Goal: Information Seeking & Learning: Learn about a topic

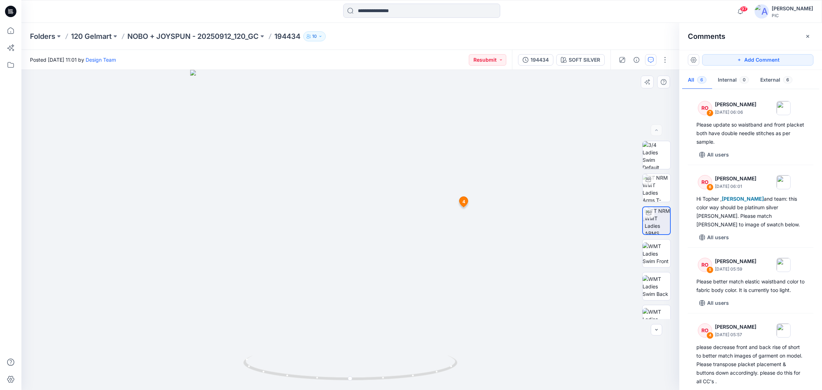
scroll to position [179, 0]
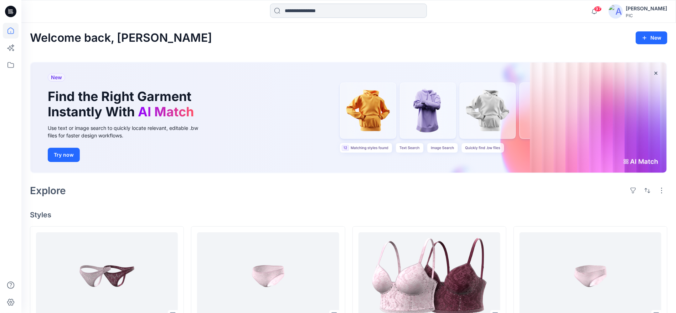
click at [322, 11] on input at bounding box center [348, 11] width 157 height 14
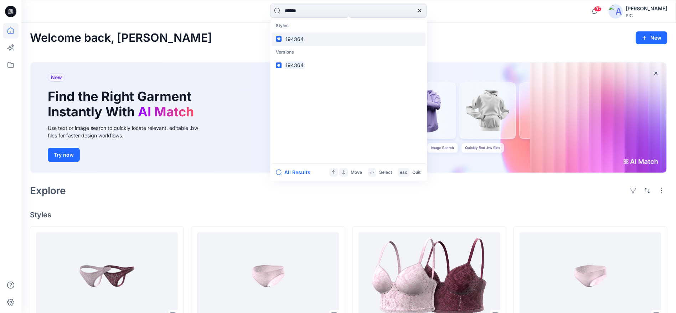
type input "******"
click at [300, 37] on mark "194364" at bounding box center [295, 39] width 20 height 8
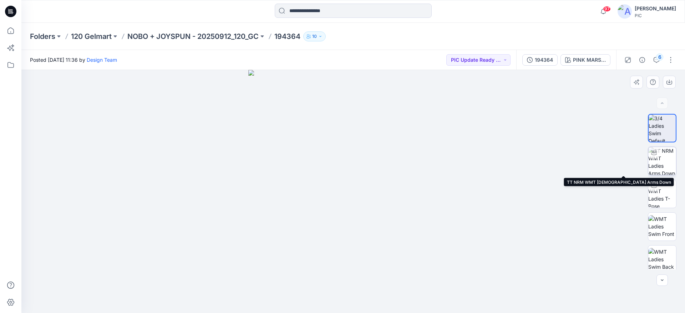
click at [660, 155] on img at bounding box center [662, 161] width 28 height 28
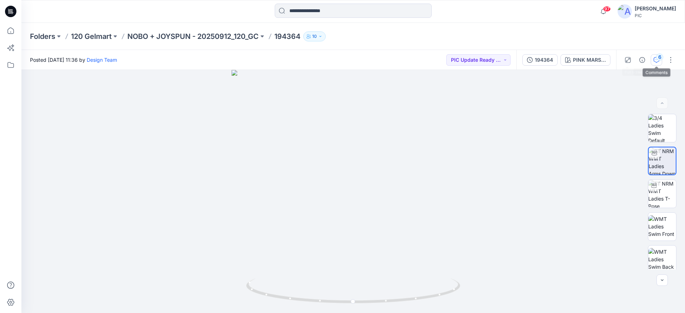
click at [656, 55] on div "6" at bounding box center [659, 56] width 7 height 7
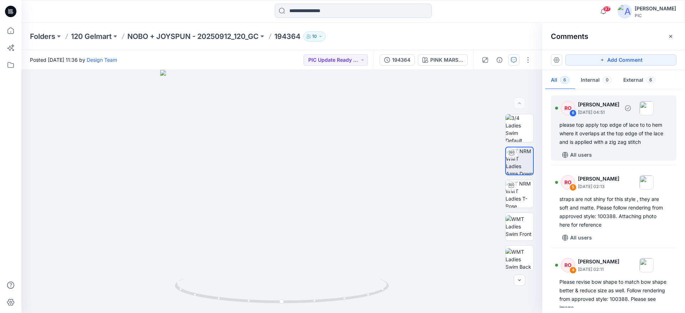
click at [621, 125] on div "please top apply top edge of lace to to hem where it overlaps at the top edge o…" at bounding box center [613, 134] width 108 height 26
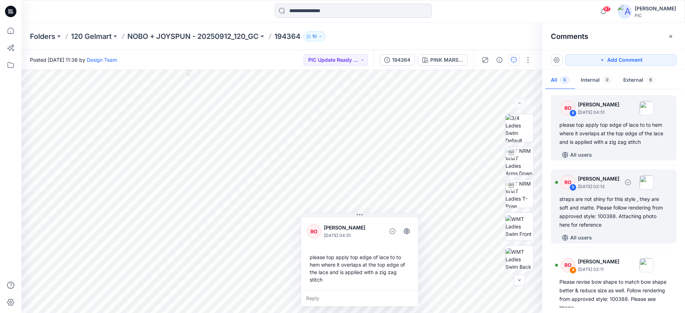
click at [627, 213] on div "straps are not shiny for this style , they are soft and matte. Please follow re…" at bounding box center [613, 212] width 108 height 34
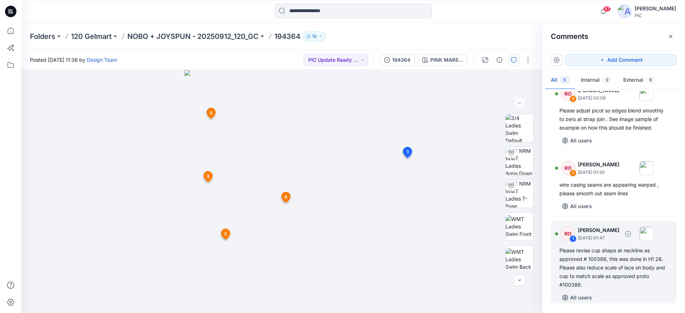
scroll to position [262, 0]
click at [610, 254] on div "Please revise cup shape at neckline as approved # 100386, this was done in H1 2…" at bounding box center [613, 267] width 108 height 43
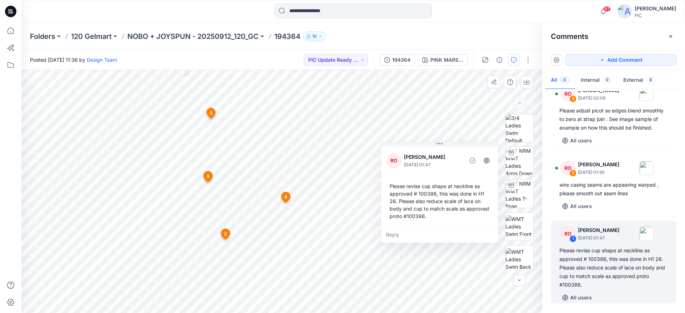
drag, startPoint x: 328, startPoint y: 166, endPoint x: 431, endPoint y: 152, distance: 104.7
click at [431, 152] on div "RO [PERSON_NAME] [DATE] 01:47" at bounding box center [440, 160] width 106 height 20
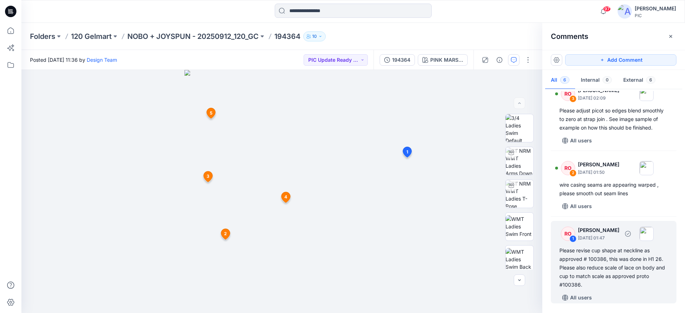
click at [594, 261] on div "Please revise cup shape at neckline as approved # 100386, this was done in H1 2…" at bounding box center [613, 267] width 108 height 43
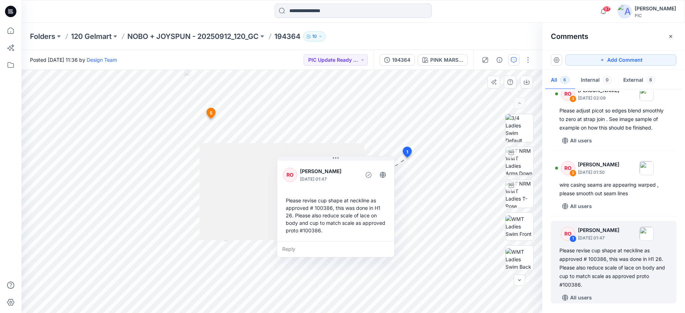
click at [340, 210] on div "Please revise cup shape at neckline as approved # 100386, this was done in H1 2…" at bounding box center [336, 215] width 106 height 43
click at [319, 250] on div "Reply" at bounding box center [335, 249] width 117 height 16
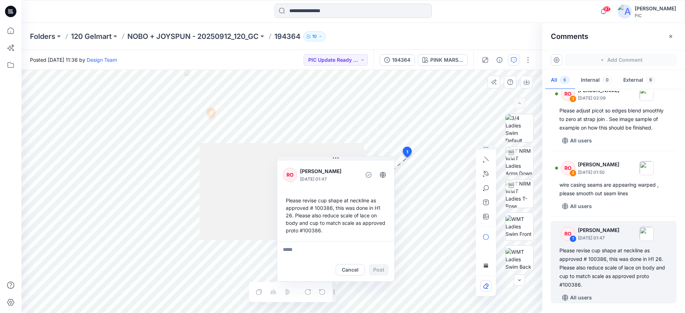
click at [243, 203] on div at bounding box center [281, 191] width 165 height 97
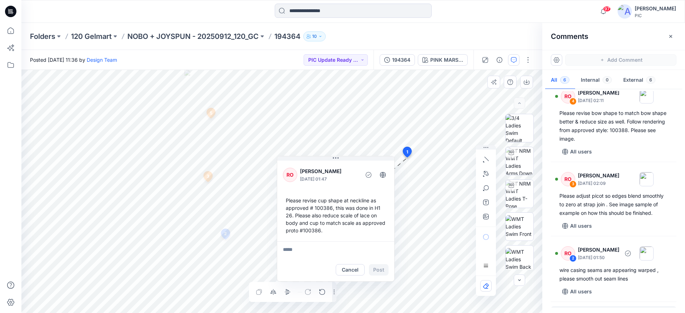
scroll to position [155, 0]
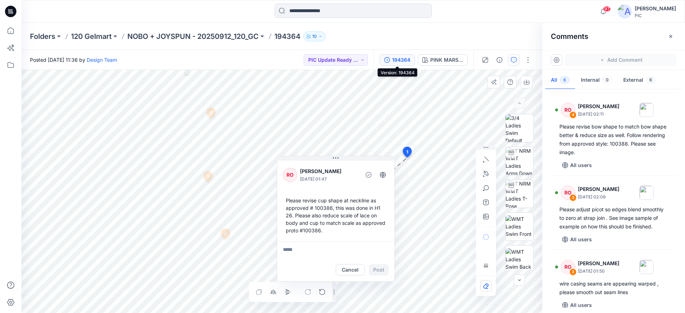
click at [388, 58] on icon "button" at bounding box center [387, 60] width 6 height 6
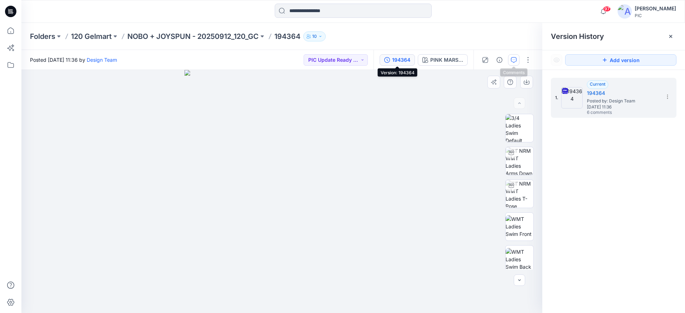
click at [510, 62] on button "button" at bounding box center [513, 59] width 11 height 11
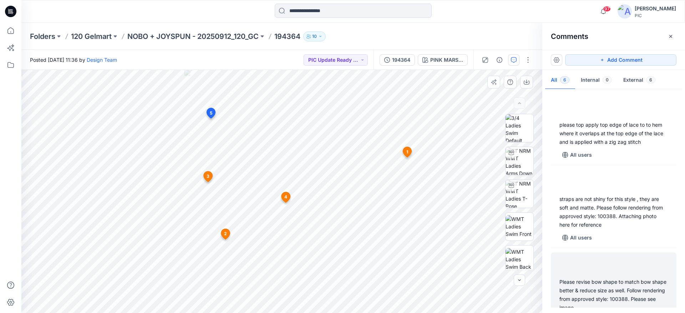
scroll to position [36, 0]
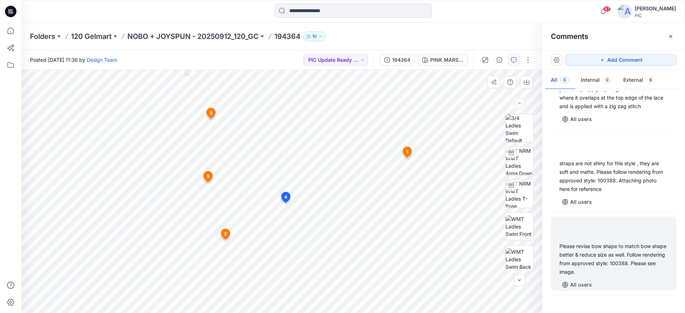
click at [618, 260] on div "Please revise bow shape to match bow shape better & reduce size as well. Follow…" at bounding box center [613, 259] width 108 height 34
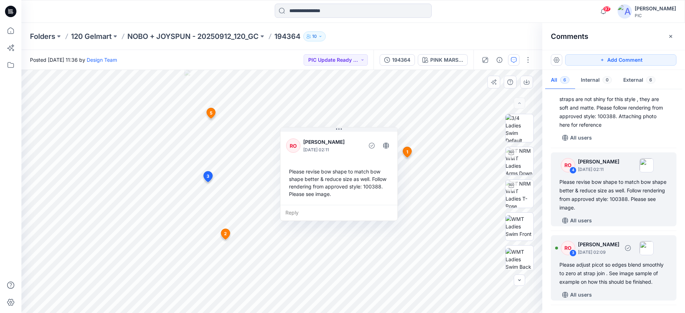
scroll to position [107, 0]
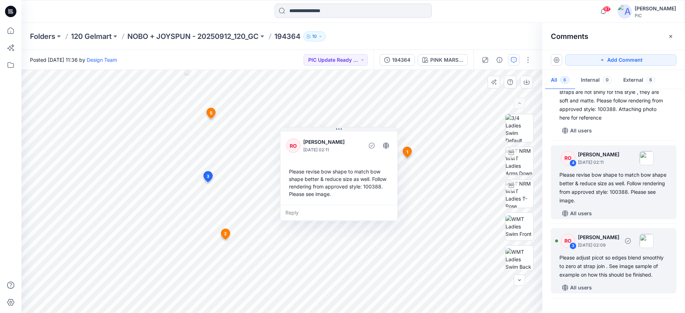
click at [615, 259] on div "Please adjust picot so edges blend smoothly to zero at strap join . See image s…" at bounding box center [613, 266] width 108 height 26
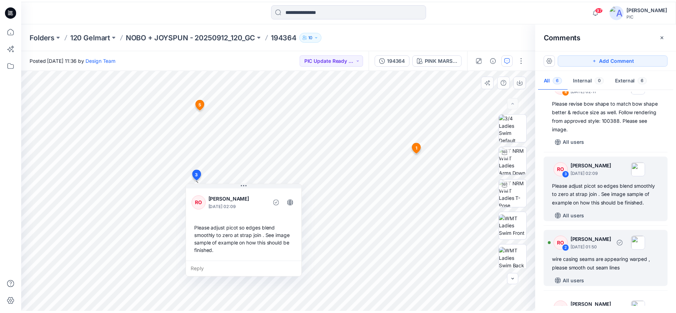
scroll to position [262, 0]
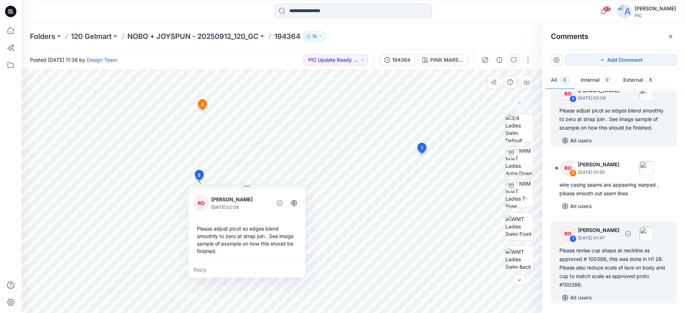
click at [613, 260] on div "Please revise cup shape at neckline as approved # 100386, this was done in H1 2…" at bounding box center [613, 267] width 108 height 43
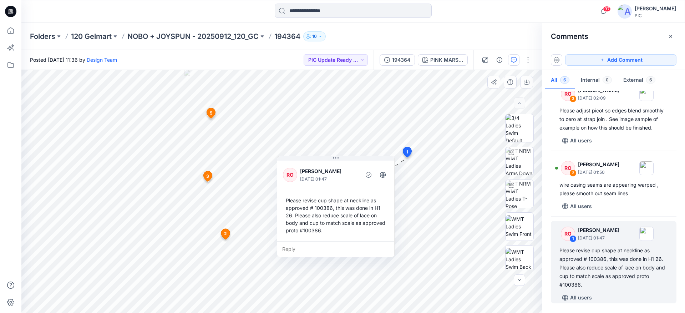
click at [320, 251] on div "Reply" at bounding box center [335, 249] width 117 height 16
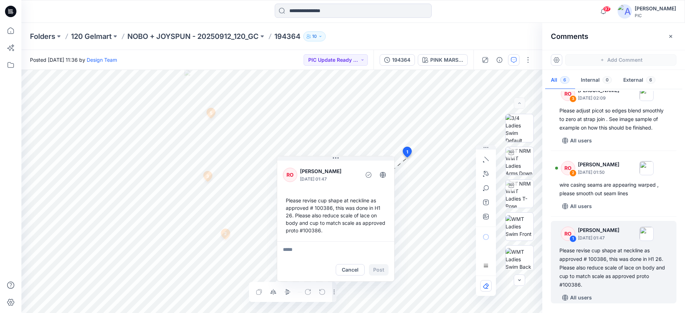
click at [114, 312] on html "97 Notifications Design Team shared 100545 in NOBO + JOYSPUN - 20250912_120_GC …" at bounding box center [342, 156] width 685 height 313
click at [386, 67] on div "Posted [DATE] 11:36 by Design Team PIC Update Ready to Review 194364 PINK MARSH…" at bounding box center [352, 181] width 663 height 263
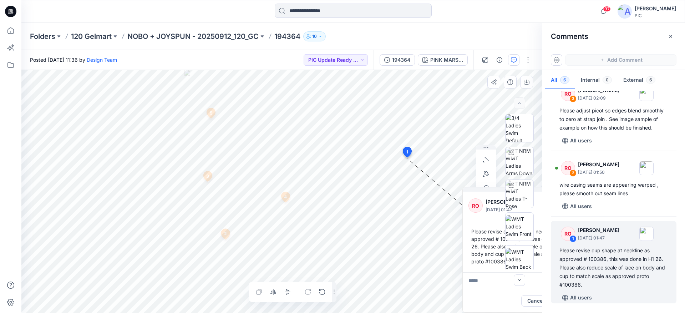
drag, startPoint x: 306, startPoint y: 163, endPoint x: 482, endPoint y: 210, distance: 182.2
click at [492, 212] on div "RO [PERSON_NAME] [DATE] 01:47 Please revise cup shape at neckline as approved #…" at bounding box center [520, 231] width 117 height 82
click at [208, 34] on p "NOBO + JOYSPUN - 20250912_120_GC" at bounding box center [192, 36] width 131 height 10
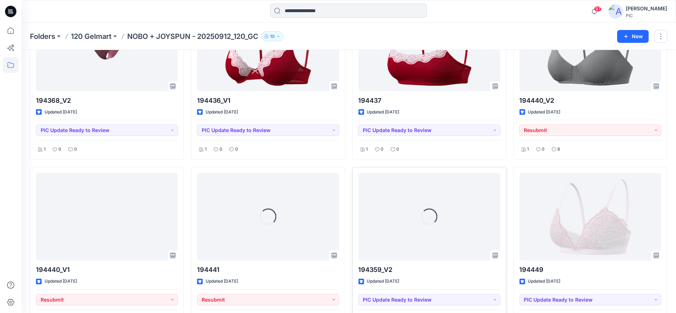
scroll to position [1460, 0]
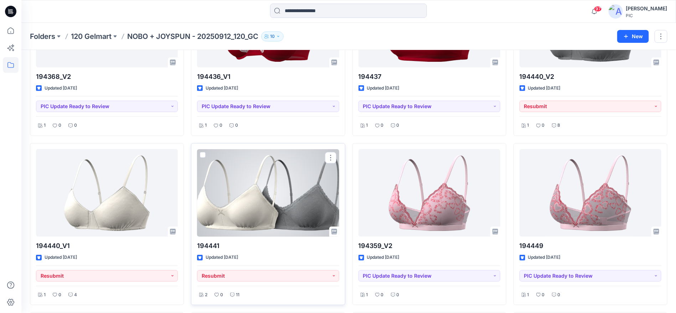
click at [274, 183] on div at bounding box center [268, 192] width 142 height 87
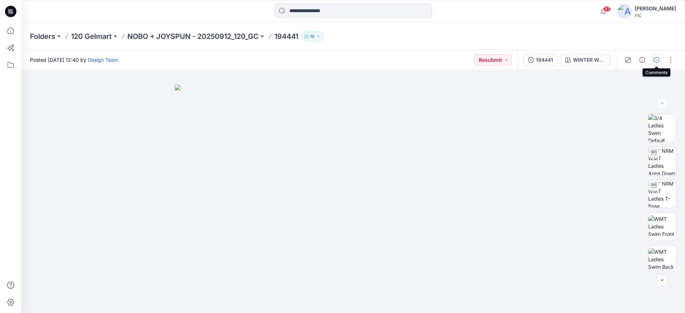
click at [659, 61] on button "button" at bounding box center [655, 59] width 11 height 11
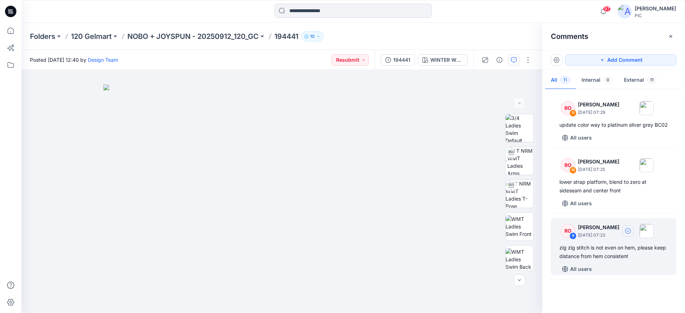
scroll to position [36, 0]
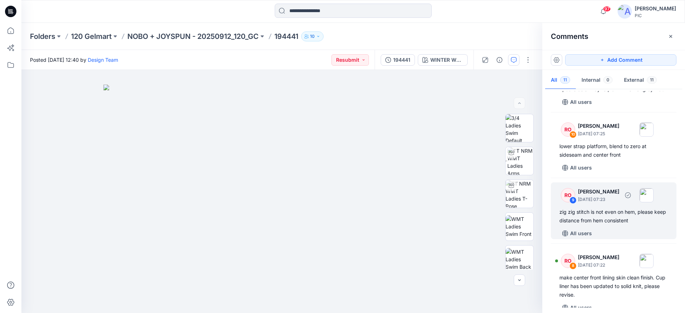
click at [613, 225] on div "zig zig stitch is not even on hem, please keep distance from hem consistent" at bounding box center [613, 216] width 108 height 17
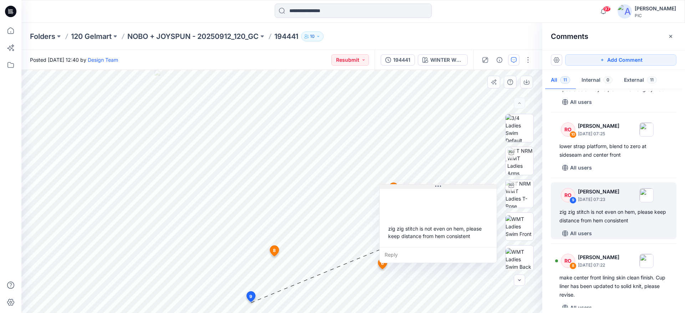
drag, startPoint x: 283, startPoint y: 243, endPoint x: 423, endPoint y: 190, distance: 149.1
click at [423, 190] on div "zig zig stitch is not even on hem, please keep distance from hem consistent" at bounding box center [437, 217] width 117 height 60
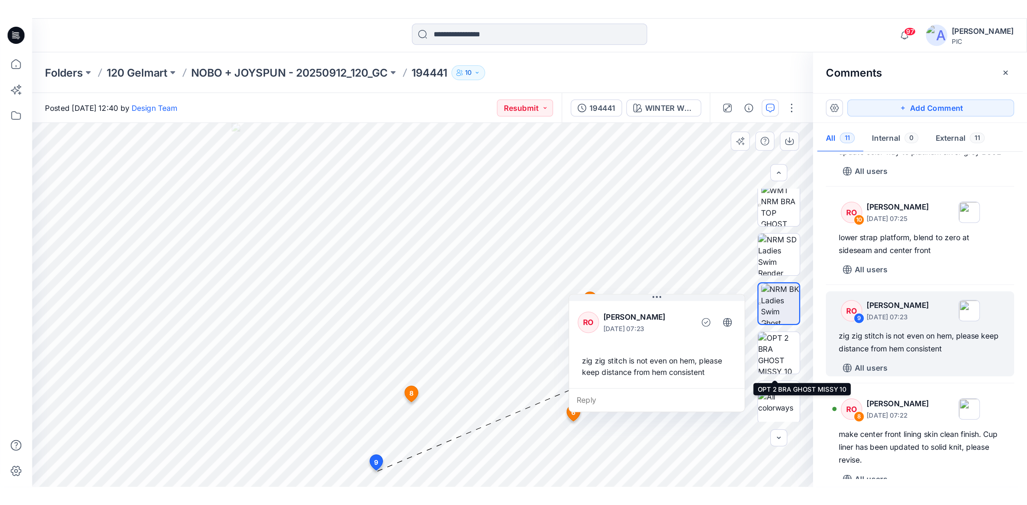
scroll to position [201, 0]
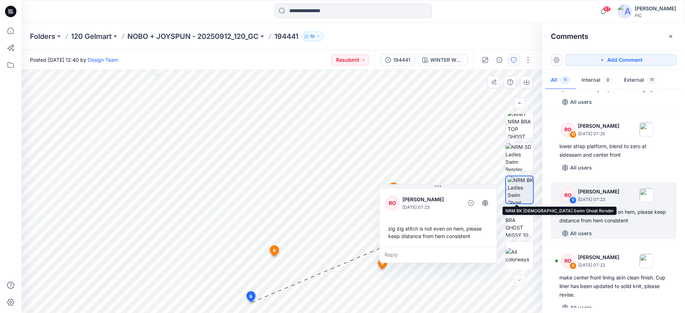
click at [511, 188] on img at bounding box center [519, 189] width 25 height 27
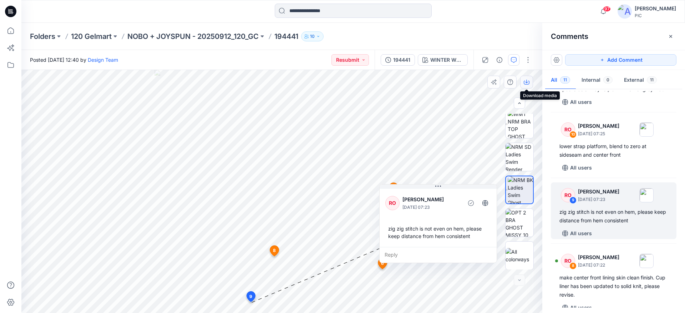
click at [527, 79] on button "button" at bounding box center [526, 82] width 13 height 13
click at [517, 129] on img at bounding box center [520, 124] width 26 height 28
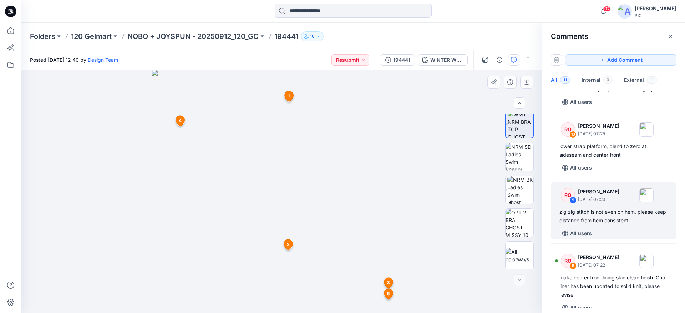
drag, startPoint x: 413, startPoint y: 252, endPoint x: 366, endPoint y: 260, distance: 47.6
click at [366, 260] on div at bounding box center [281, 191] width 521 height 243
click at [518, 189] on img at bounding box center [520, 190] width 26 height 28
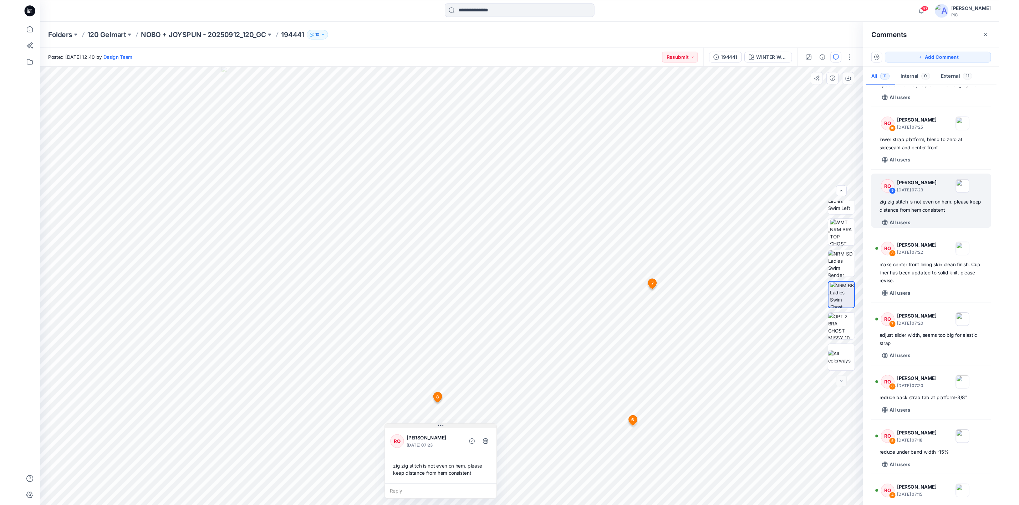
scroll to position [35, 0]
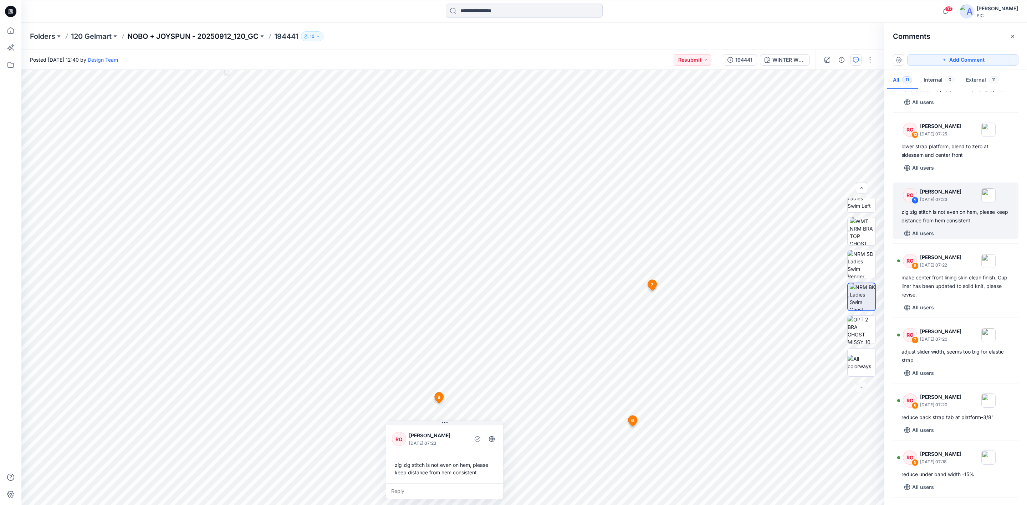
click at [156, 35] on p "NOBO + JOYSPUN - 20250912_120_GC" at bounding box center [192, 36] width 131 height 10
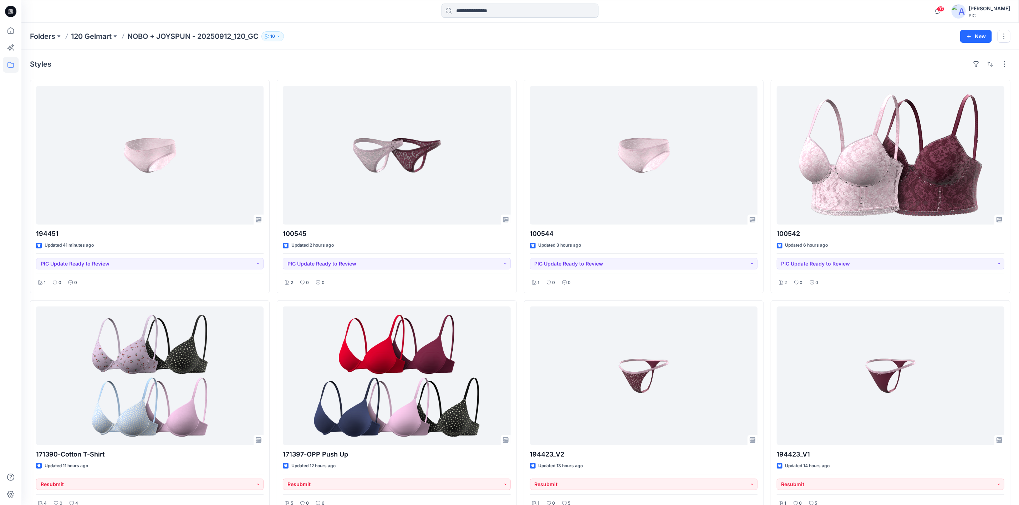
click at [499, 10] on input at bounding box center [519, 11] width 157 height 14
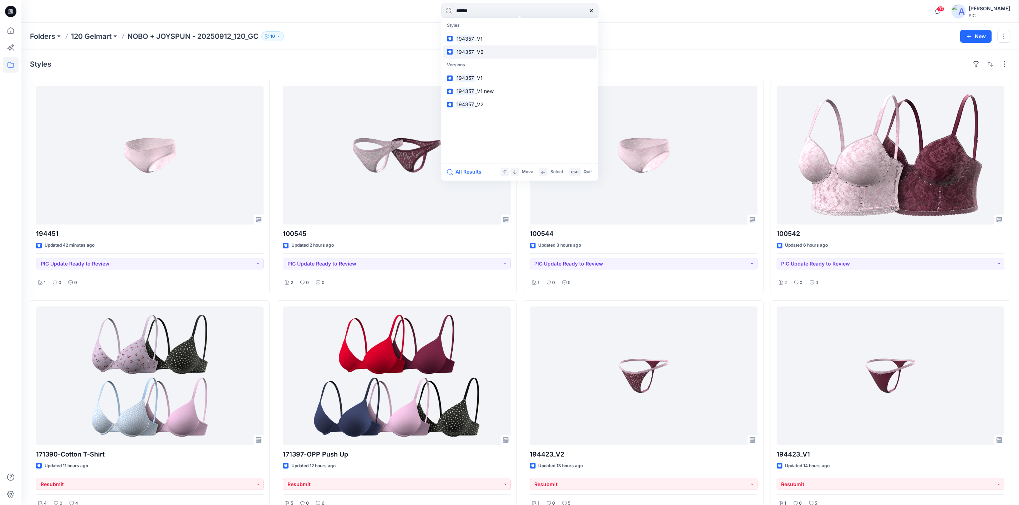
type input "******"
click at [480, 52] on span "_V2" at bounding box center [479, 52] width 9 height 6
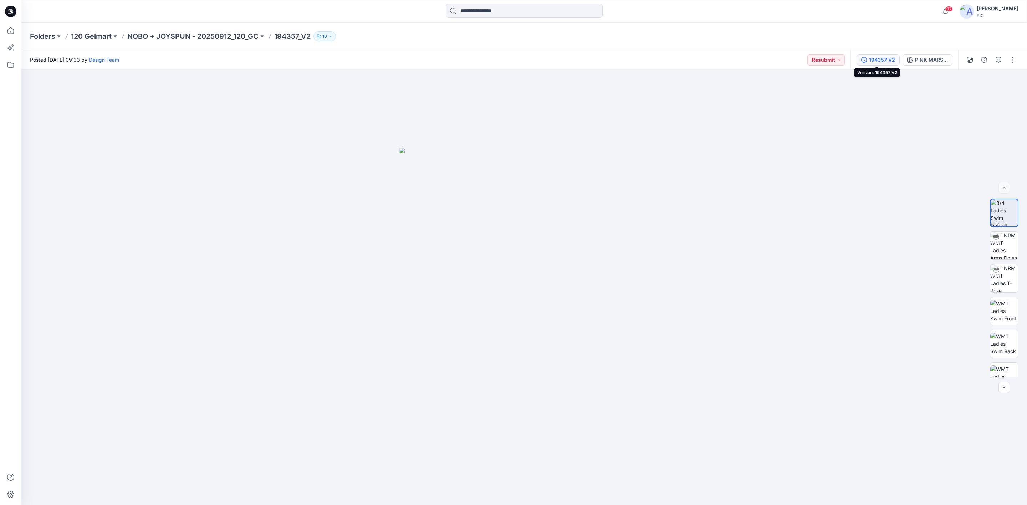
click at [676, 59] on div "194357_V2" at bounding box center [882, 60] width 26 height 8
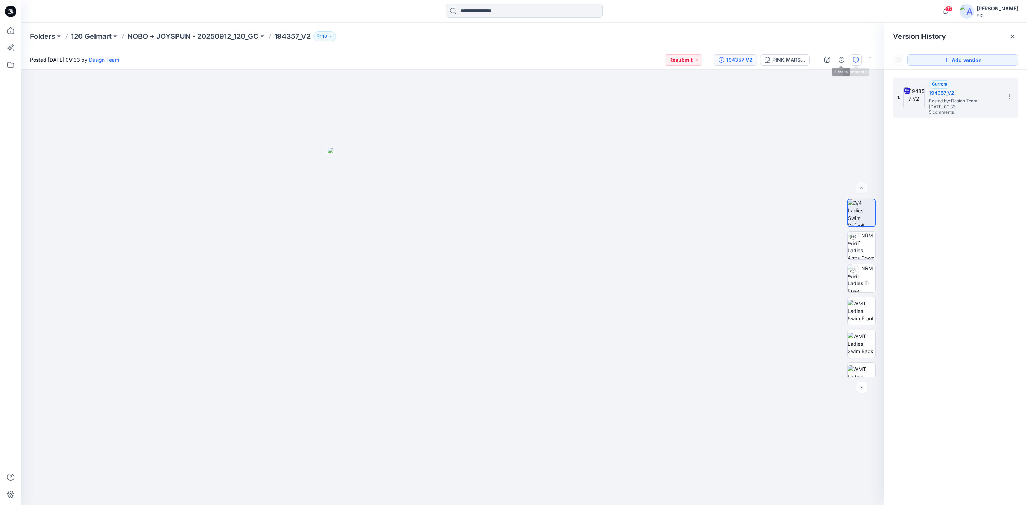
click at [676, 59] on icon "button" at bounding box center [856, 59] width 2 height 0
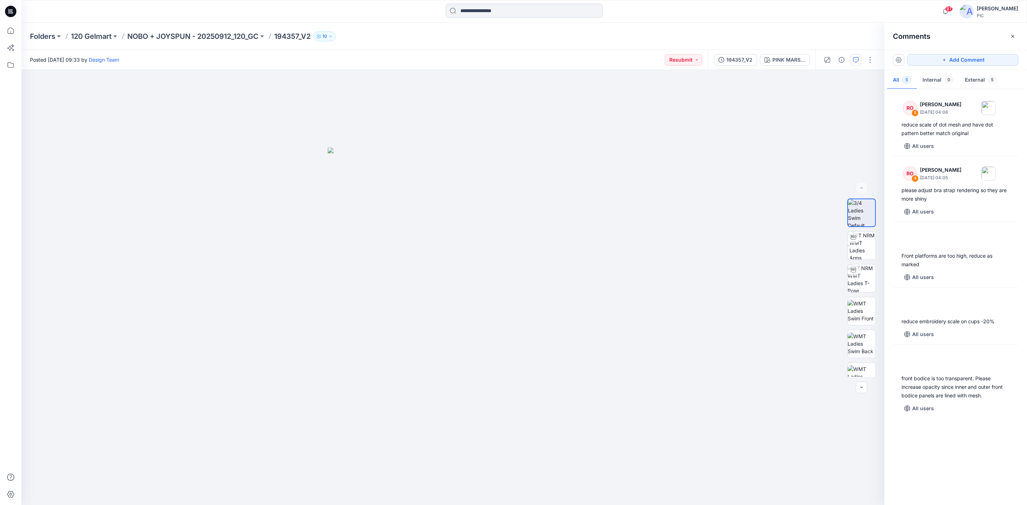
click at [676, 54] on button "button" at bounding box center [855, 59] width 11 height 11
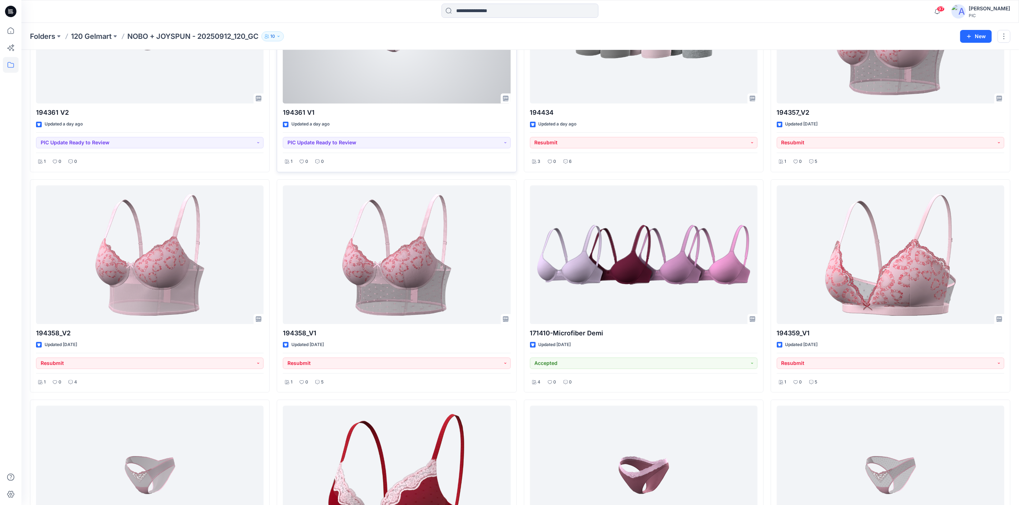
scroll to position [1249, 0]
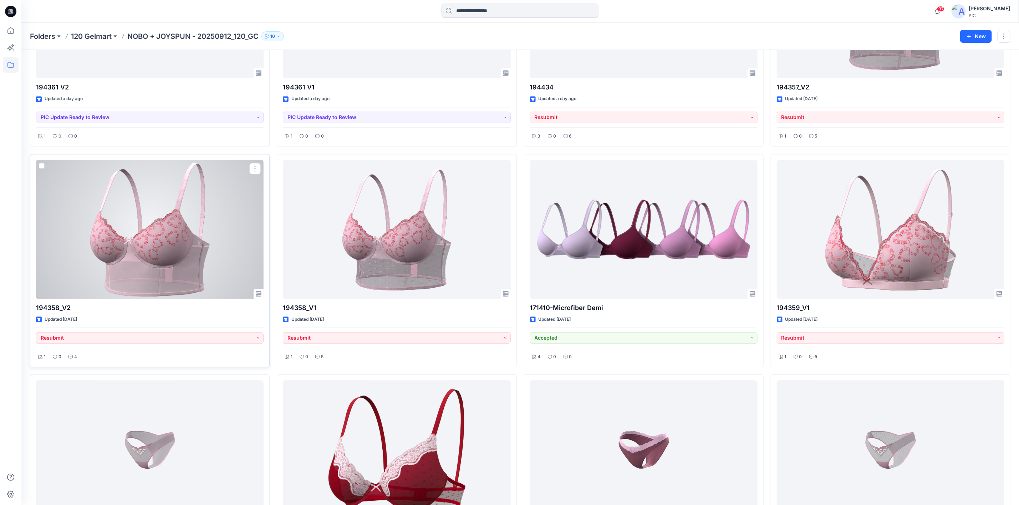
click at [162, 250] on div at bounding box center [149, 229] width 227 height 139
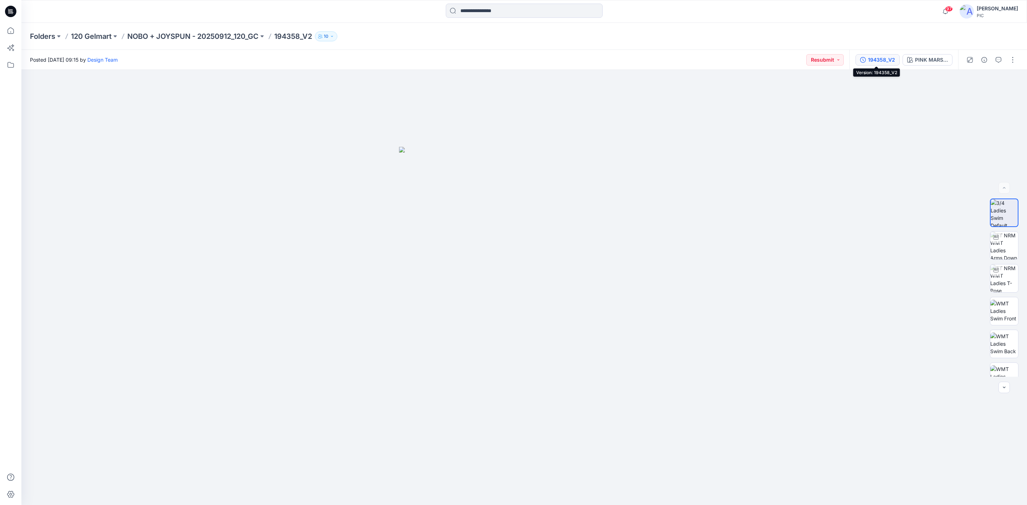
click at [676, 57] on div "194358_V2" at bounding box center [881, 60] width 27 height 8
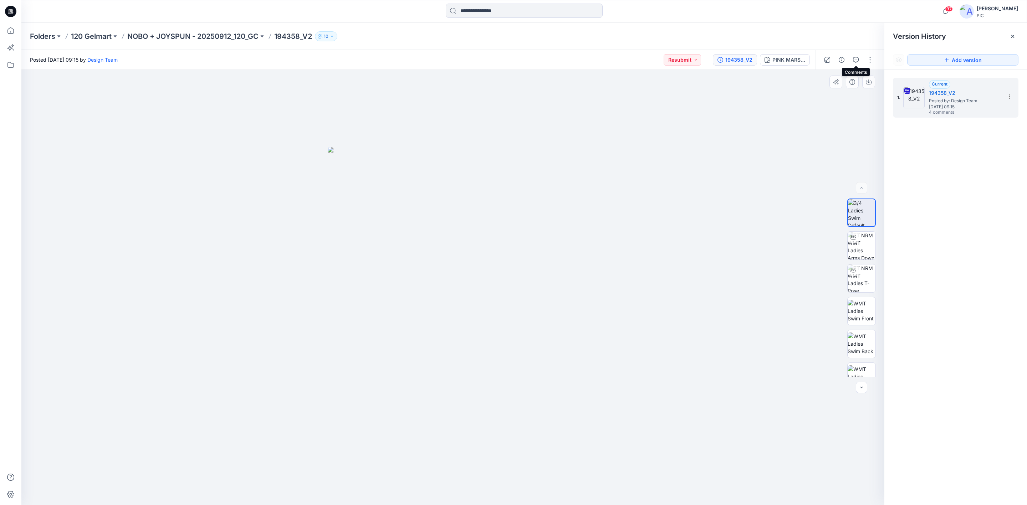
click at [676, 59] on icon "button" at bounding box center [856, 60] width 6 height 6
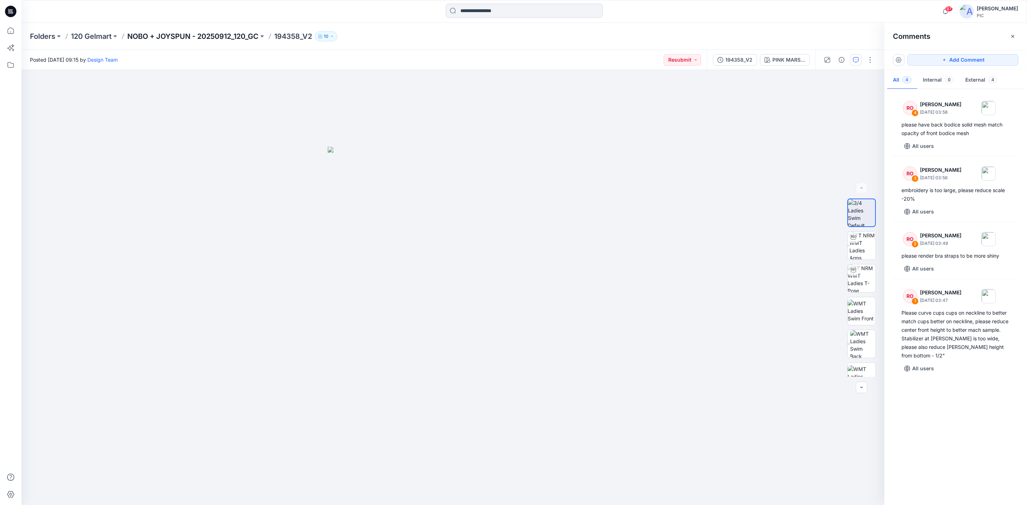
click at [184, 36] on p "NOBO + JOYSPUN - 20250912_120_GC" at bounding box center [192, 36] width 131 height 10
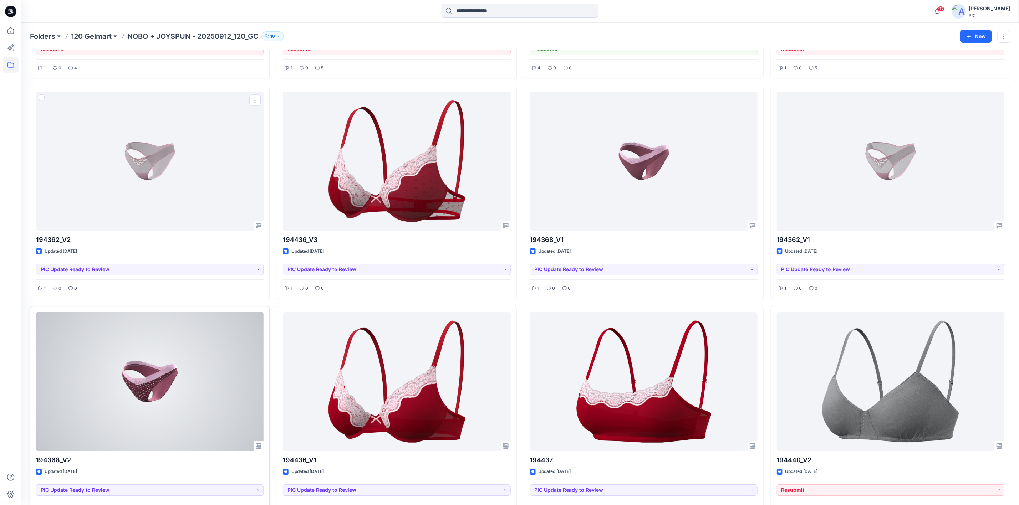
scroll to position [1592, 0]
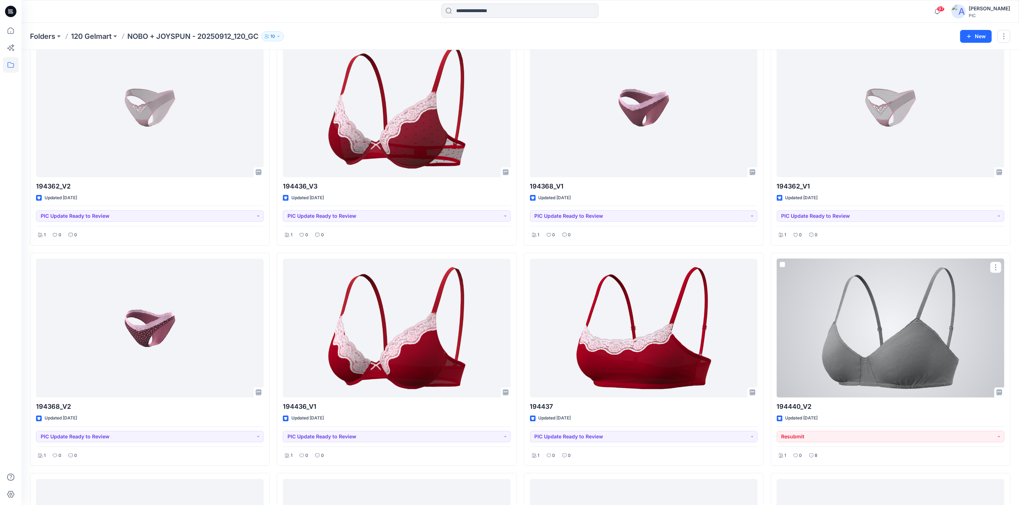
click at [676, 312] on div at bounding box center [890, 328] width 227 height 139
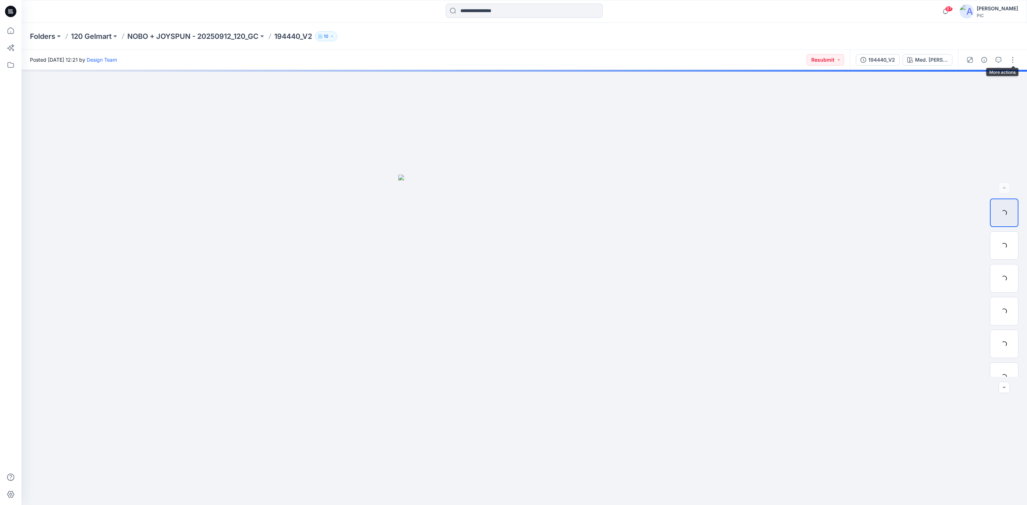
click at [676, 57] on div at bounding box center [991, 60] width 66 height 20
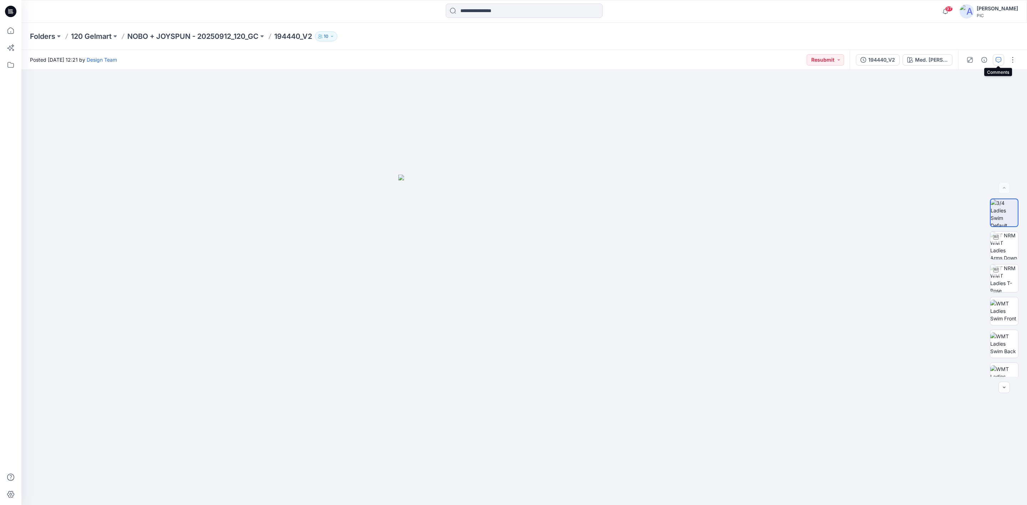
click at [676, 58] on icon "button" at bounding box center [999, 60] width 6 height 6
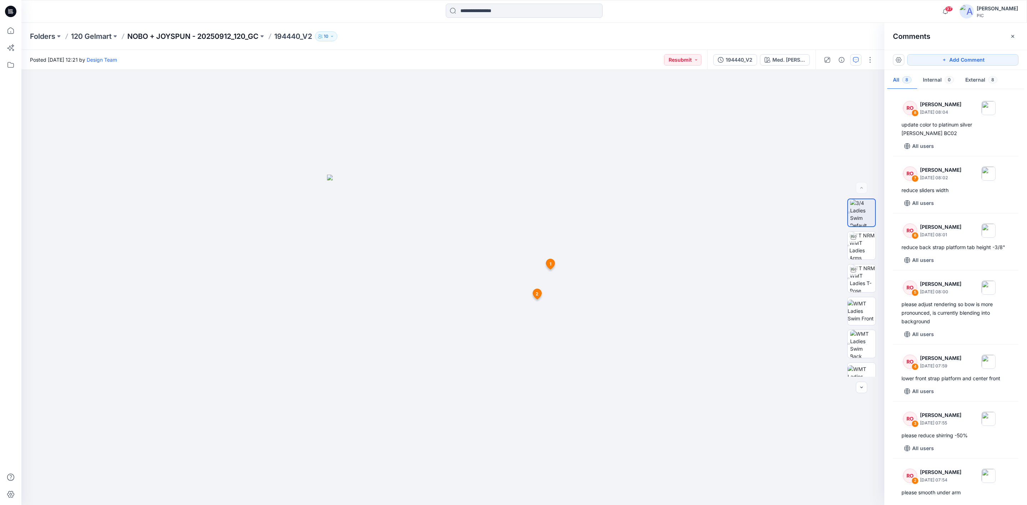
click at [198, 34] on p "NOBO + JOYSPUN - 20250912_120_GC" at bounding box center [192, 36] width 131 height 10
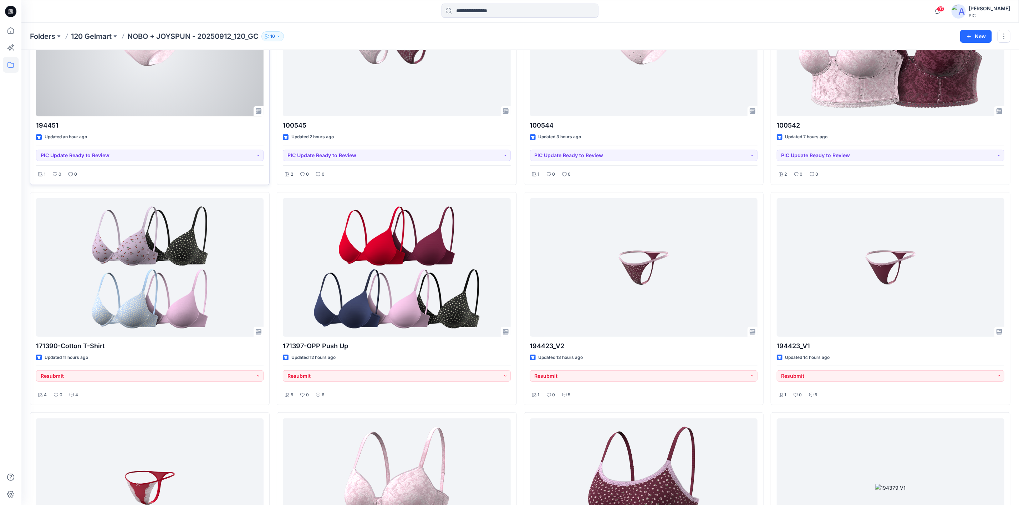
scroll to position [143, 0]
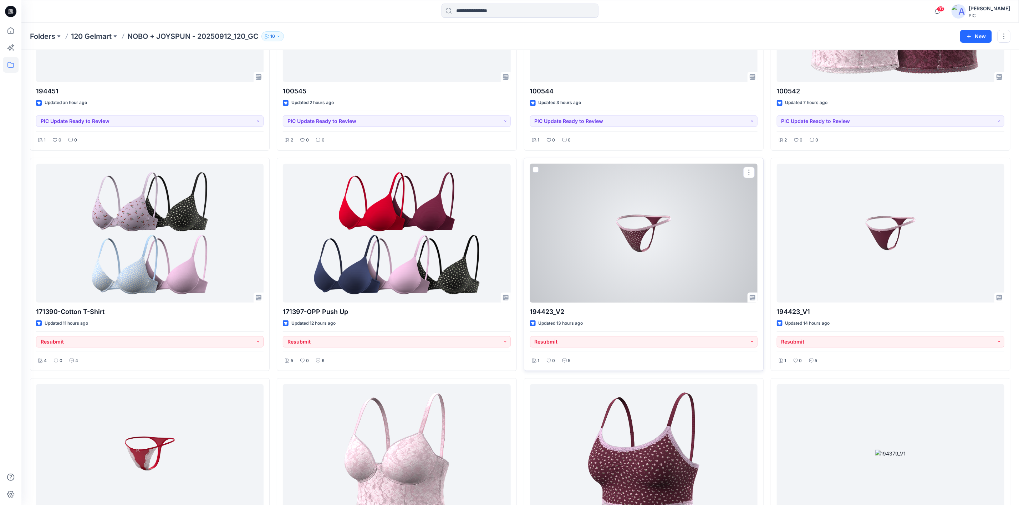
click at [622, 226] on div at bounding box center [643, 233] width 227 height 139
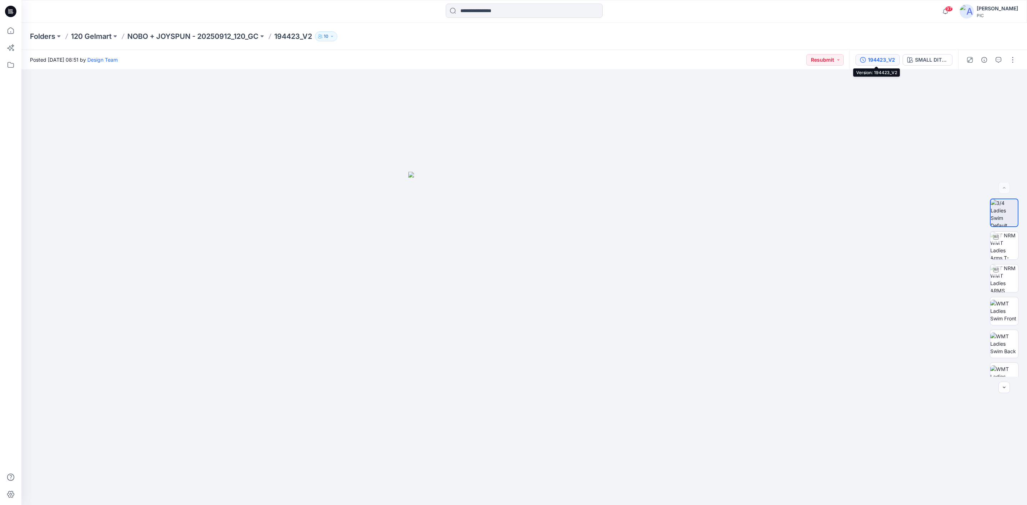
click at [676, 57] on div "194423_V2" at bounding box center [881, 60] width 27 height 8
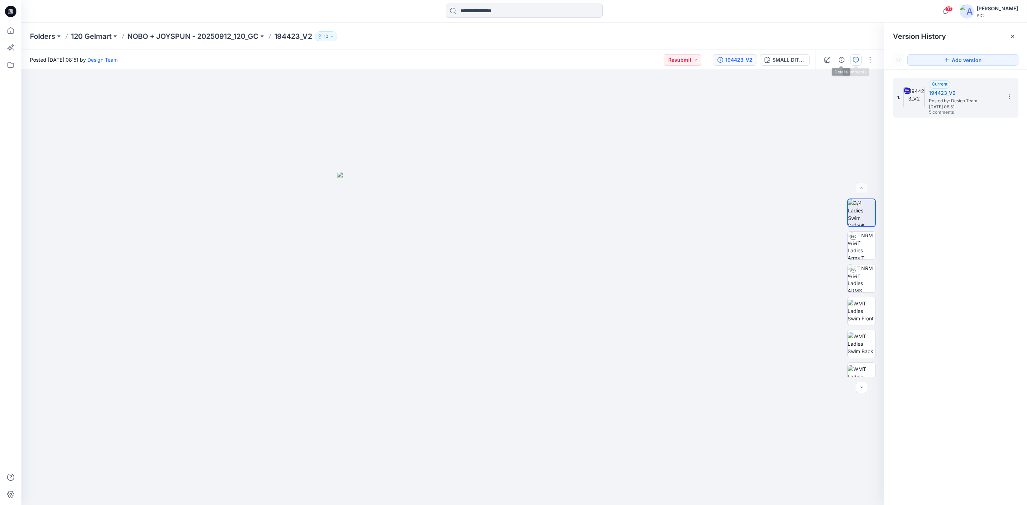
click at [676, 58] on icon "button" at bounding box center [856, 60] width 6 height 6
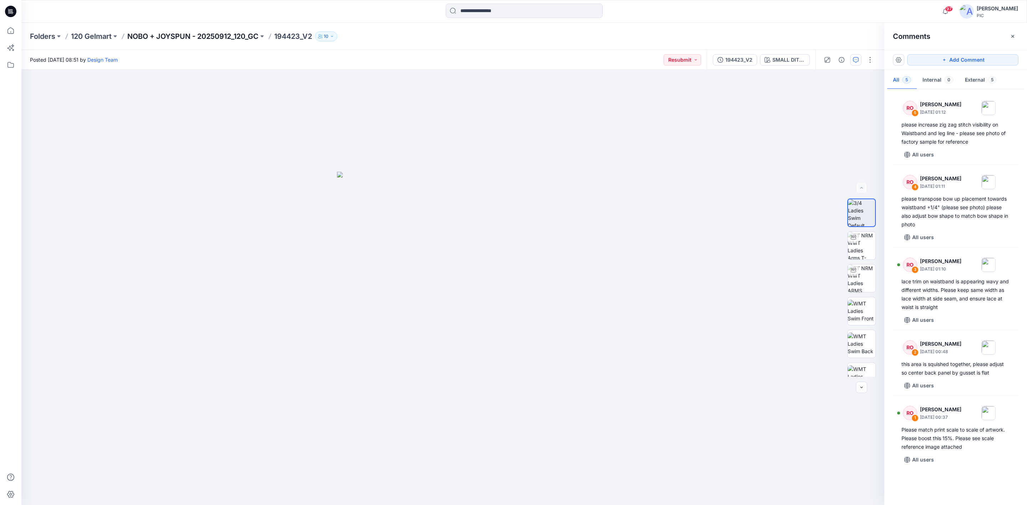
click at [172, 35] on p "NOBO + JOYSPUN - 20250912_120_GC" at bounding box center [192, 36] width 131 height 10
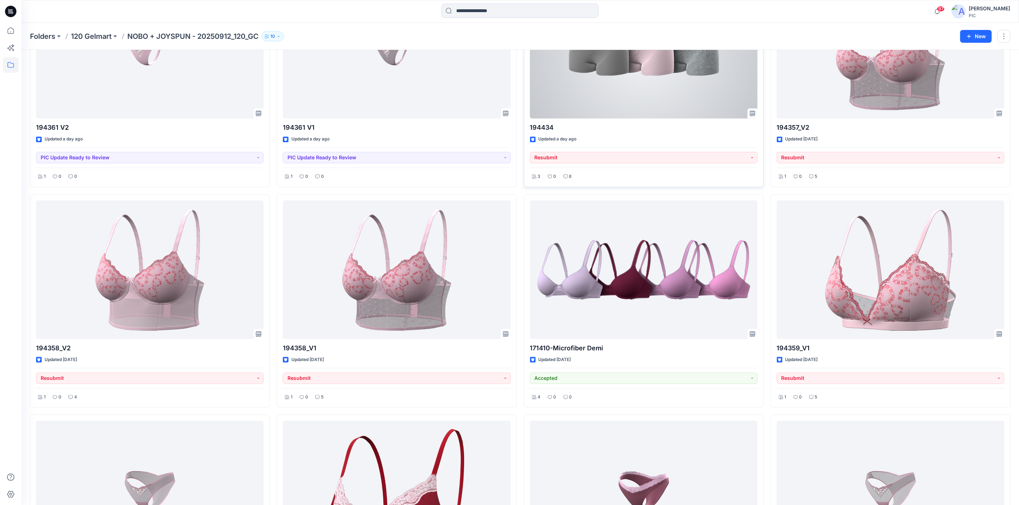
scroll to position [1212, 0]
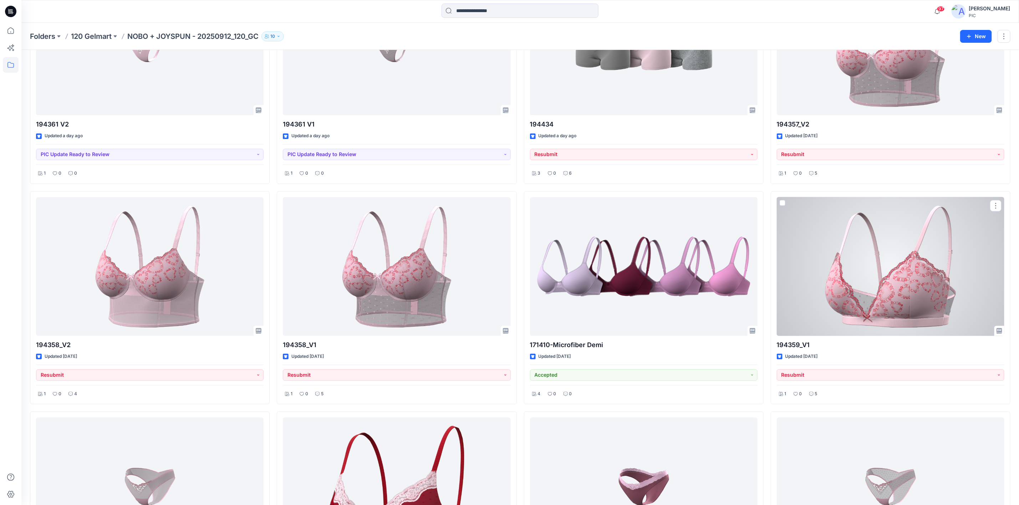
click at [676, 258] on div at bounding box center [890, 266] width 227 height 139
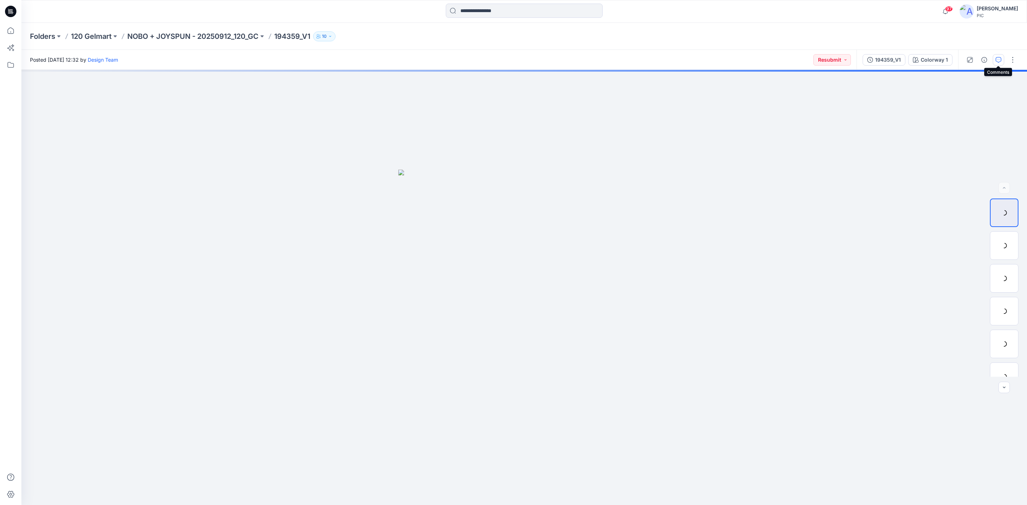
click at [676, 62] on button "button" at bounding box center [998, 59] width 11 height 11
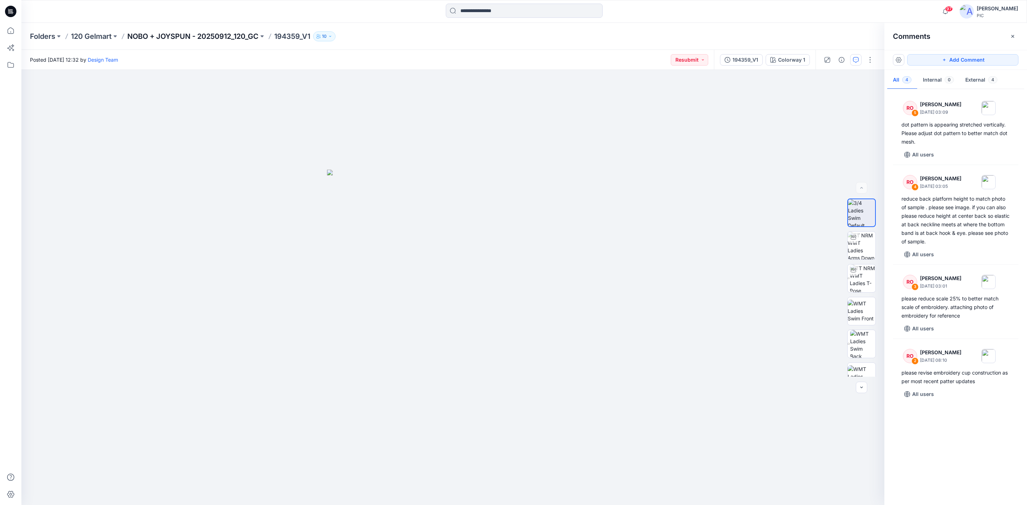
click at [213, 36] on p "NOBO + JOYSPUN - 20250912_120_GC" at bounding box center [192, 36] width 131 height 10
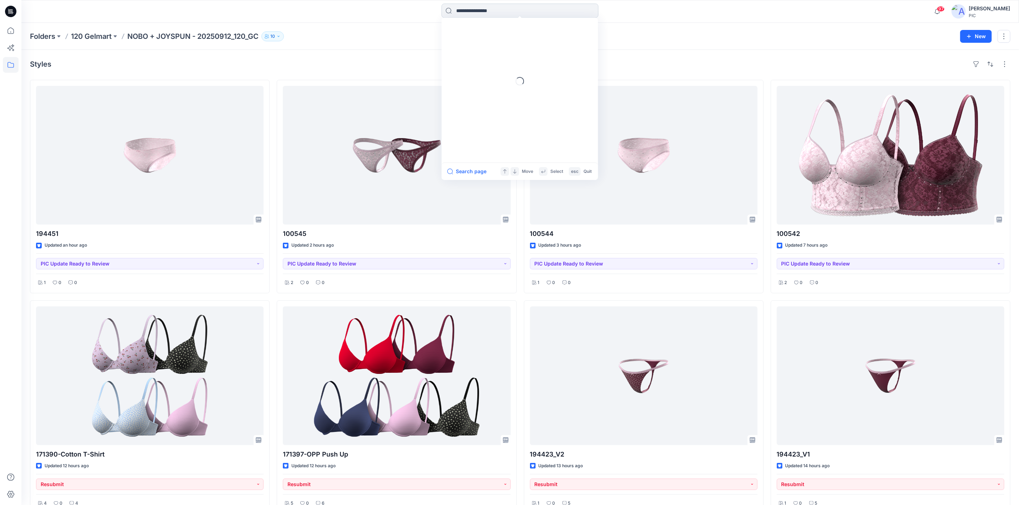
click at [469, 7] on input at bounding box center [519, 11] width 157 height 14
type input "******"
click at [469, 65] on mark "194449" at bounding box center [466, 65] width 20 height 8
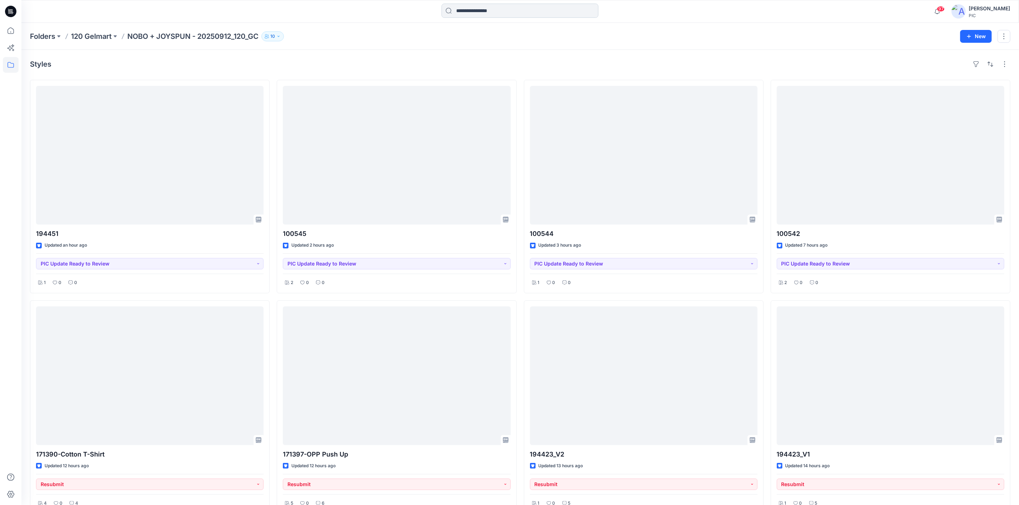
click at [500, 9] on input at bounding box center [519, 11] width 157 height 14
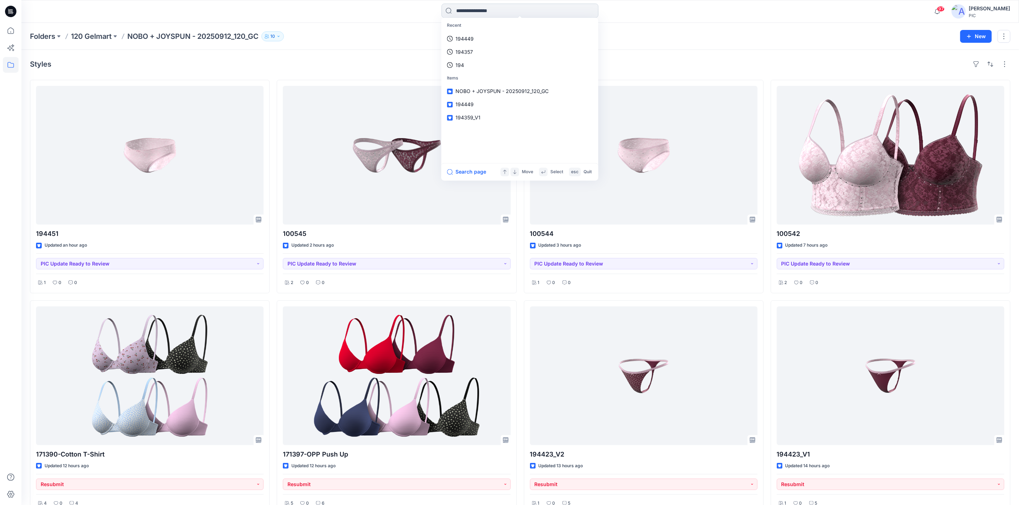
type input "*"
type input "******"
click at [476, 62] on span "_V1" at bounding box center [479, 65] width 7 height 6
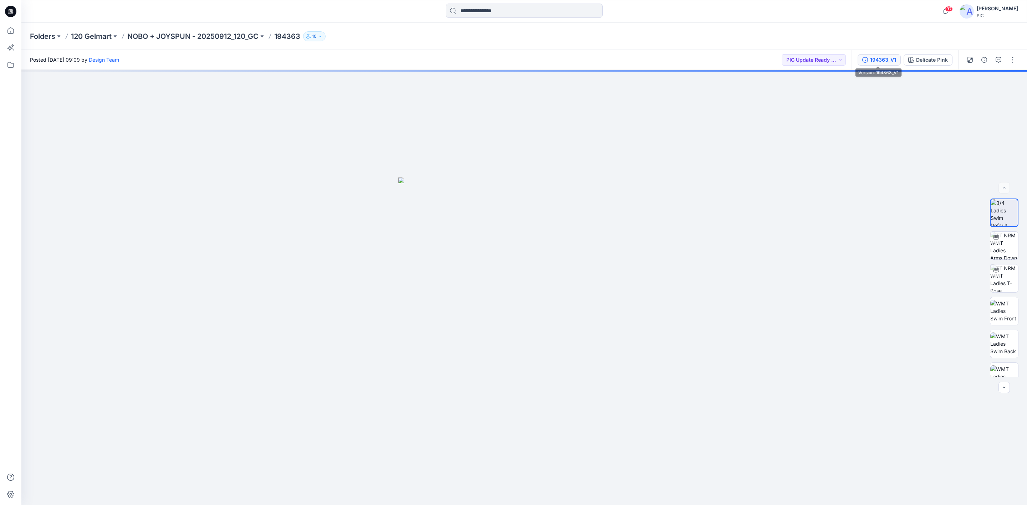
click at [676, 58] on div "194363_V1" at bounding box center [883, 60] width 26 height 8
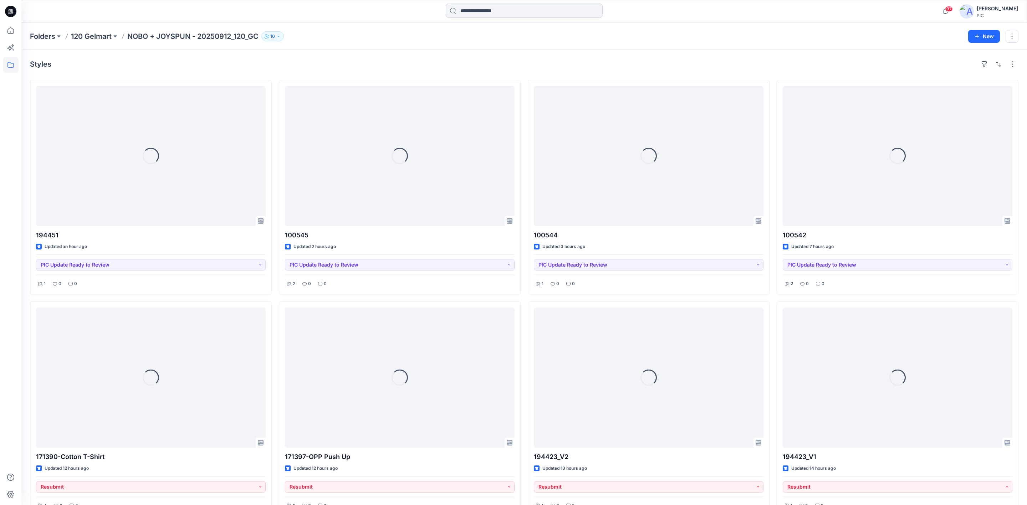
click at [491, 15] on input at bounding box center [524, 11] width 157 height 14
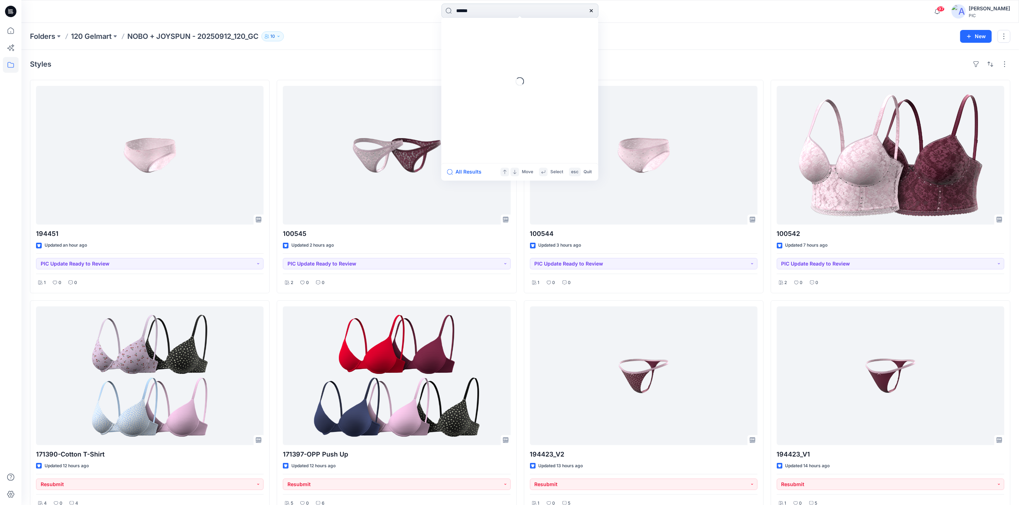
type input "******"
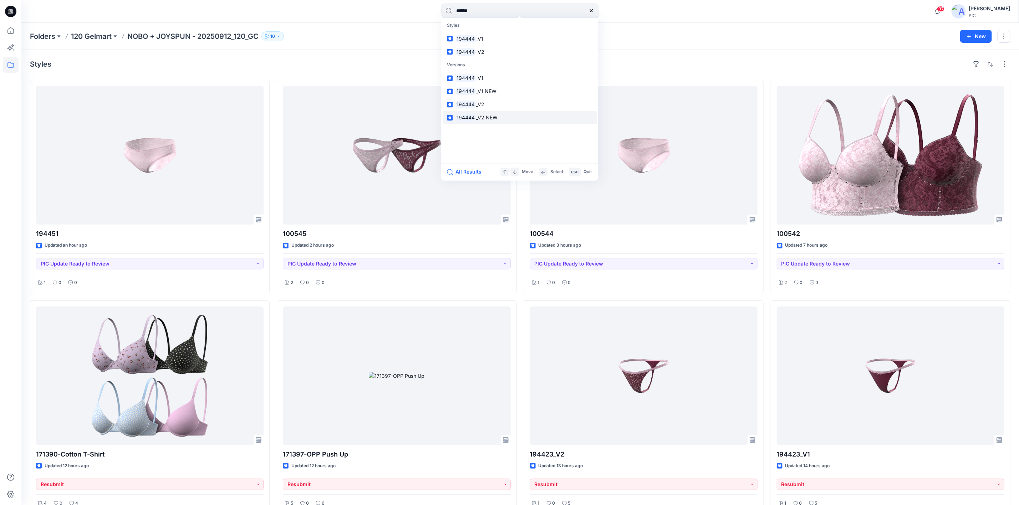
click at [481, 117] on span "_V2 NEW" at bounding box center [487, 118] width 22 height 6
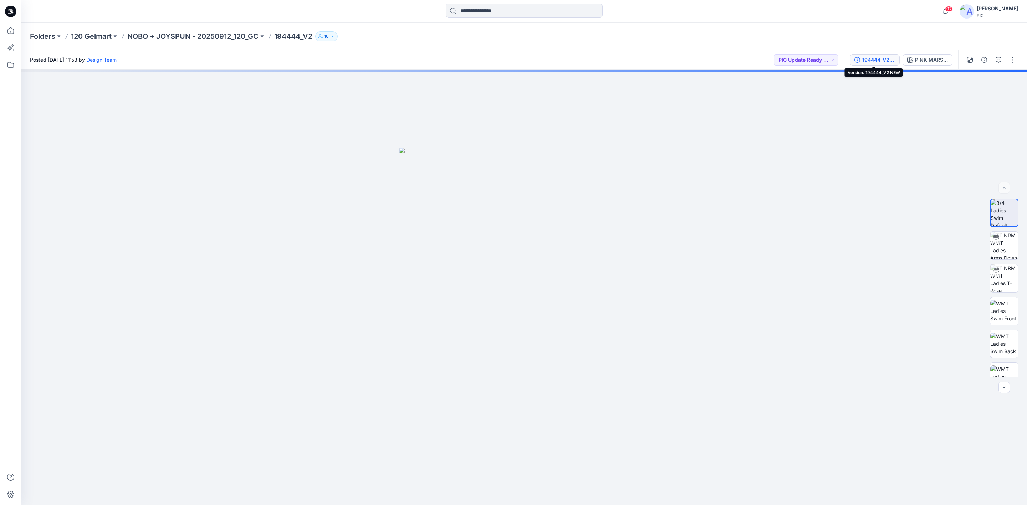
click at [676, 57] on div "194444_V2 NEW" at bounding box center [878, 60] width 33 height 8
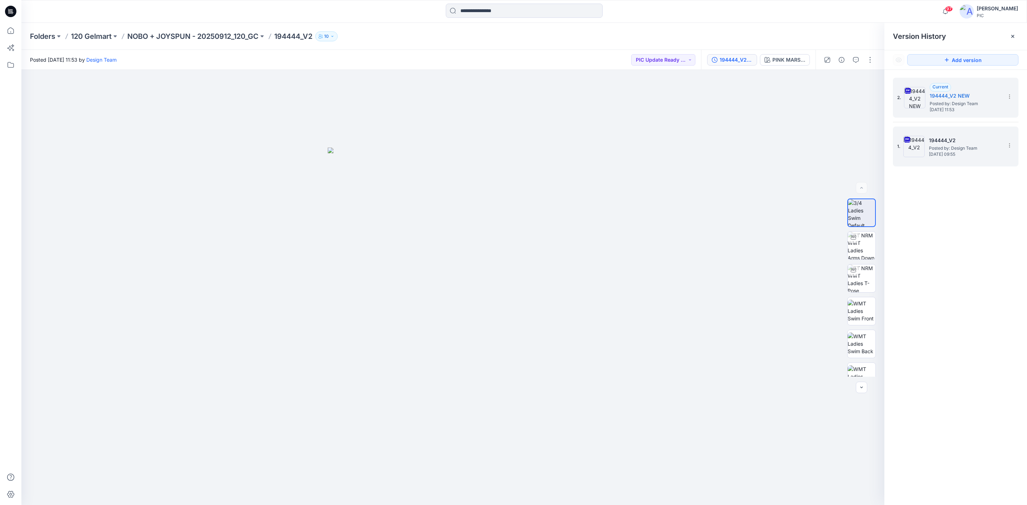
click at [676, 143] on h5 "194444_V2" at bounding box center [964, 140] width 71 height 9
click at [676, 87] on span "Current" at bounding box center [940, 86] width 16 height 5
click at [477, 10] on input at bounding box center [524, 11] width 157 height 14
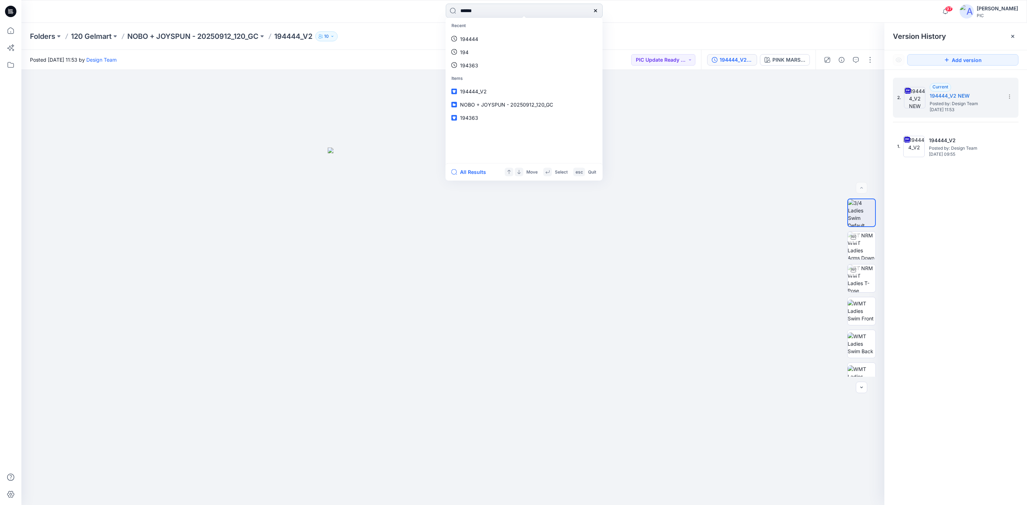
type input "******"
click at [488, 51] on link "194361 V2" at bounding box center [524, 51] width 154 height 13
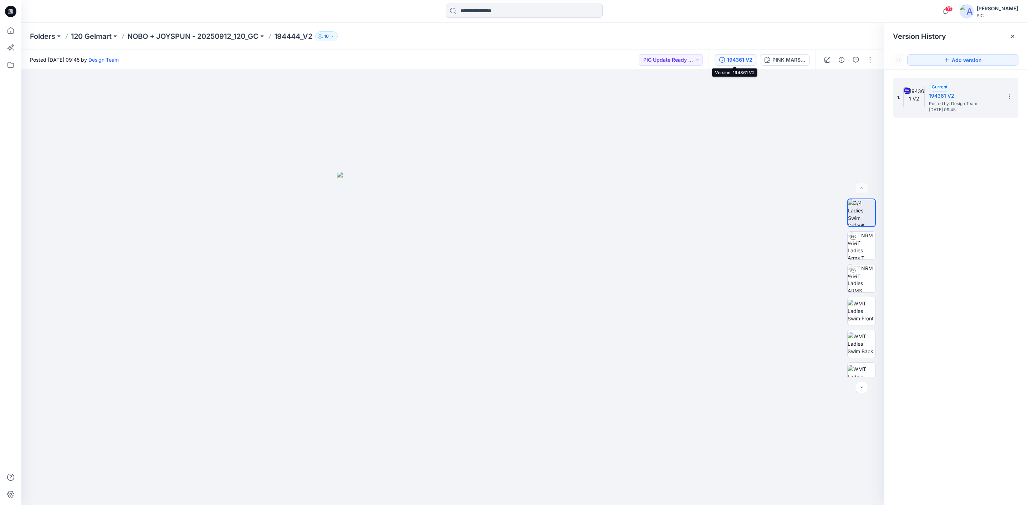
drag, startPoint x: 740, startPoint y: 58, endPoint x: 755, endPoint y: 78, distance: 25.0
click at [676, 58] on div "194361 V2" at bounding box center [739, 60] width 25 height 8
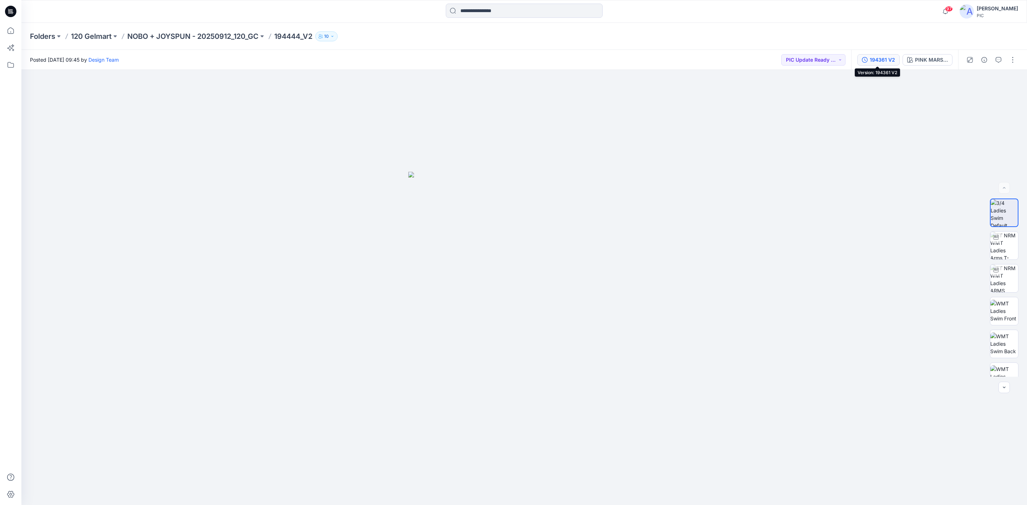
click at [676, 59] on div "194361 V2" at bounding box center [882, 60] width 25 height 8
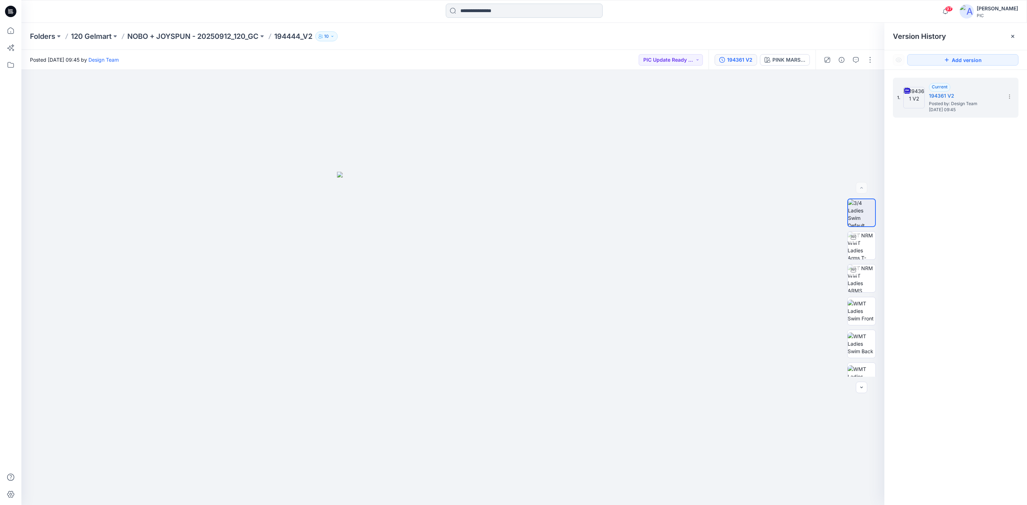
drag, startPoint x: 184, startPoint y: 36, endPoint x: 484, endPoint y: 9, distance: 300.8
click at [184, 36] on p "NOBO + JOYSPUN - 20250912_120_GC" at bounding box center [192, 36] width 131 height 10
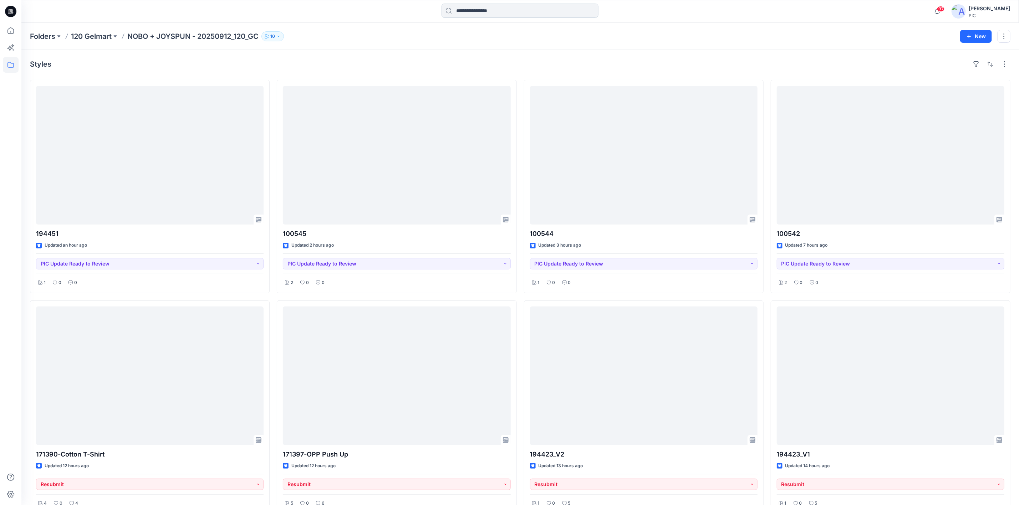
click at [494, 10] on input at bounding box center [519, 11] width 157 height 14
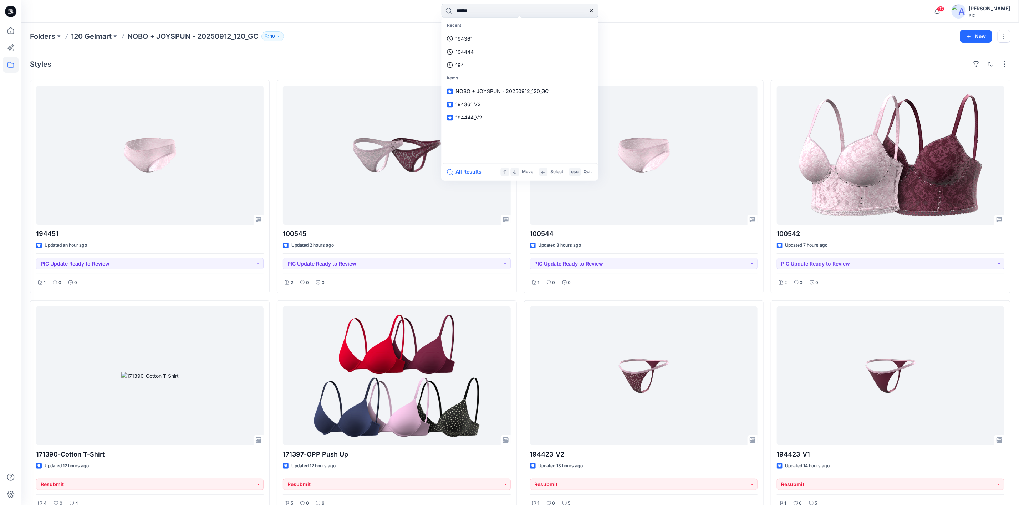
type input "******"
click at [477, 52] on span "_V2" at bounding box center [480, 52] width 9 height 6
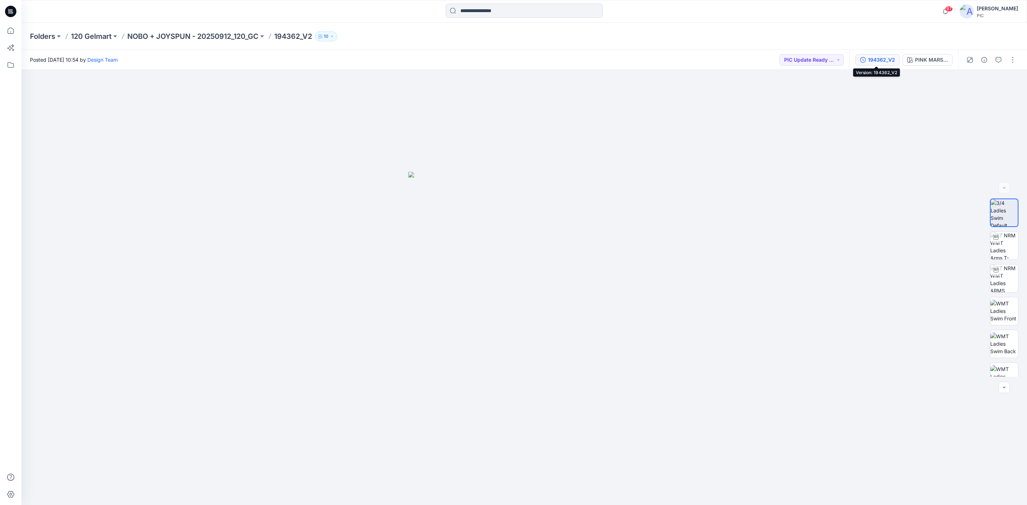
click at [676, 56] on div "194362_V2" at bounding box center [881, 60] width 27 height 8
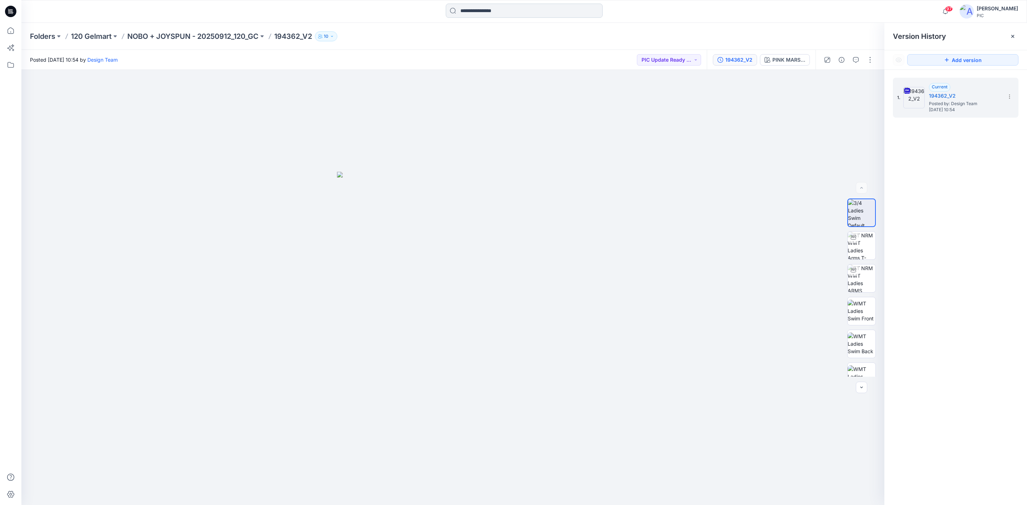
drag, startPoint x: 206, startPoint y: 35, endPoint x: 446, endPoint y: 8, distance: 241.5
click at [207, 35] on p "NOBO + JOYSPUN - 20250912_120_GC" at bounding box center [192, 36] width 131 height 10
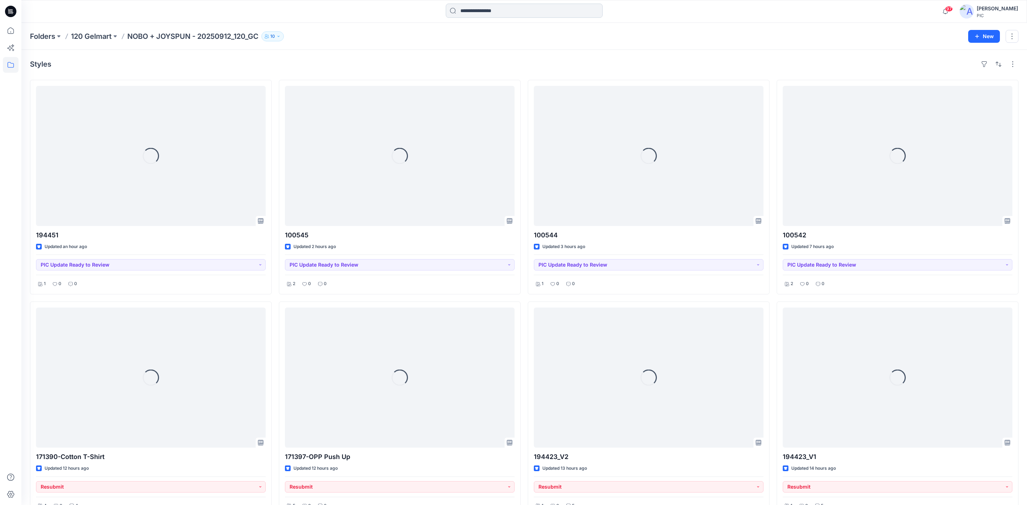
click at [467, 6] on input at bounding box center [524, 11] width 157 height 14
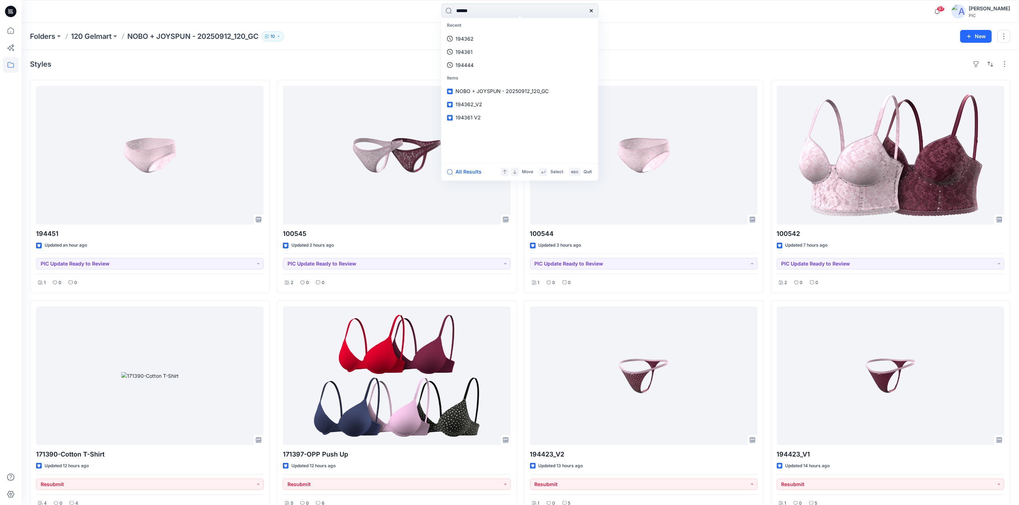
type input "******"
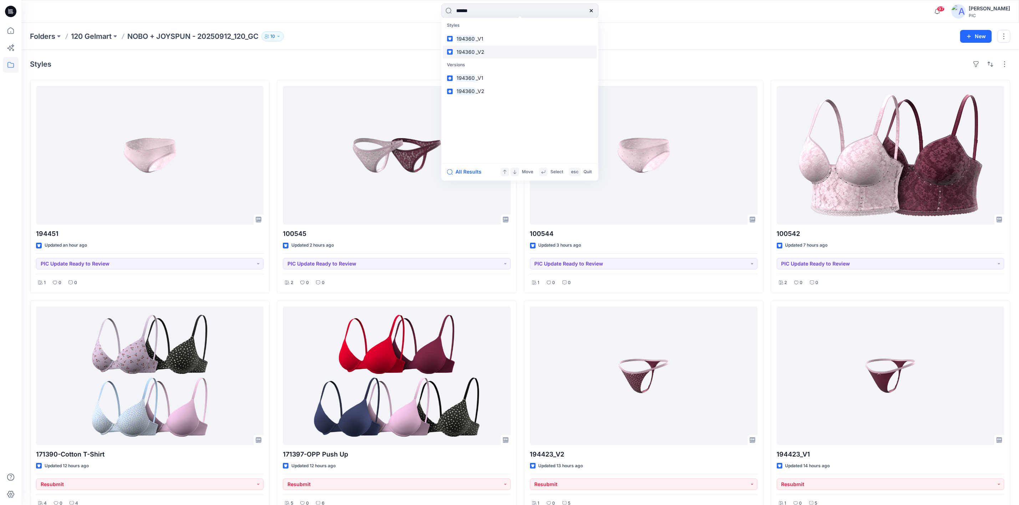
click at [476, 55] on p "194360 _V2" at bounding box center [470, 51] width 29 height 7
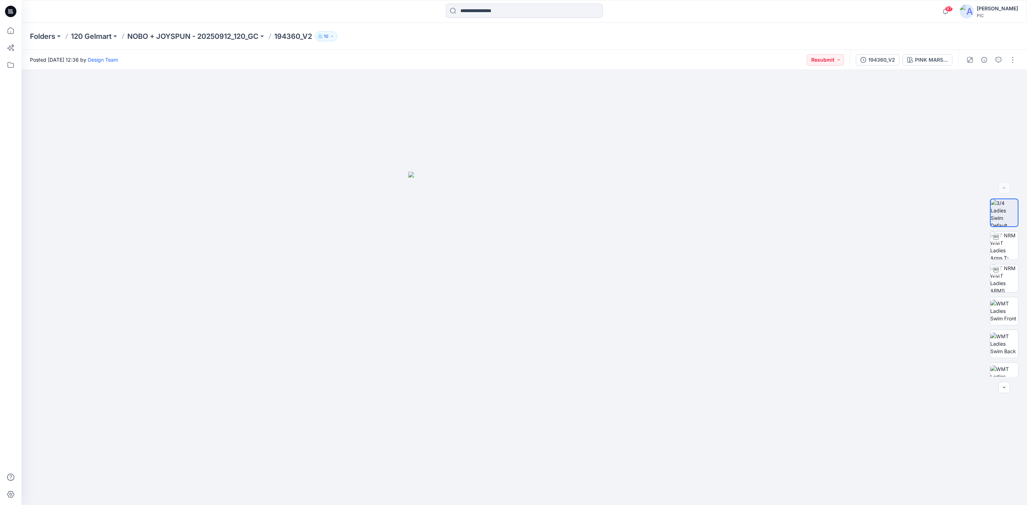
click at [676, 53] on div "194360_V2 PINK MARSHMELLOW" at bounding box center [904, 60] width 108 height 20
click at [676, 59] on div "194360_V2" at bounding box center [881, 60] width 27 height 8
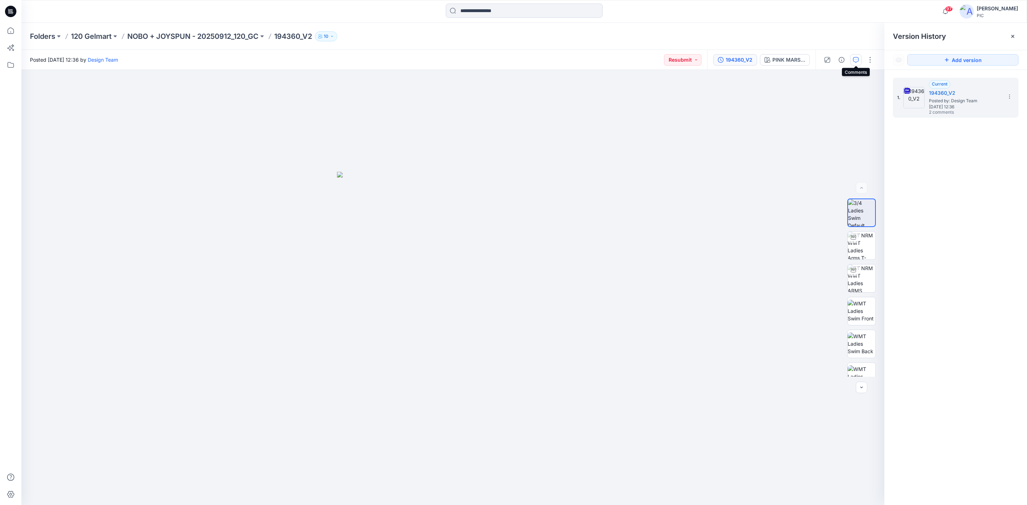
click at [676, 55] on button "button" at bounding box center [855, 59] width 11 height 11
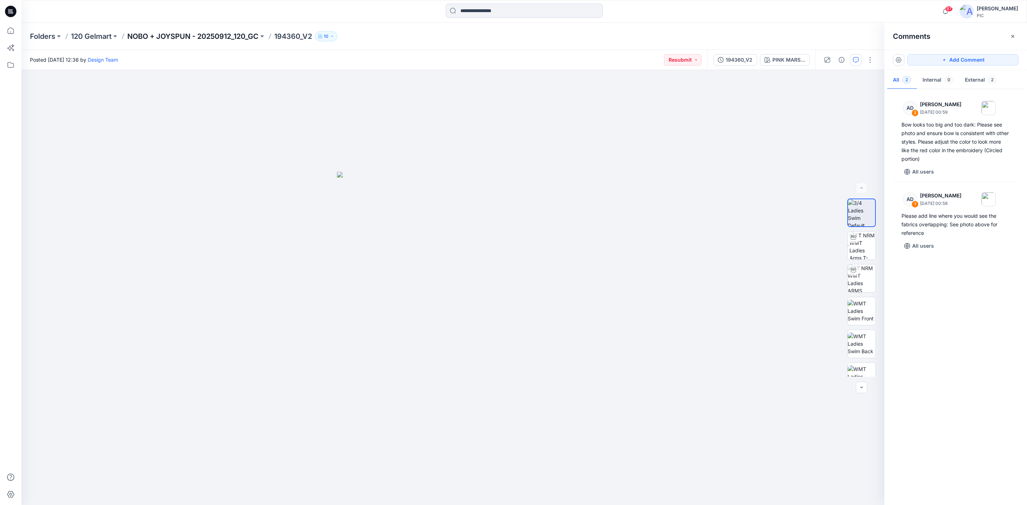
click at [200, 36] on p "NOBO + JOYSPUN - 20250912_120_GC" at bounding box center [192, 36] width 131 height 10
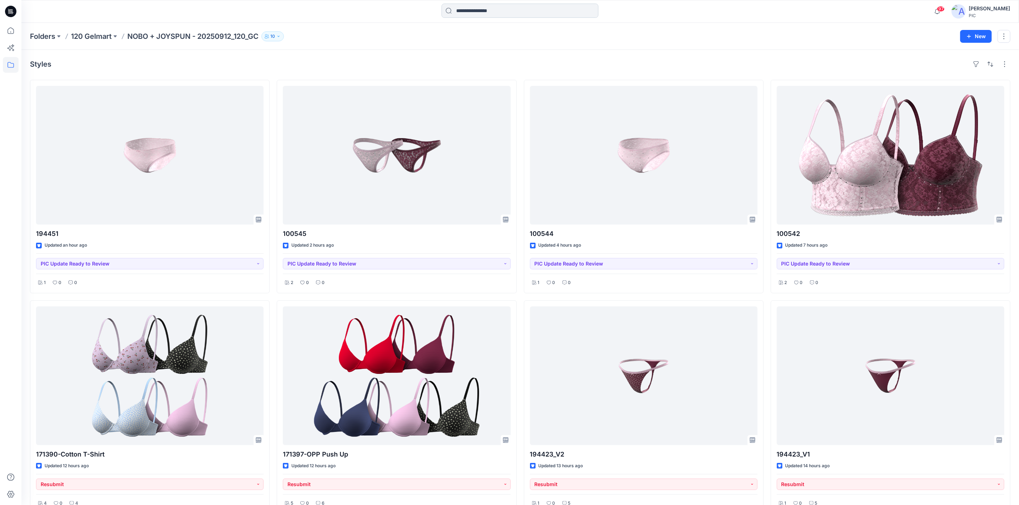
click at [505, 10] on input at bounding box center [519, 11] width 157 height 14
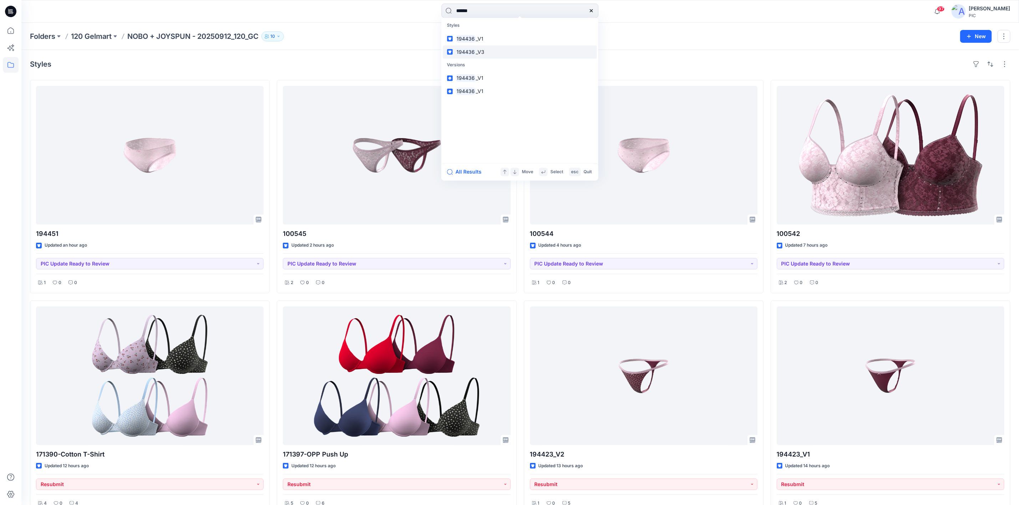
type input "******"
click at [471, 49] on mark "194436" at bounding box center [466, 52] width 20 height 8
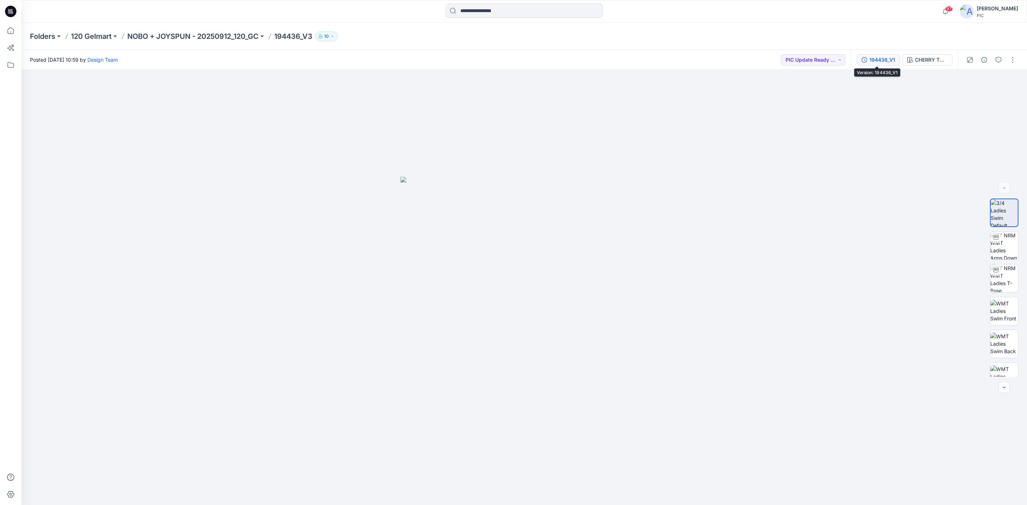
click at [676, 58] on div "194436_V1" at bounding box center [882, 60] width 26 height 8
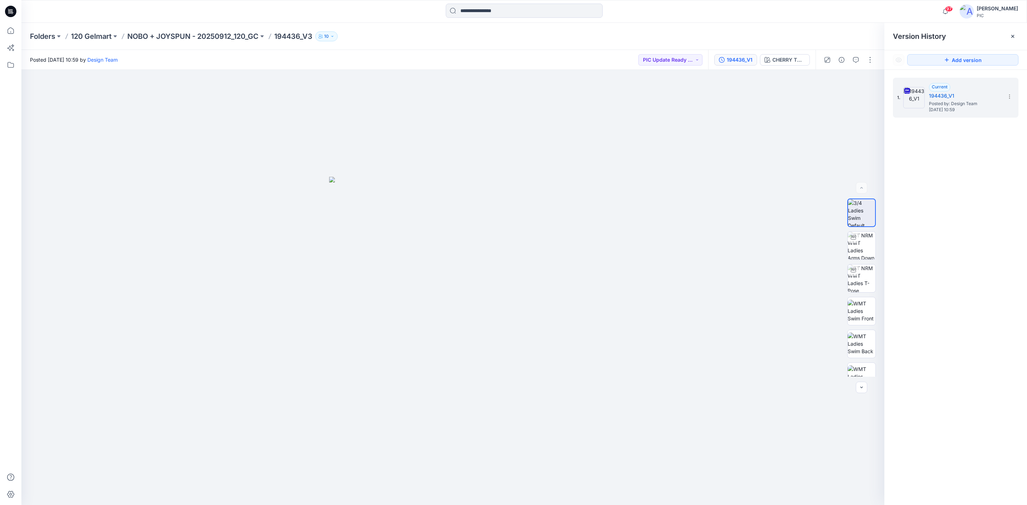
click at [282, 35] on p "194436_V3" at bounding box center [293, 36] width 38 height 10
click at [227, 32] on p "NOBO + JOYSPUN - 20250912_120_GC" at bounding box center [192, 36] width 131 height 10
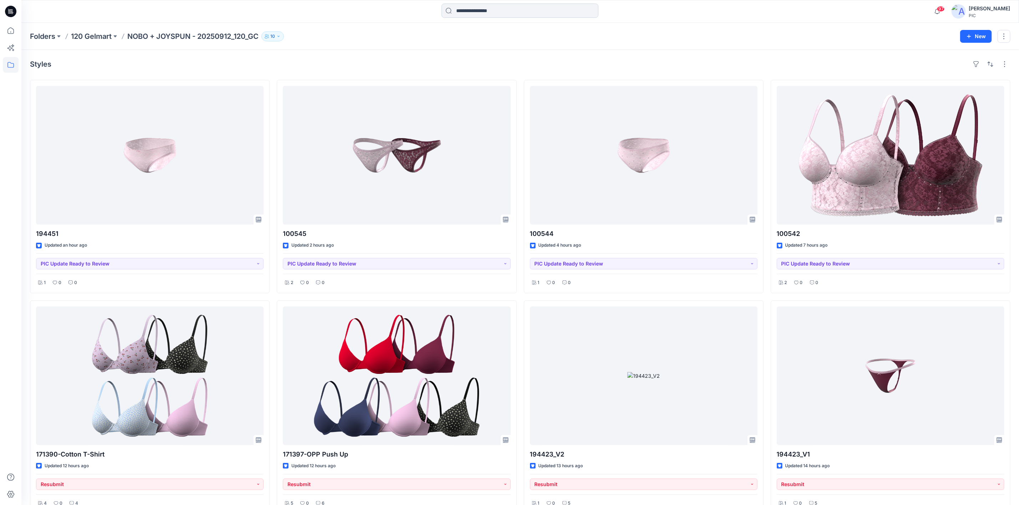
click at [484, 14] on input at bounding box center [519, 11] width 157 height 14
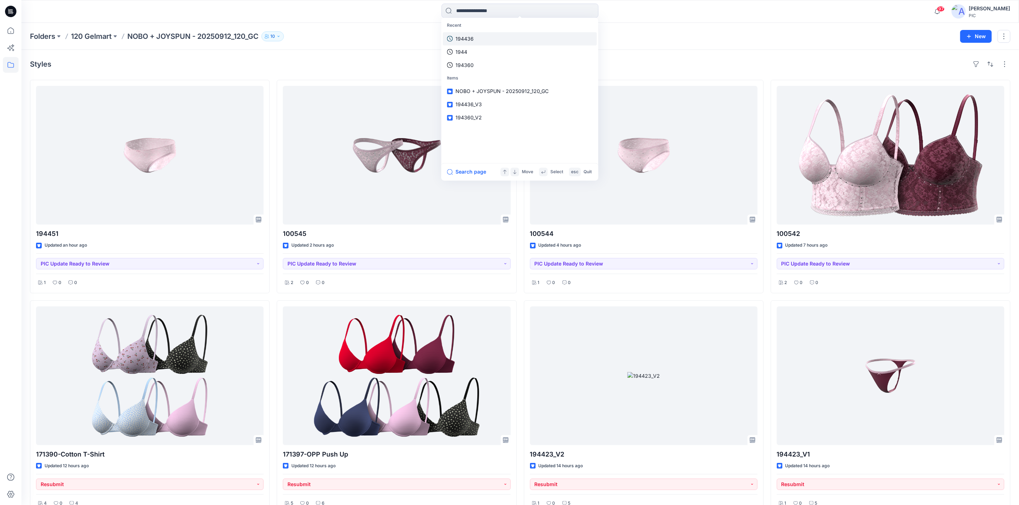
click at [467, 37] on p "194436" at bounding box center [465, 38] width 18 height 7
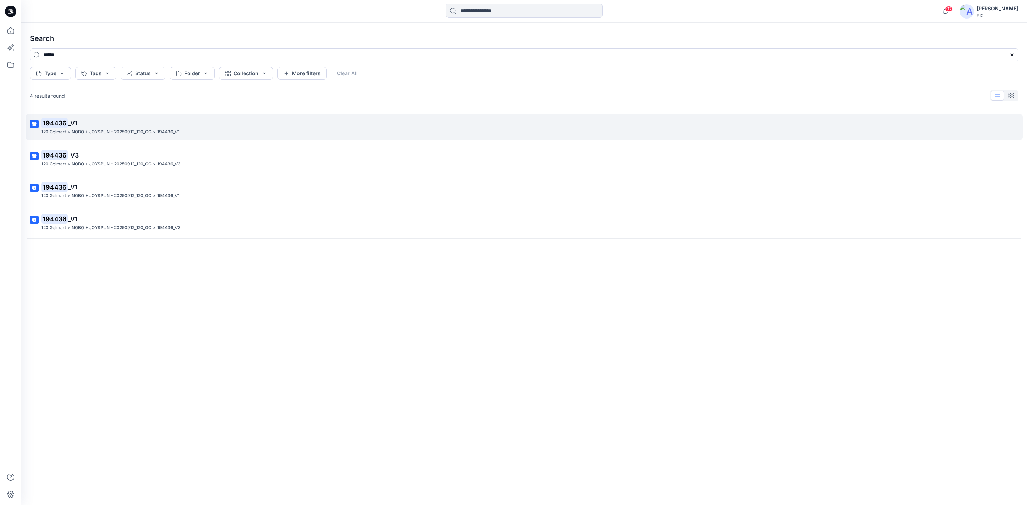
click at [100, 128] on p "194436 _V1" at bounding box center [523, 123] width 964 height 10
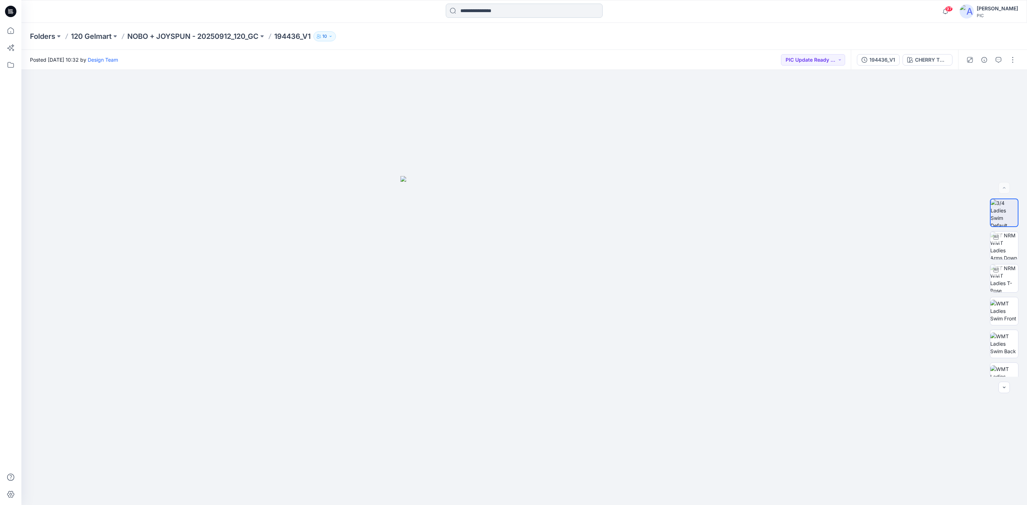
drag, startPoint x: 167, startPoint y: 37, endPoint x: 469, endPoint y: 13, distance: 302.6
click at [167, 37] on p "NOBO + JOYSPUN - 20250912_120_GC" at bounding box center [192, 36] width 131 height 10
click at [470, 12] on input at bounding box center [524, 11] width 157 height 14
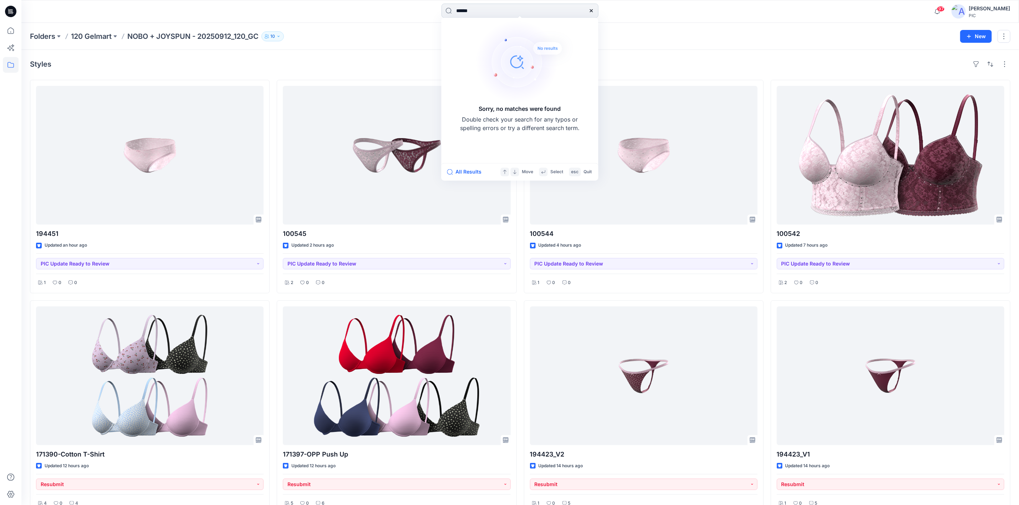
drag, startPoint x: 475, startPoint y: 7, endPoint x: 466, endPoint y: 10, distance: 10.0
click at [466, 10] on input "******" at bounding box center [519, 11] width 157 height 14
type input "******"
click at [467, 61] on mark "194437" at bounding box center [466, 65] width 20 height 8
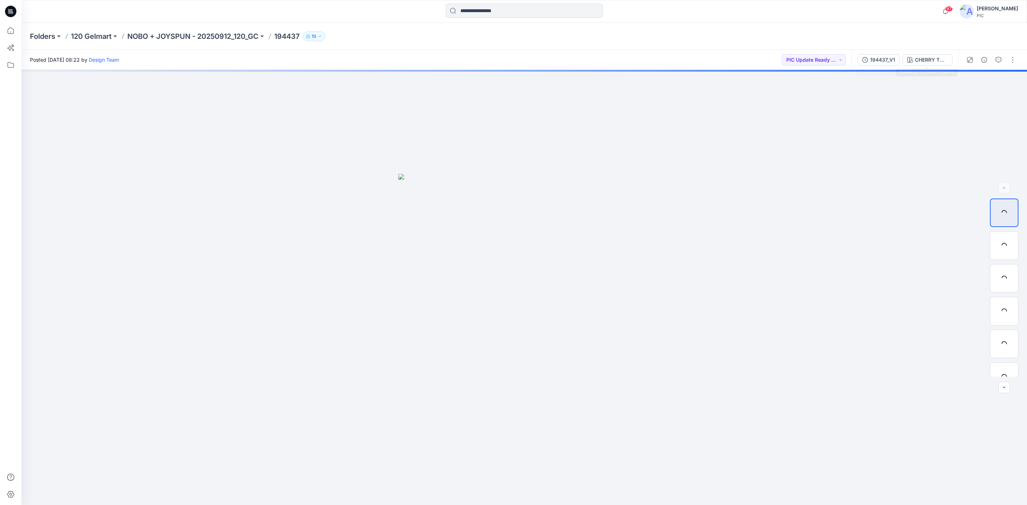
click at [676, 51] on div "194437_V1 CHERRY TOMATO" at bounding box center [905, 60] width 107 height 20
click at [676, 56] on div "194437_V1" at bounding box center [882, 60] width 25 height 8
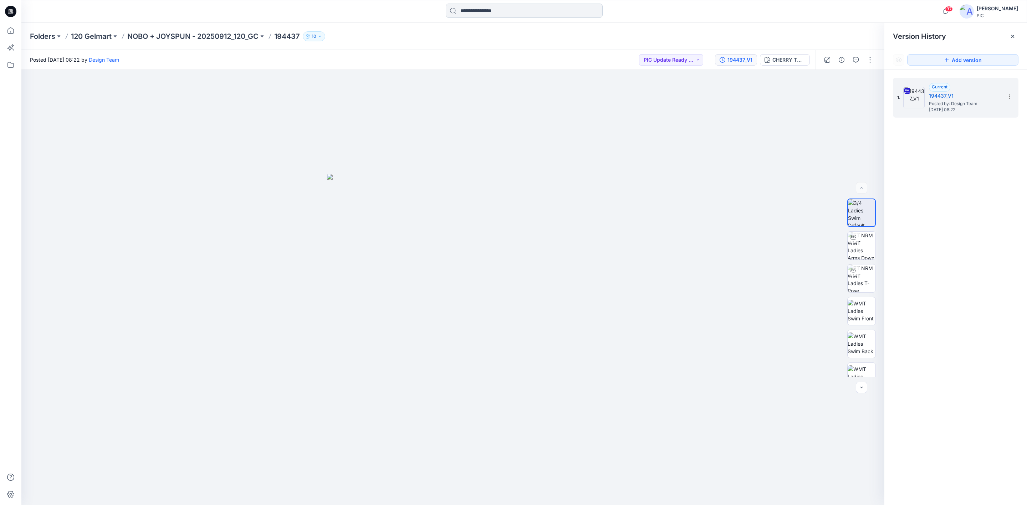
drag, startPoint x: 210, startPoint y: 34, endPoint x: 475, endPoint y: 9, distance: 266.9
click at [210, 34] on p "NOBO + JOYSPUN - 20250912_120_GC" at bounding box center [192, 36] width 131 height 10
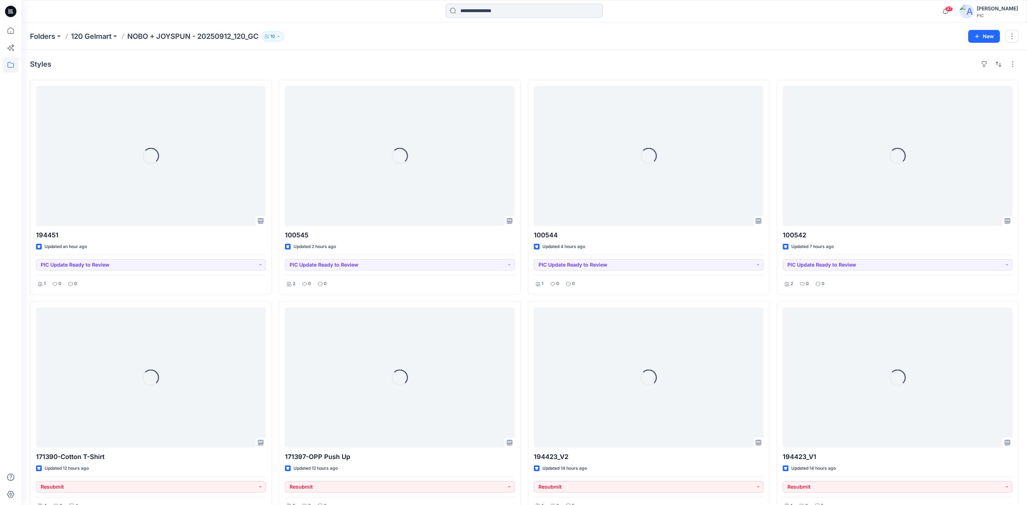
click at [475, 9] on input at bounding box center [524, 11] width 157 height 14
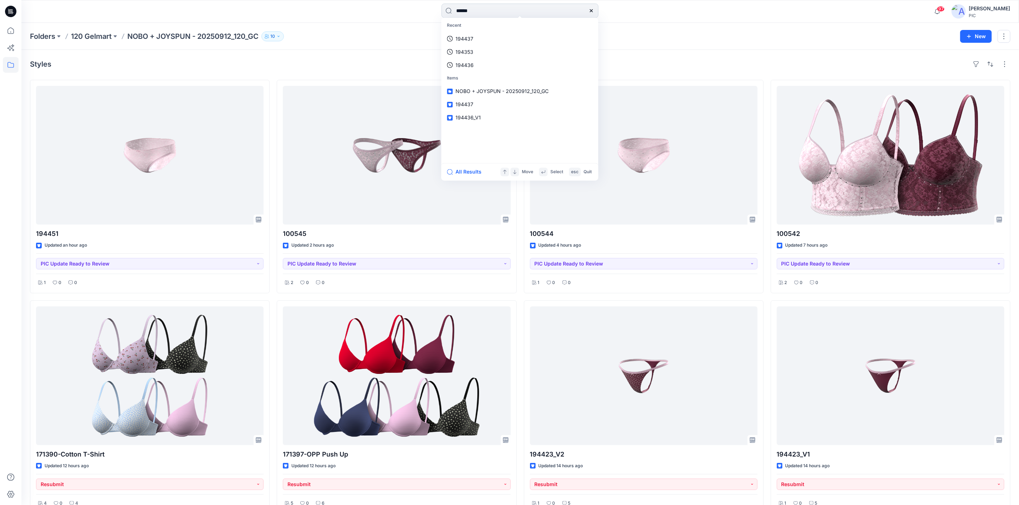
type input "******"
click at [465, 40] on mark "194372" at bounding box center [466, 39] width 20 height 8
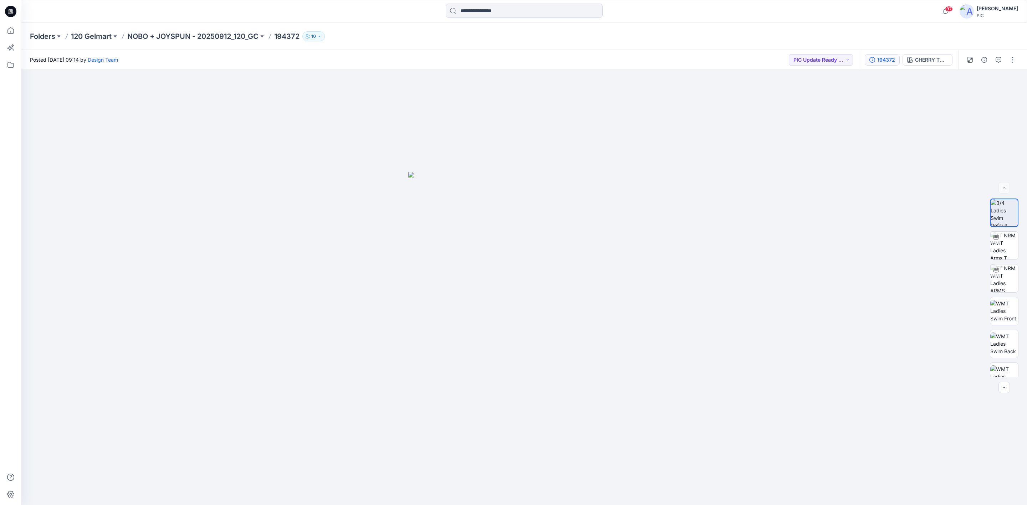
click at [676, 54] on button "194372" at bounding box center [882, 59] width 35 height 11
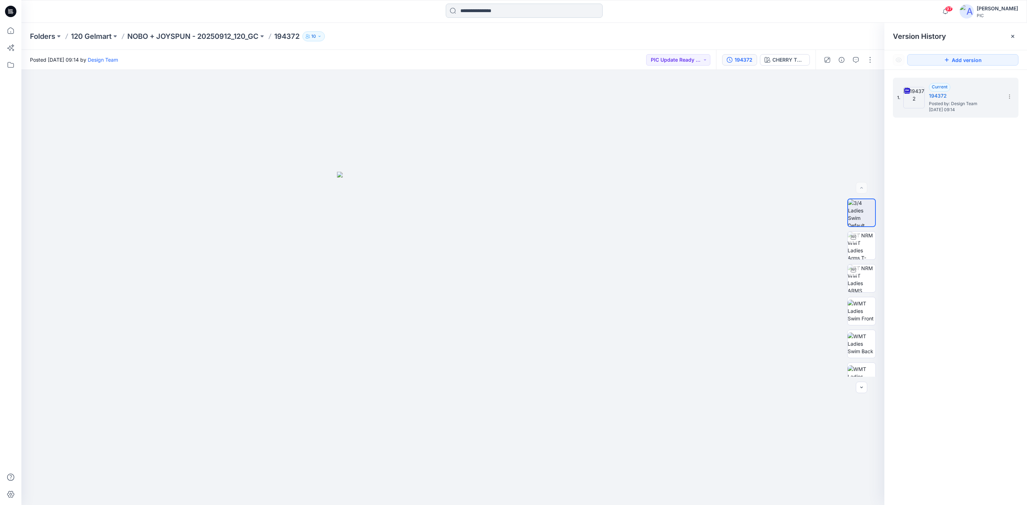
drag, startPoint x: 235, startPoint y: 34, endPoint x: 487, endPoint y: 9, distance: 252.7
click at [237, 33] on p "NOBO + JOYSPUN - 20250912_120_GC" at bounding box center [192, 36] width 131 height 10
click at [487, 9] on input at bounding box center [524, 11] width 157 height 14
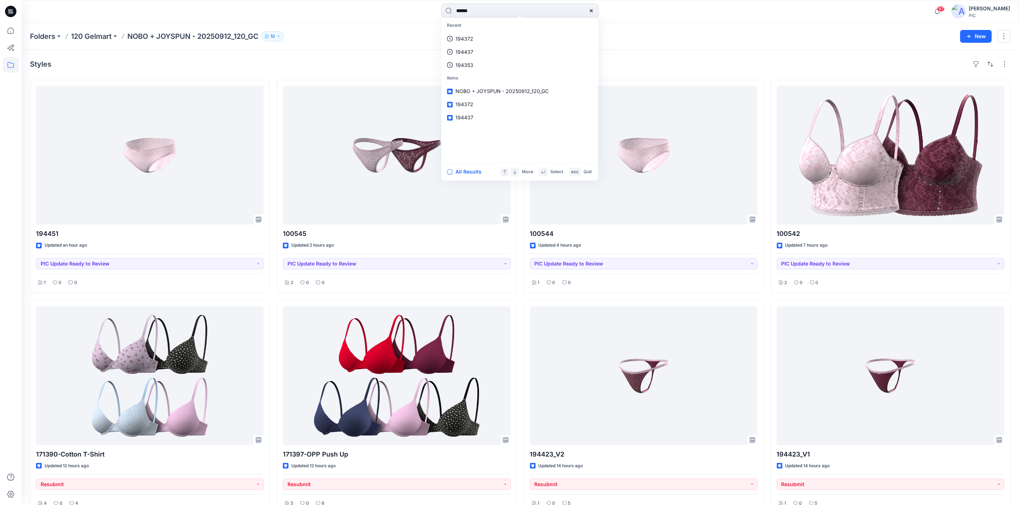
type input "******"
click at [477, 52] on span "_V2" at bounding box center [479, 52] width 9 height 6
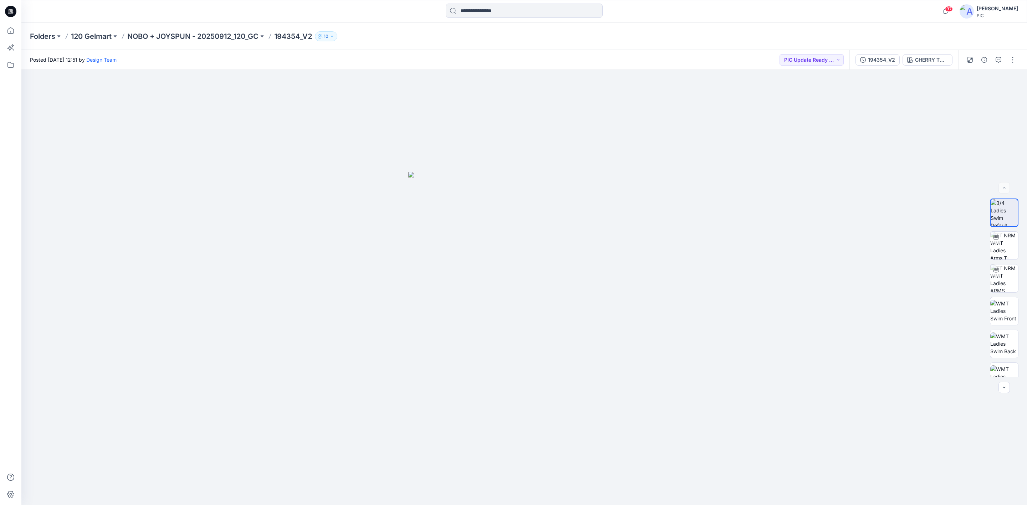
click at [676, 52] on div "194354_V2 CHERRY TOMATO" at bounding box center [903, 60] width 109 height 20
drag, startPoint x: 878, startPoint y: 59, endPoint x: 927, endPoint y: 116, distance: 75.1
click at [676, 58] on div "194354_V2" at bounding box center [881, 60] width 27 height 8
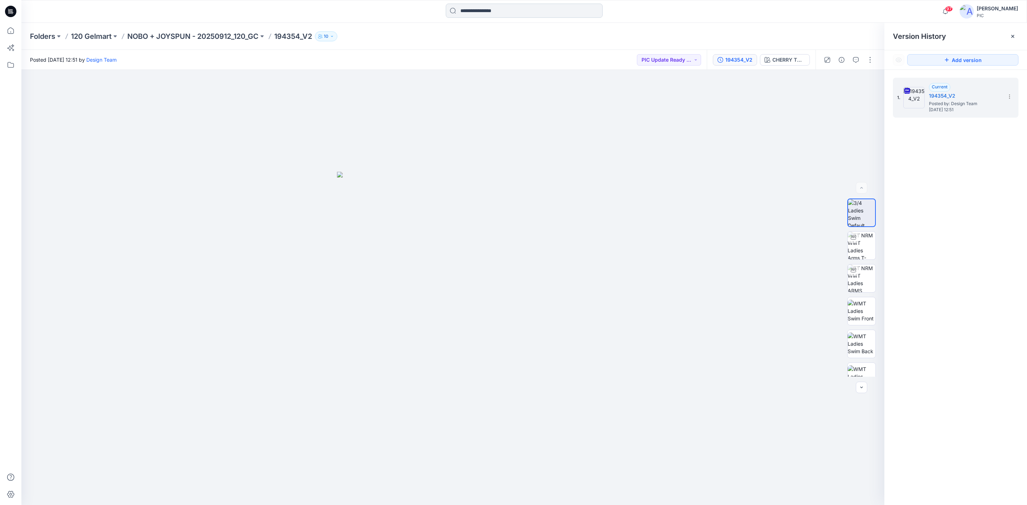
drag, startPoint x: 227, startPoint y: 34, endPoint x: 471, endPoint y: 9, distance: 245.2
click at [227, 34] on p "NOBO + JOYSPUN - 20250912_120_GC" at bounding box center [192, 36] width 131 height 10
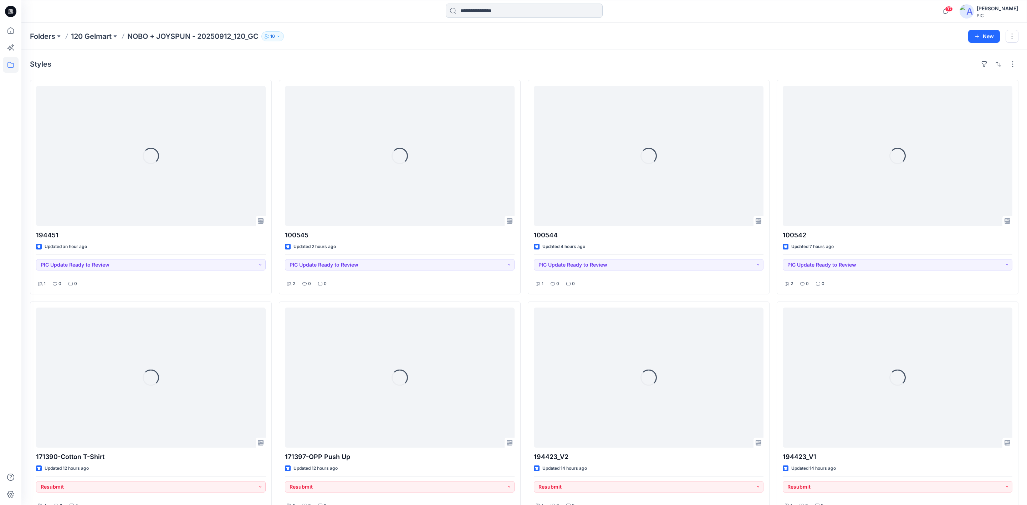
click at [471, 9] on input at bounding box center [524, 11] width 157 height 14
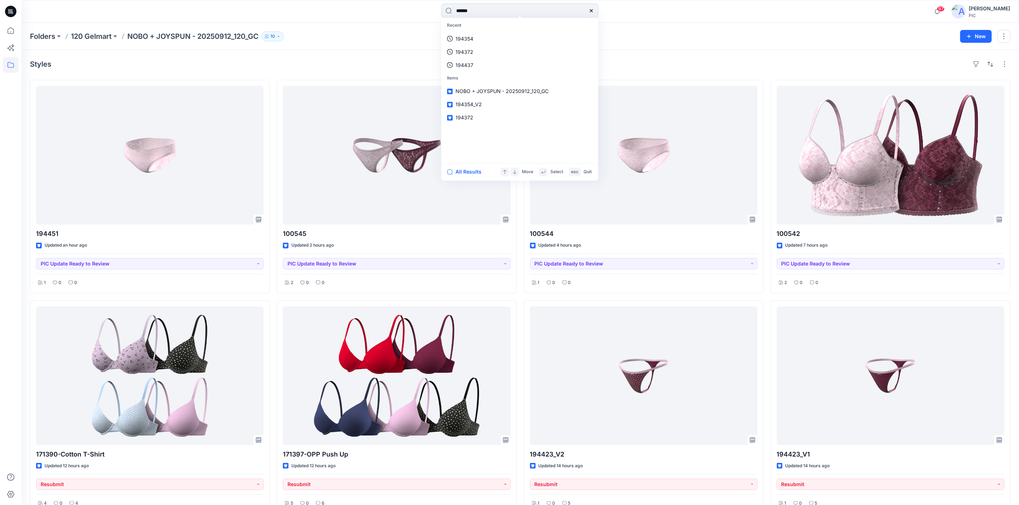
type input "******"
click at [467, 50] on mark "194354" at bounding box center [466, 52] width 20 height 8
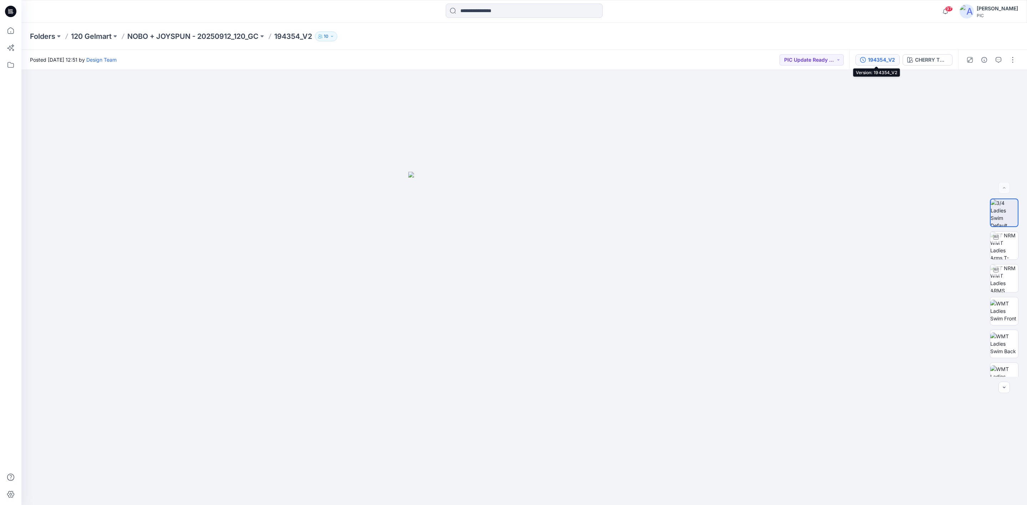
click at [676, 57] on icon "button" at bounding box center [863, 60] width 6 height 6
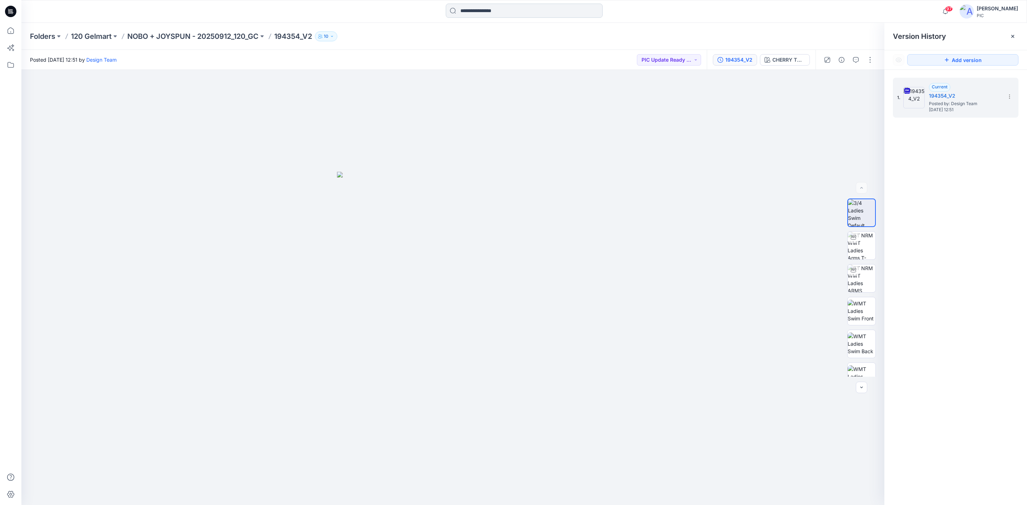
drag, startPoint x: 242, startPoint y: 35, endPoint x: 475, endPoint y: 12, distance: 234.3
click at [242, 35] on p "NOBO + JOYSPUN - 20250912_120_GC" at bounding box center [192, 36] width 131 height 10
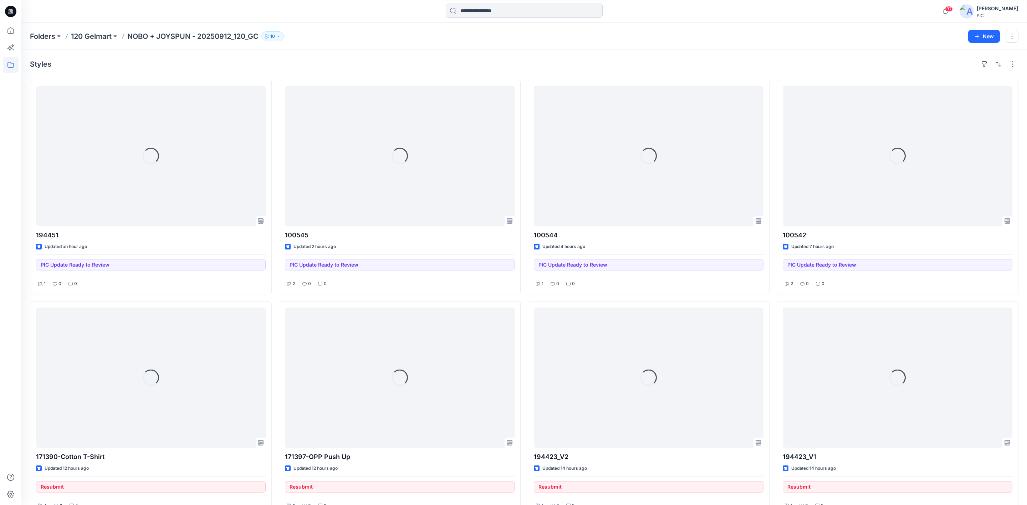
click at [476, 11] on input at bounding box center [524, 11] width 157 height 14
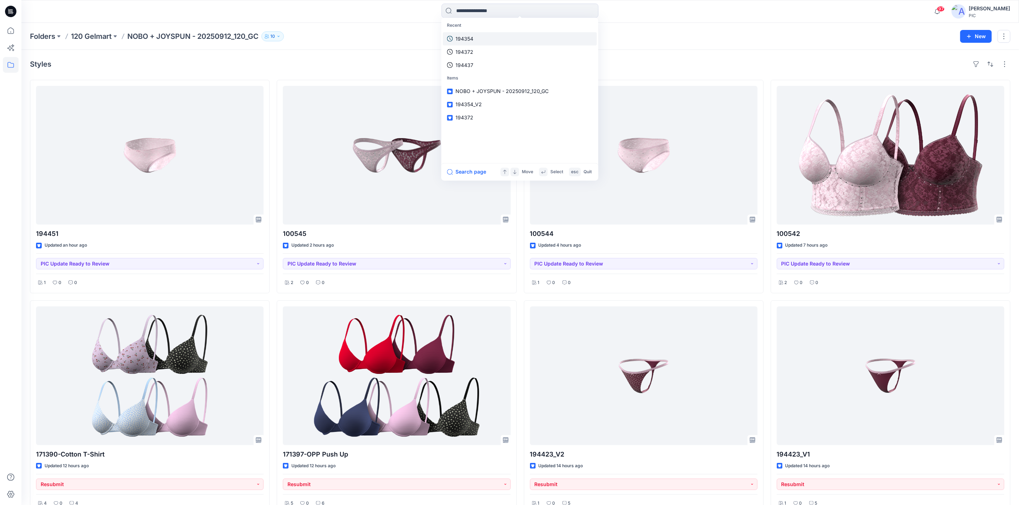
click at [476, 39] on link "194354" at bounding box center [520, 38] width 154 height 13
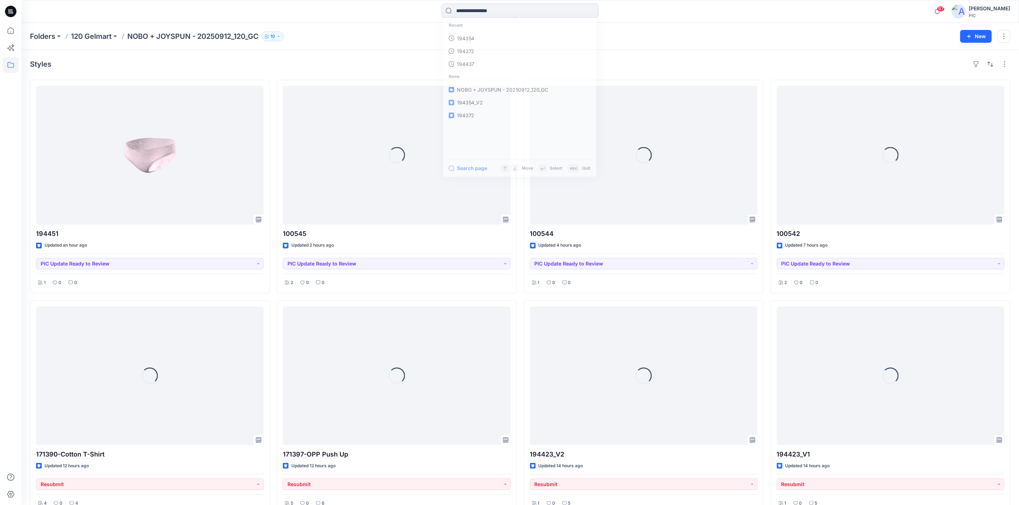
click at [486, 11] on input at bounding box center [519, 11] width 157 height 14
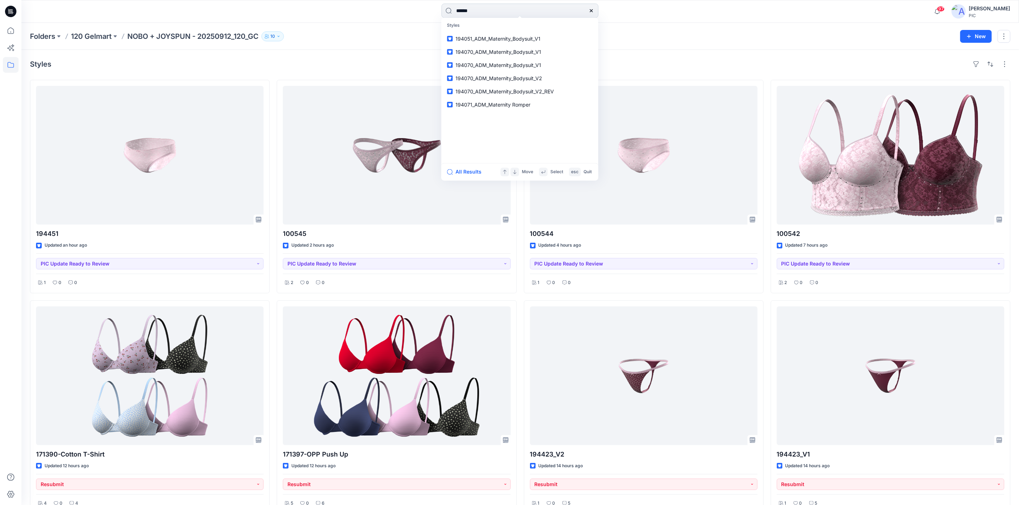
type input "******"
click at [478, 39] on span "_V1" at bounding box center [478, 39] width 7 height 6
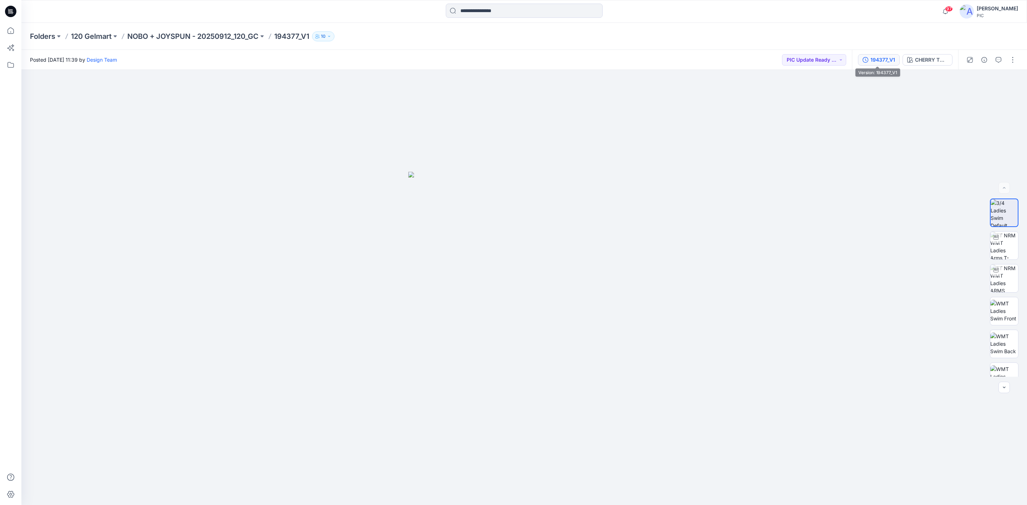
click at [676, 58] on div "194377_V1" at bounding box center [882, 60] width 25 height 8
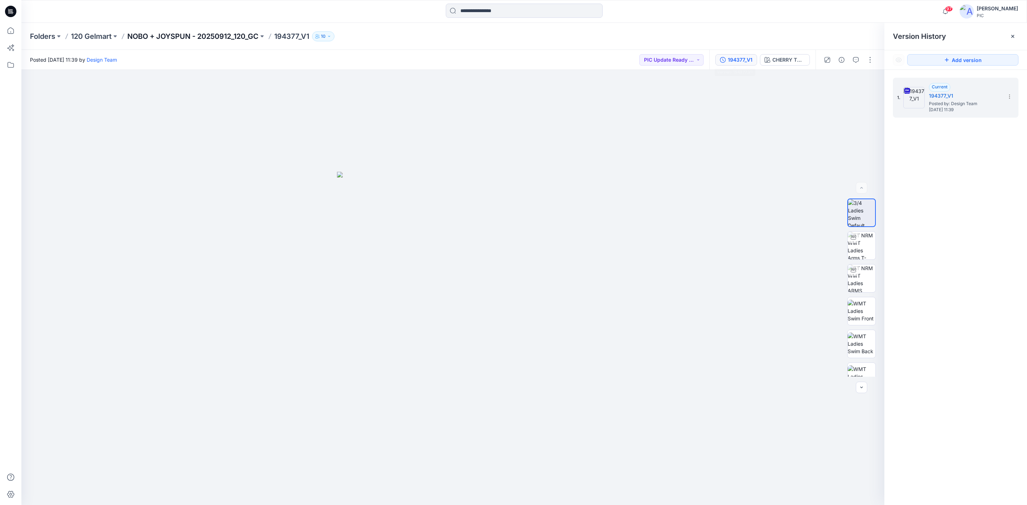
click at [223, 33] on p "NOBO + JOYSPUN - 20250912_120_GC" at bounding box center [192, 36] width 131 height 10
click at [473, 9] on input at bounding box center [524, 11] width 157 height 14
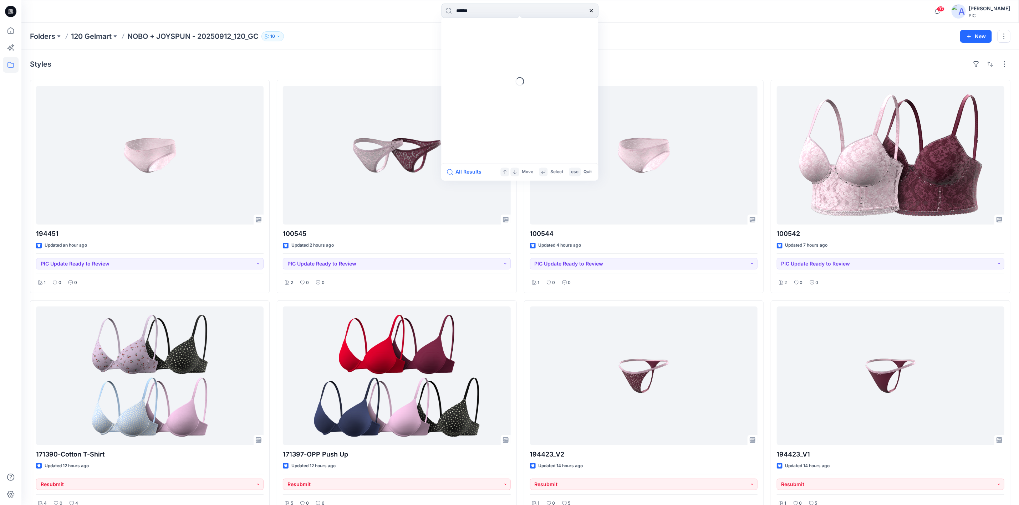
type input "******"
click at [468, 38] on mark "194365" at bounding box center [466, 39] width 20 height 8
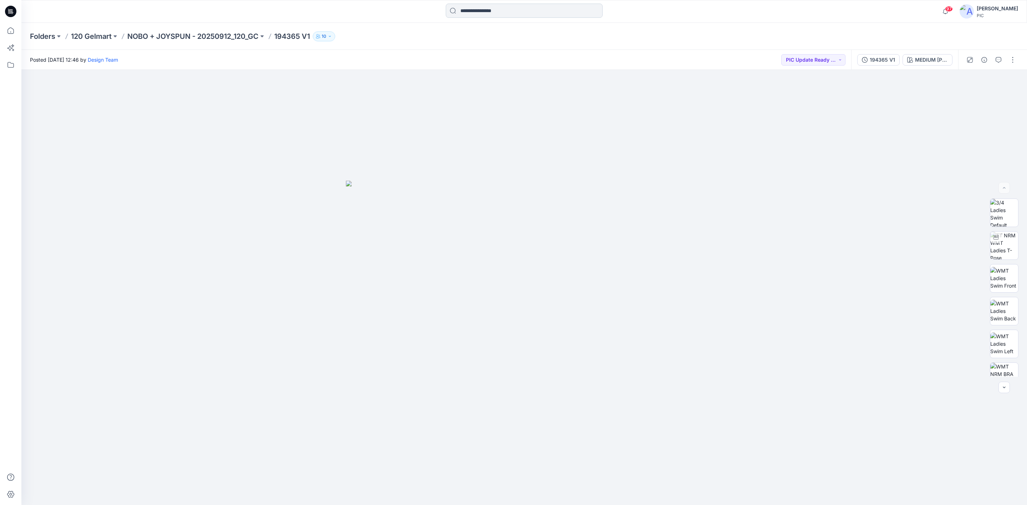
click at [474, 12] on input at bounding box center [524, 11] width 157 height 14
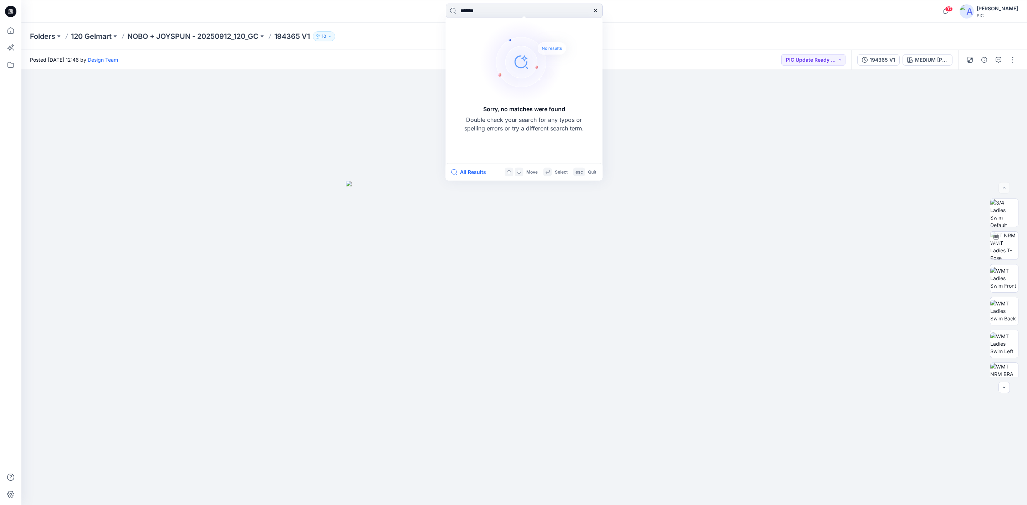
type input "******"
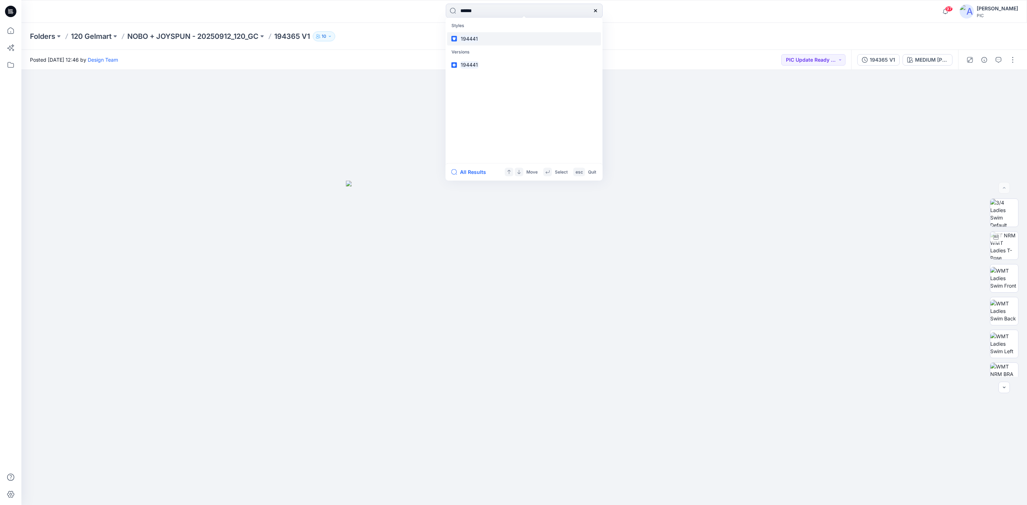
click at [475, 39] on mark "194441" at bounding box center [469, 39] width 19 height 8
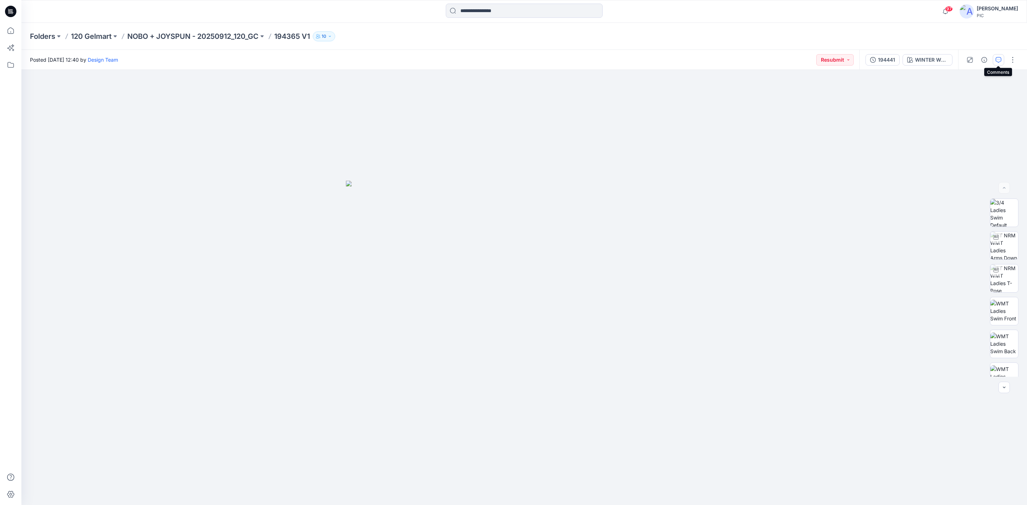
click at [676, 59] on icon "button" at bounding box center [999, 60] width 6 height 6
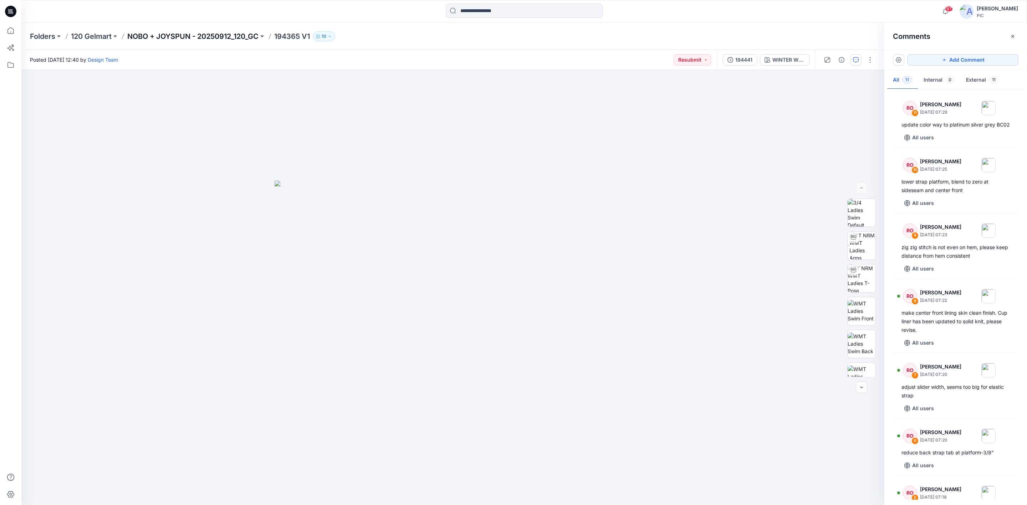
click at [210, 32] on p "NOBO + JOYSPUN - 20250912_120_GC" at bounding box center [192, 36] width 131 height 10
click at [500, 4] on input at bounding box center [524, 11] width 157 height 14
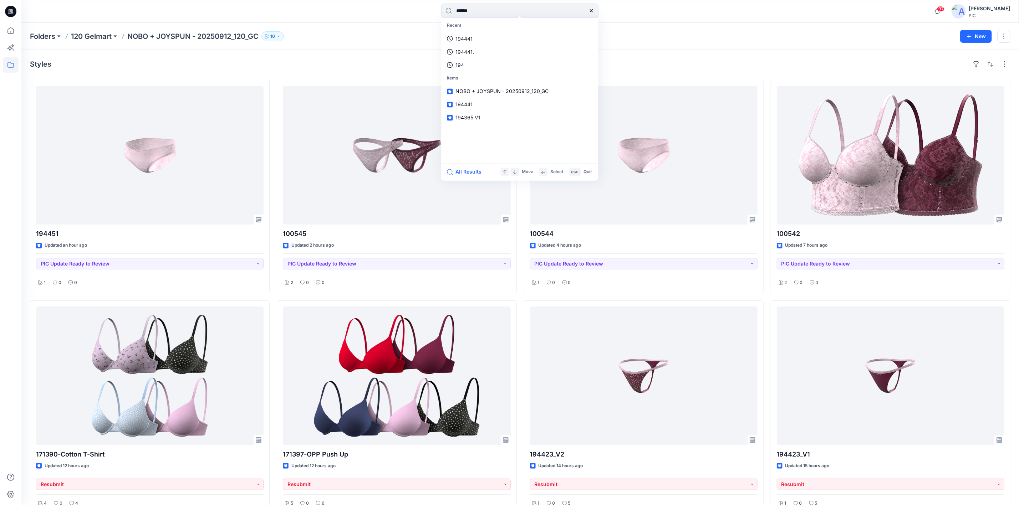
type input "******"
click at [462, 65] on mark "194378" at bounding box center [466, 65] width 20 height 8
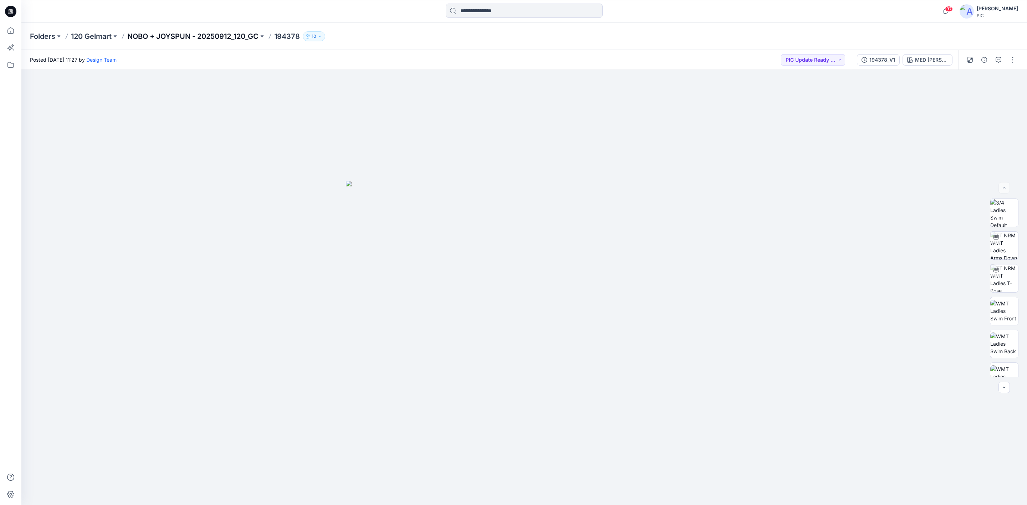
click at [214, 38] on p "NOBO + JOYSPUN - 20250912_120_GC" at bounding box center [192, 36] width 131 height 10
click at [474, 7] on input at bounding box center [524, 11] width 157 height 14
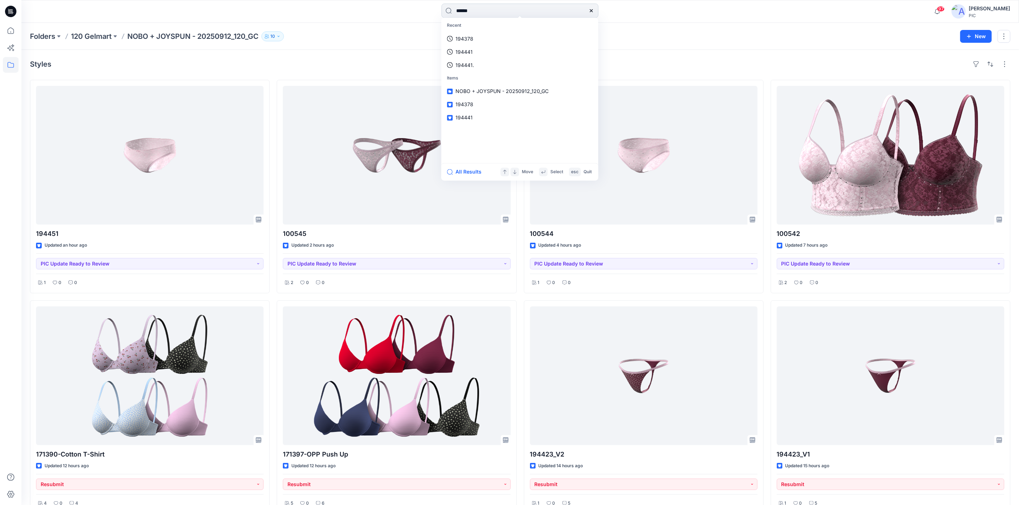
type input "******"
click at [470, 37] on mark "194435" at bounding box center [466, 39] width 20 height 8
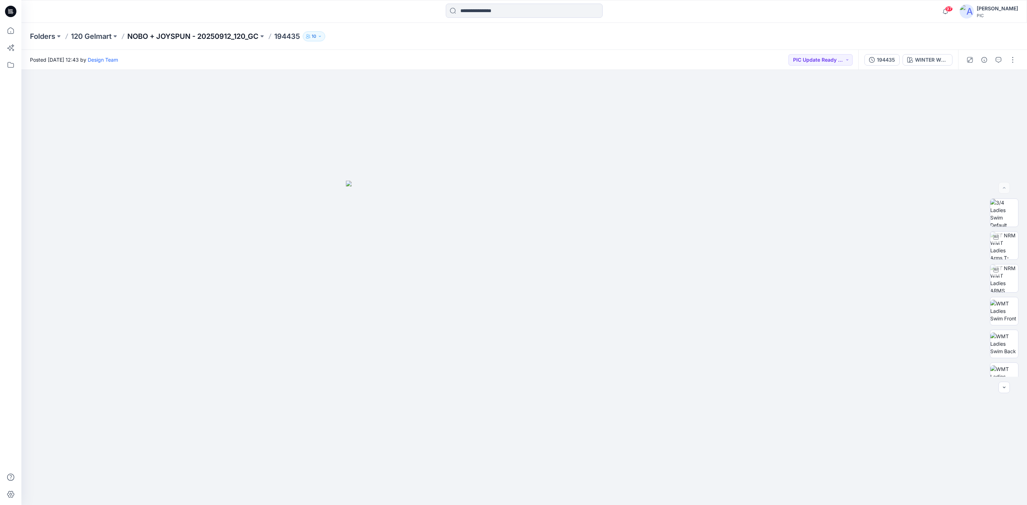
click at [156, 37] on p "NOBO + JOYSPUN - 20250912_120_GC" at bounding box center [192, 36] width 131 height 10
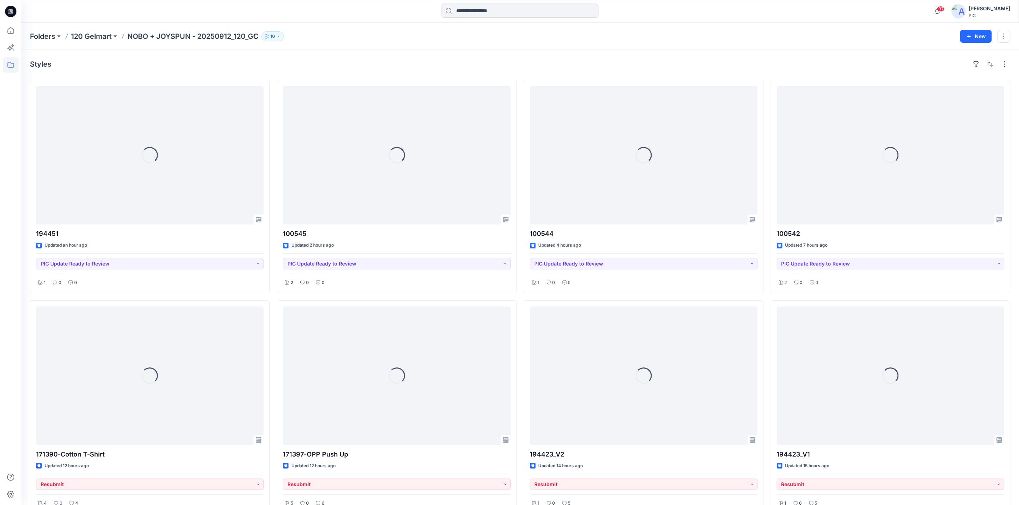
click at [480, 11] on input at bounding box center [519, 11] width 157 height 14
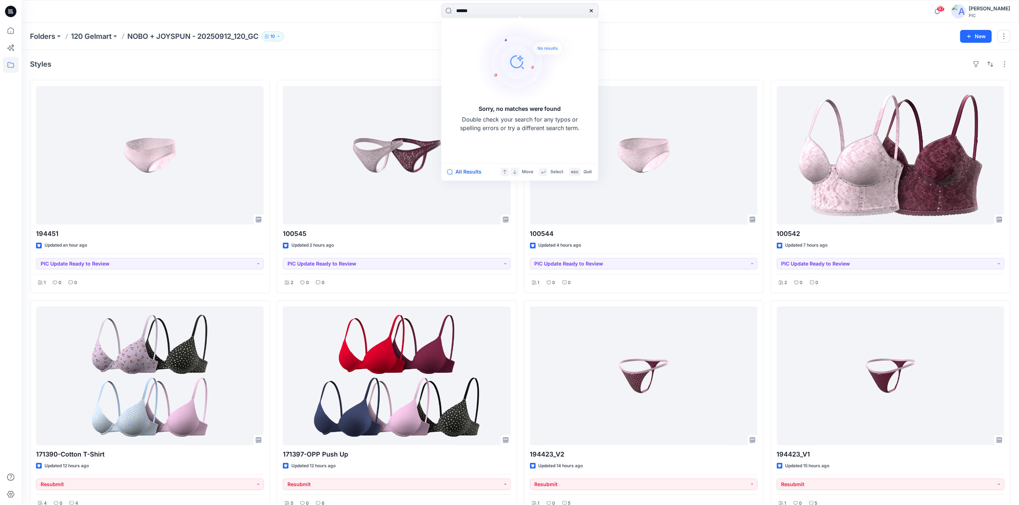
click at [464, 12] on input "******" at bounding box center [519, 11] width 157 height 14
drag, startPoint x: 486, startPoint y: 10, endPoint x: 473, endPoint y: 12, distance: 13.3
click at [470, 10] on input "******" at bounding box center [519, 11] width 157 height 14
click at [658, 41] on div "Folders 120 Gelmart NOBO + JOYSPUN - 20250912_120_GC 10" at bounding box center [492, 36] width 925 height 10
drag, startPoint x: 474, startPoint y: 11, endPoint x: 469, endPoint y: 7, distance: 6.2
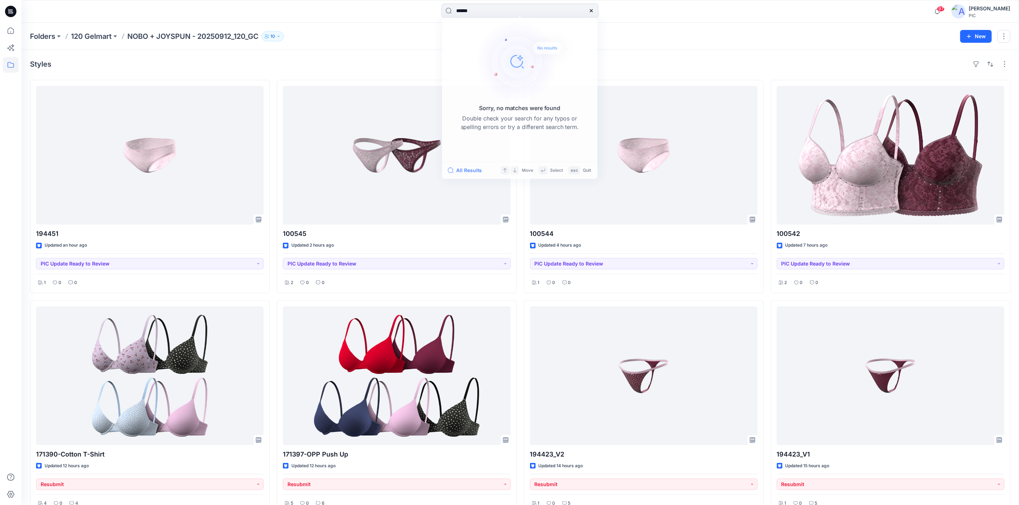
click at [473, 9] on input "******" at bounding box center [519, 11] width 157 height 14
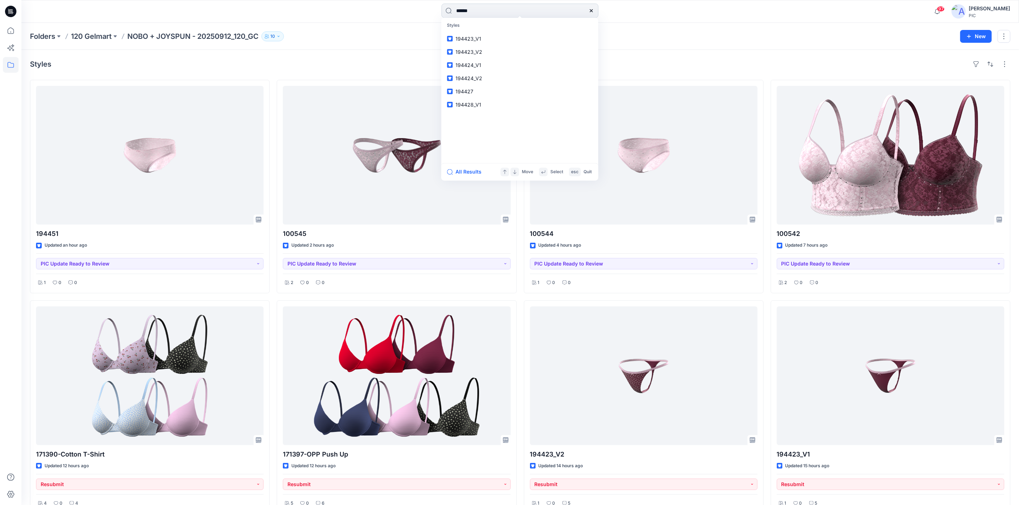
type input "******"
drag, startPoint x: 481, startPoint y: 51, endPoint x: 495, endPoint y: 63, distance: 18.2
click at [480, 51] on span "_V2" at bounding box center [479, 52] width 9 height 6
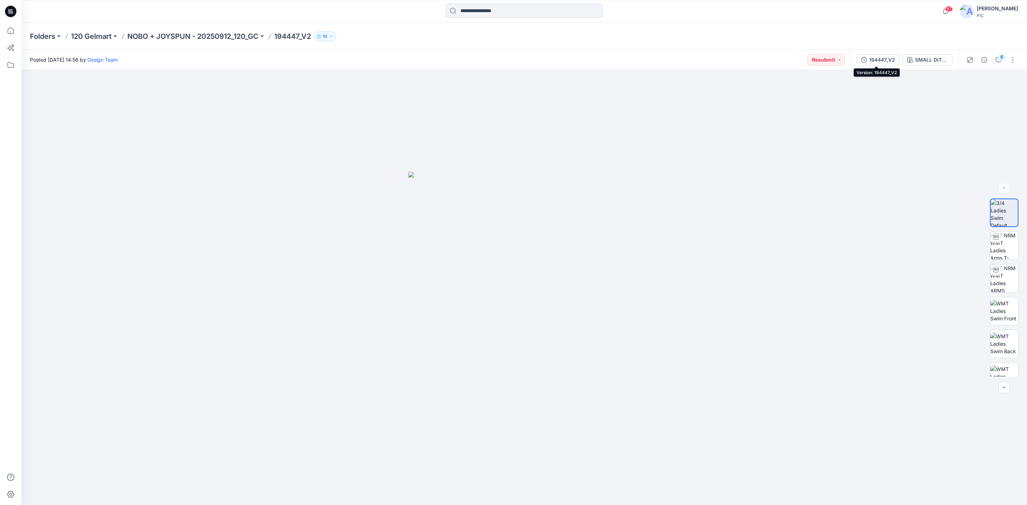
click at [676, 55] on button "194447_V2" at bounding box center [877, 59] width 43 height 11
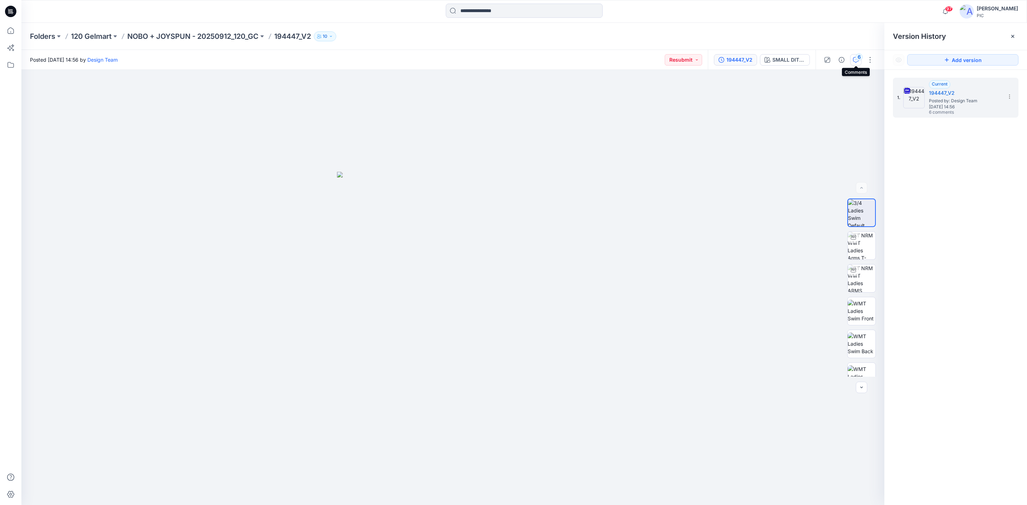
click at [676, 57] on icon "button" at bounding box center [856, 60] width 6 height 6
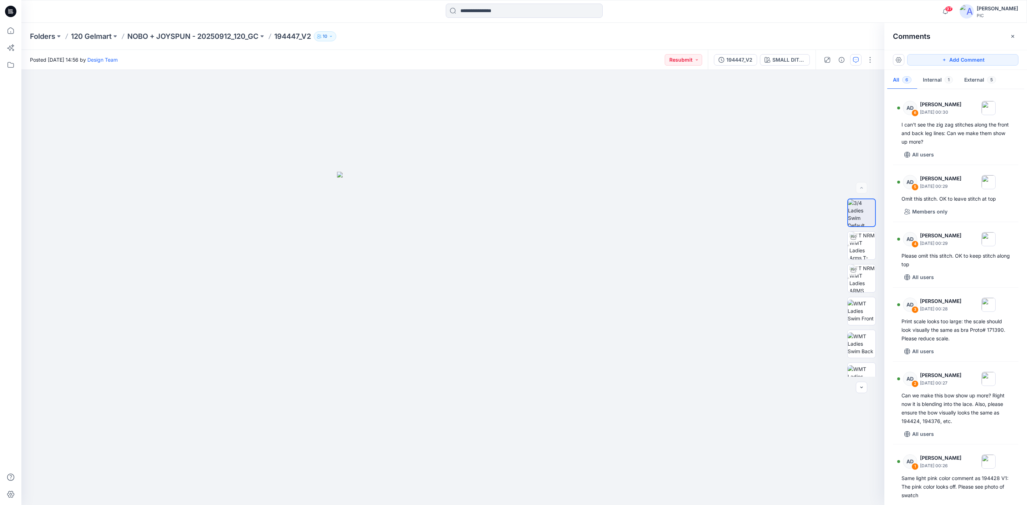
click at [201, 34] on p "NOBO + JOYSPUN - 20250912_120_GC" at bounding box center [192, 36] width 131 height 10
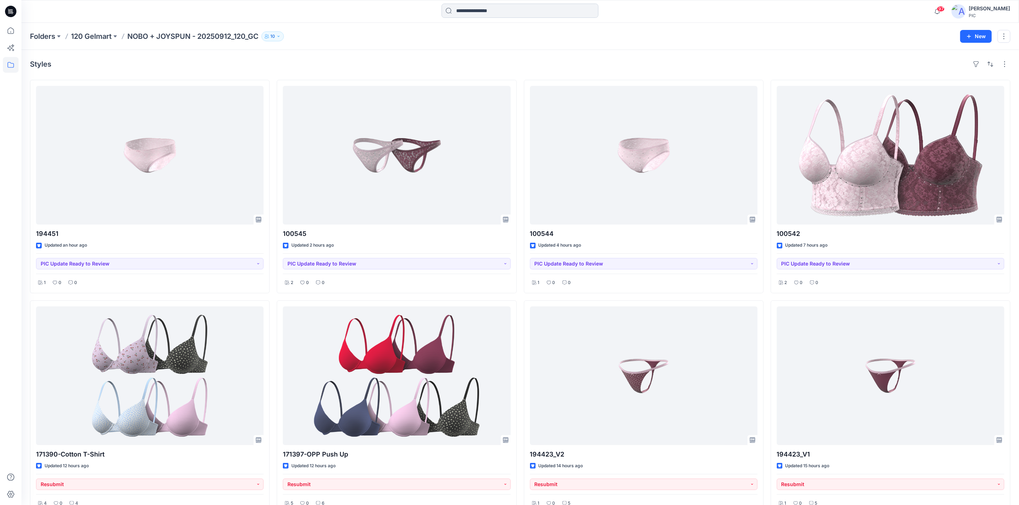
click at [469, 11] on input at bounding box center [519, 11] width 157 height 14
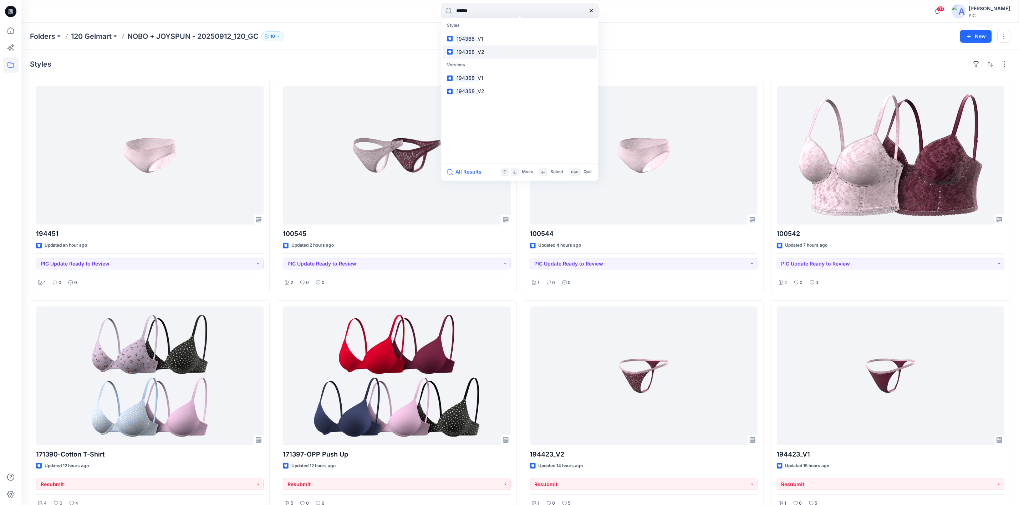
type input "******"
click at [472, 51] on mark "194368" at bounding box center [466, 52] width 20 height 8
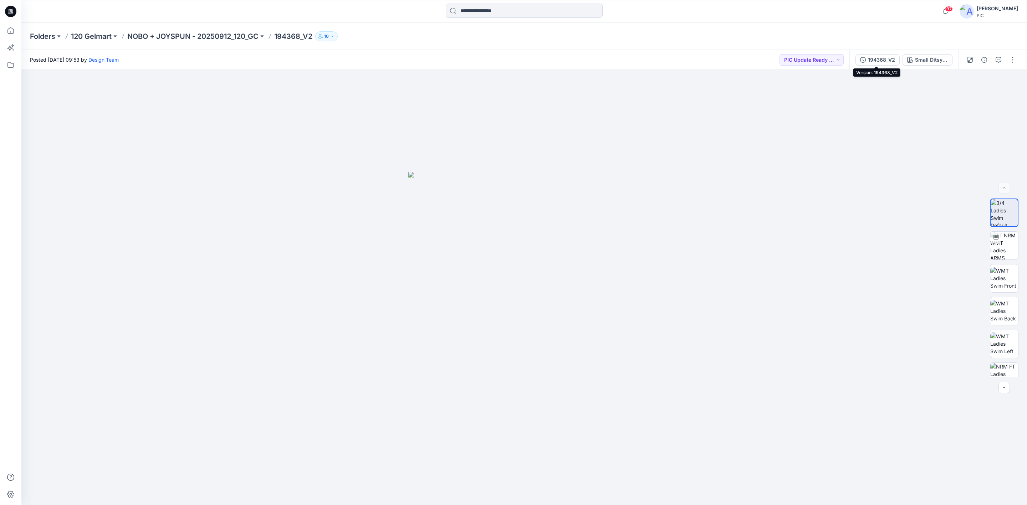
click at [676, 58] on div "194368_V2" at bounding box center [881, 60] width 27 height 8
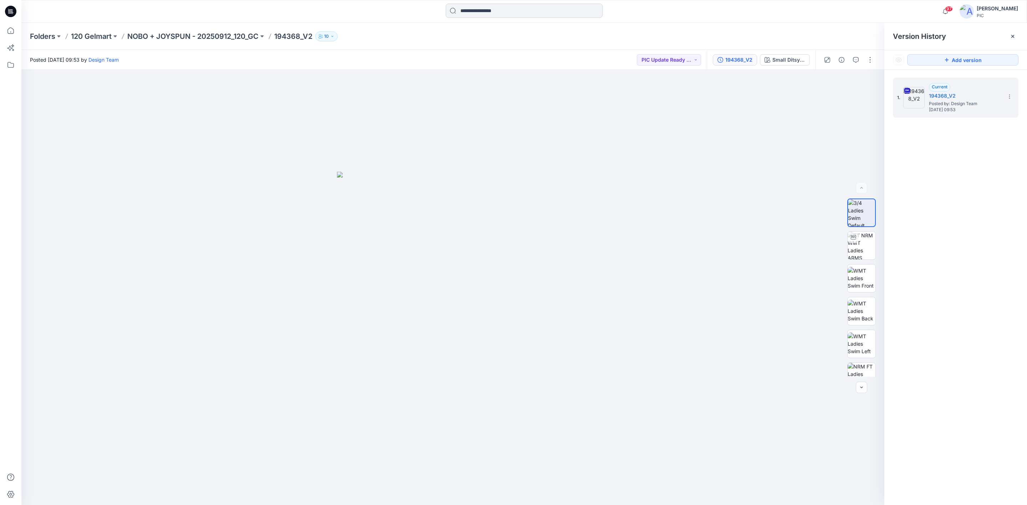
click at [228, 37] on p "NOBO + JOYSPUN - 20250912_120_GC" at bounding box center [192, 36] width 131 height 10
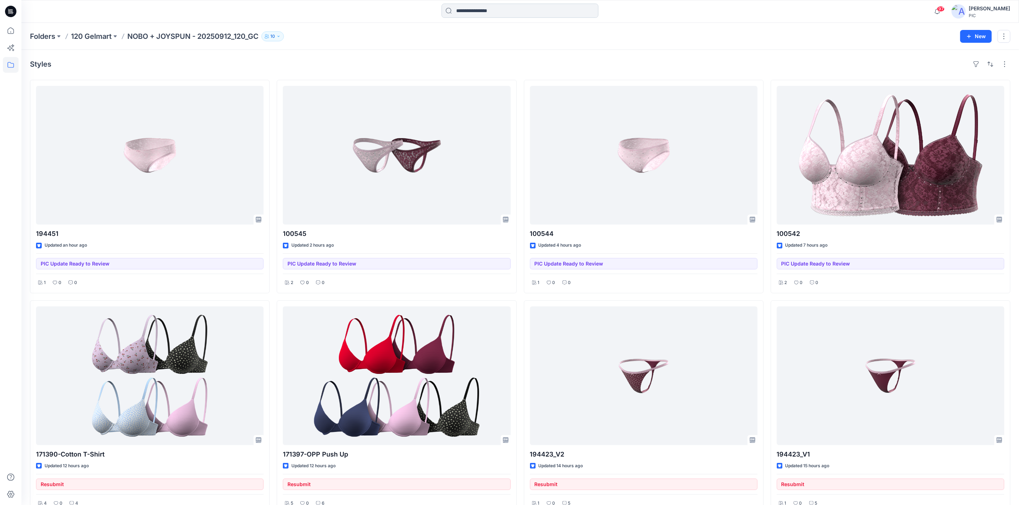
click at [464, 11] on input at bounding box center [519, 11] width 157 height 14
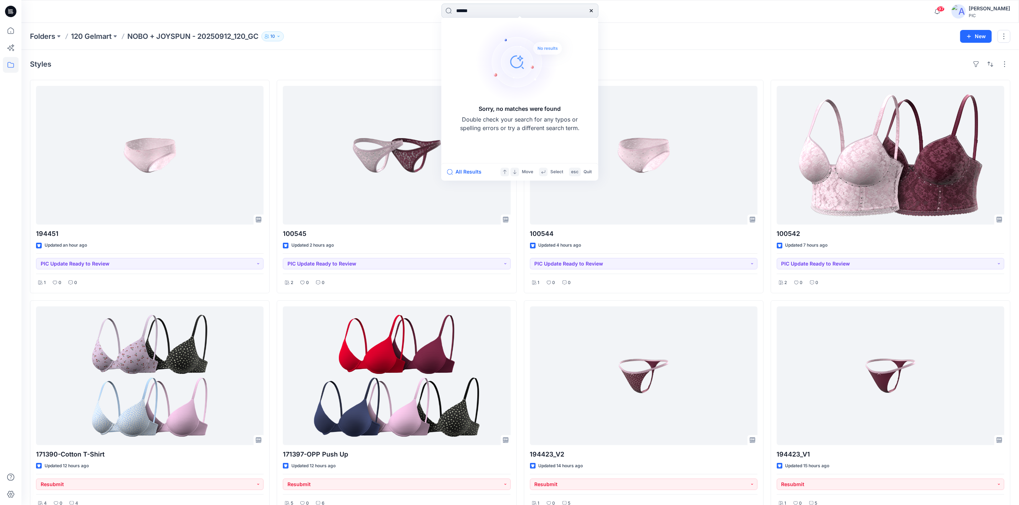
click at [475, 9] on input "******" at bounding box center [519, 11] width 157 height 14
type input "******"
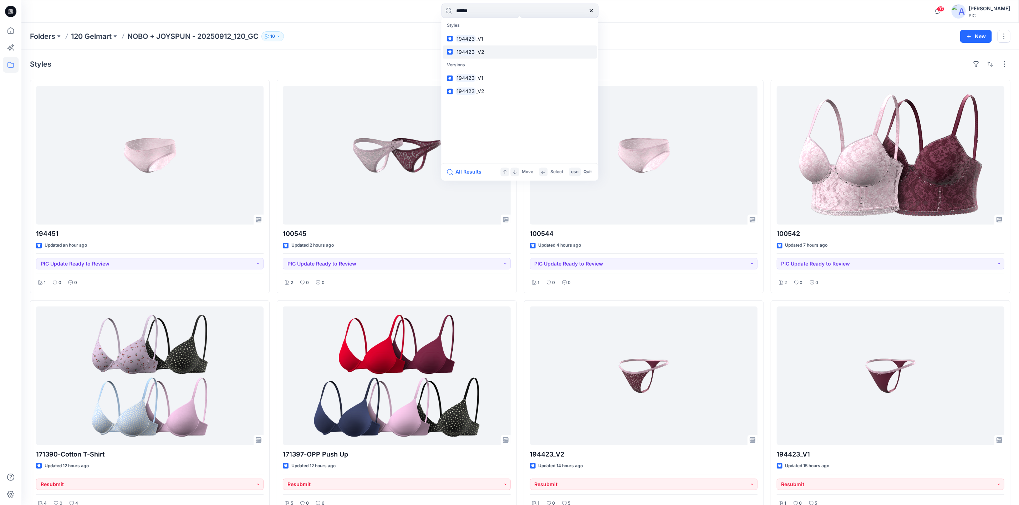
click at [466, 53] on mark "194423" at bounding box center [466, 52] width 20 height 8
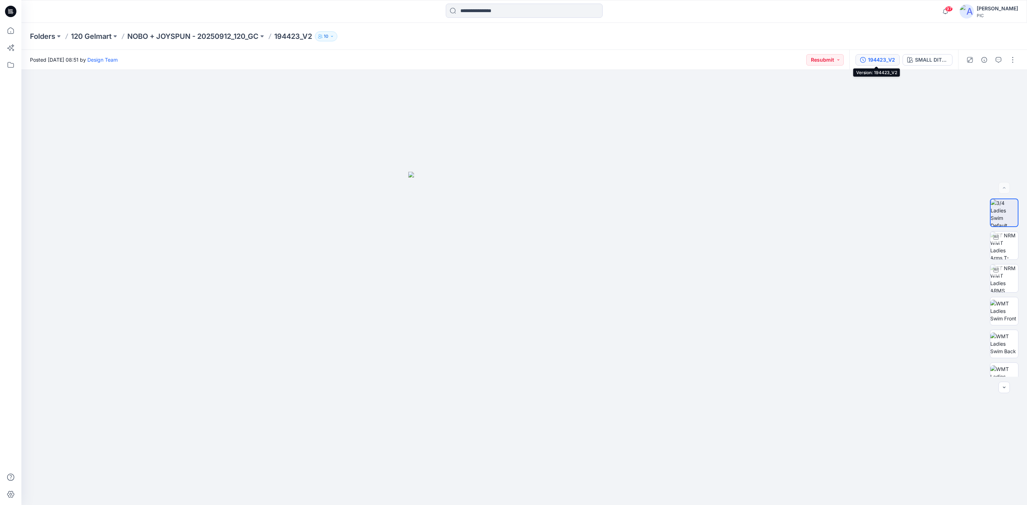
click at [676, 59] on div "194423_V2" at bounding box center [881, 60] width 27 height 8
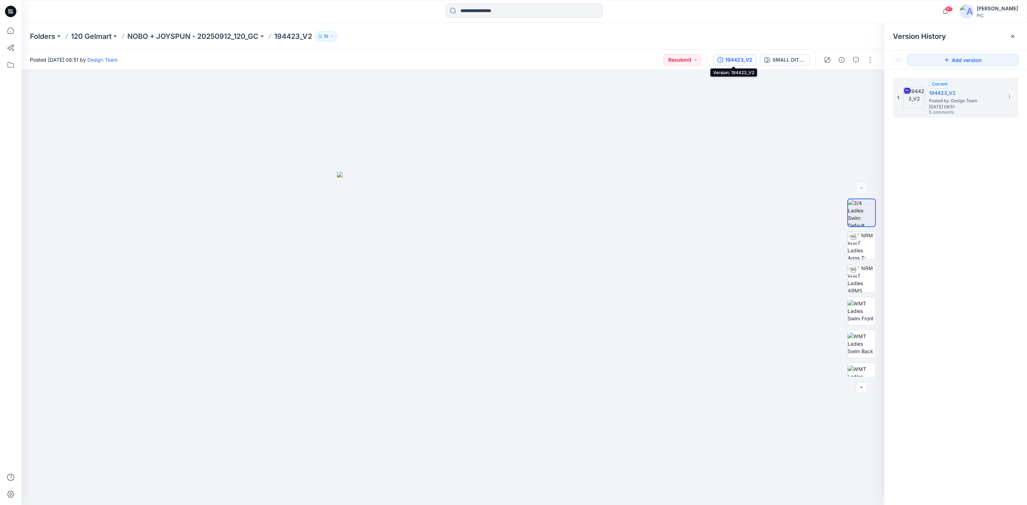
click at [676, 59] on div "194423_V2" at bounding box center [738, 60] width 27 height 8
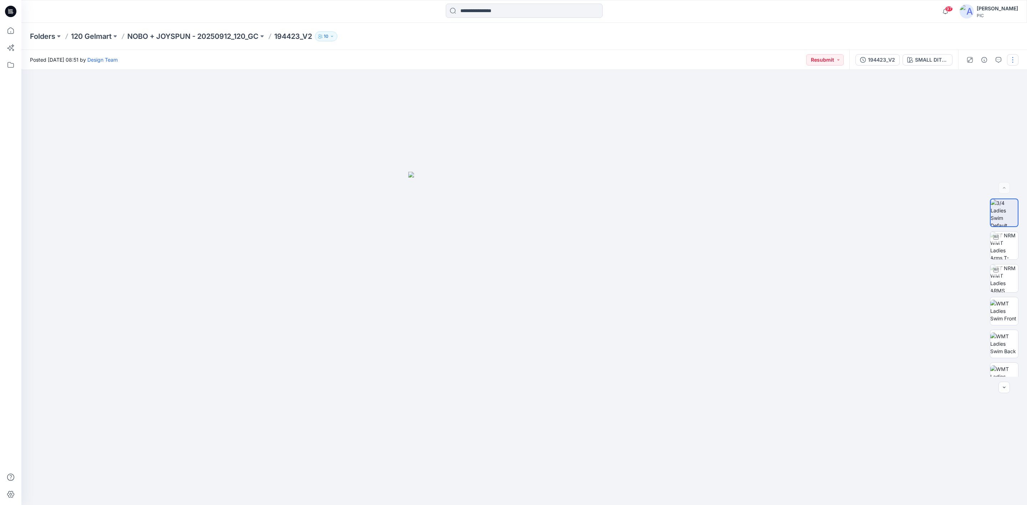
click at [676, 58] on div "194423_V2" at bounding box center [881, 60] width 27 height 8
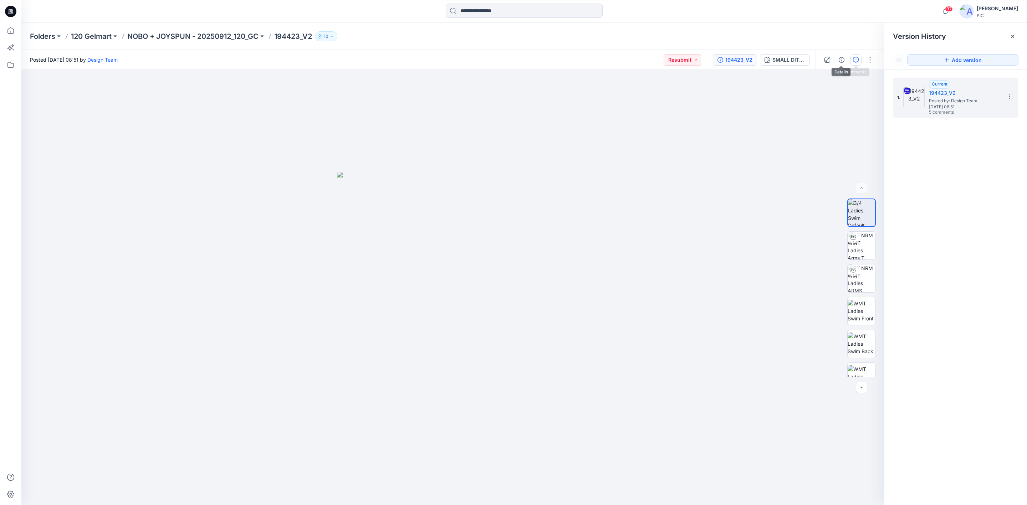
click at [676, 60] on icon "button" at bounding box center [856, 60] width 6 height 6
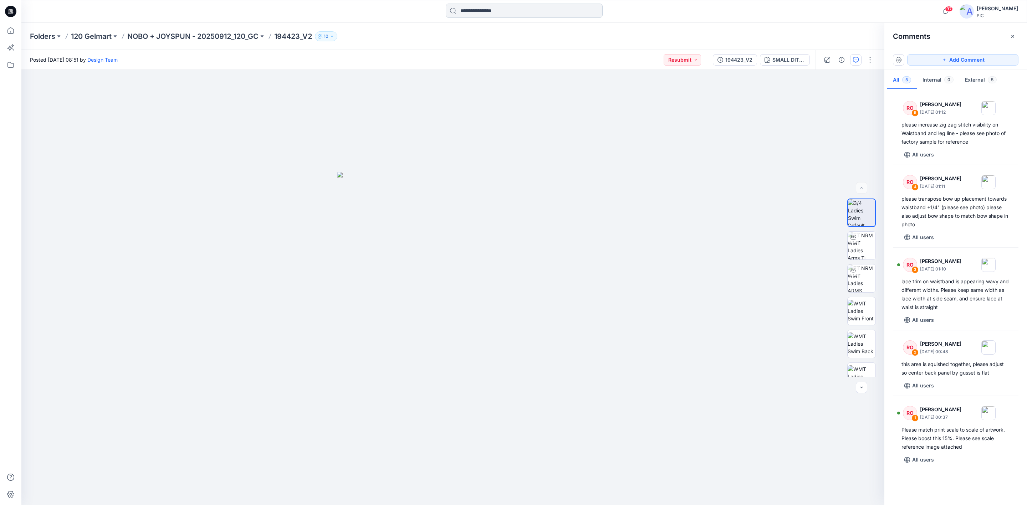
drag, startPoint x: 235, startPoint y: 37, endPoint x: 443, endPoint y: 12, distance: 210.1
click at [235, 37] on p "NOBO + JOYSPUN - 20250912_120_GC" at bounding box center [192, 36] width 131 height 10
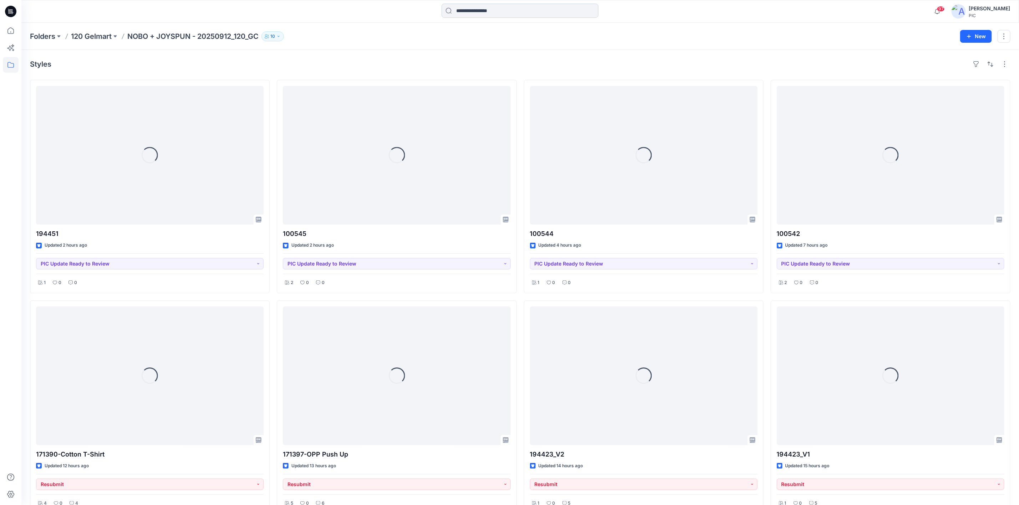
click at [470, 10] on input at bounding box center [519, 11] width 157 height 14
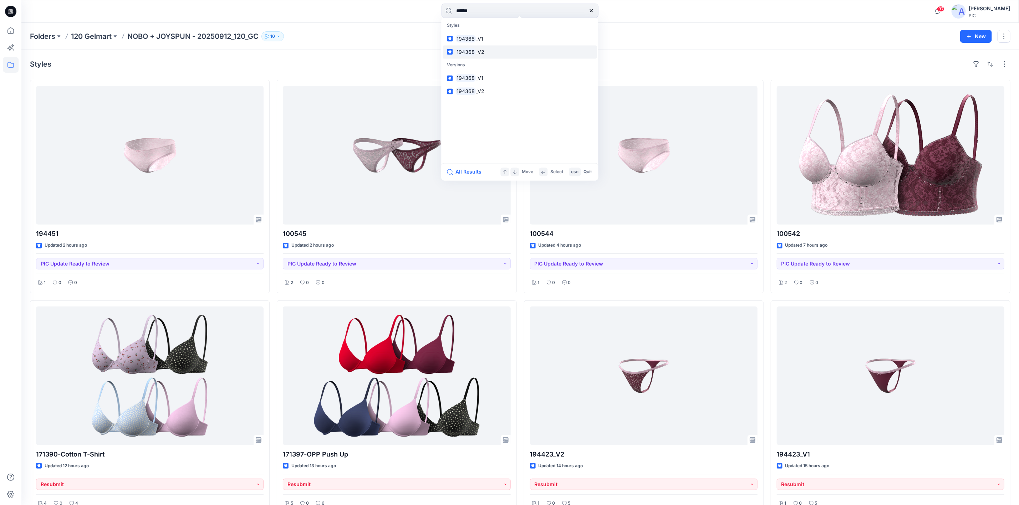
type input "******"
click at [472, 50] on mark "194368" at bounding box center [466, 52] width 20 height 8
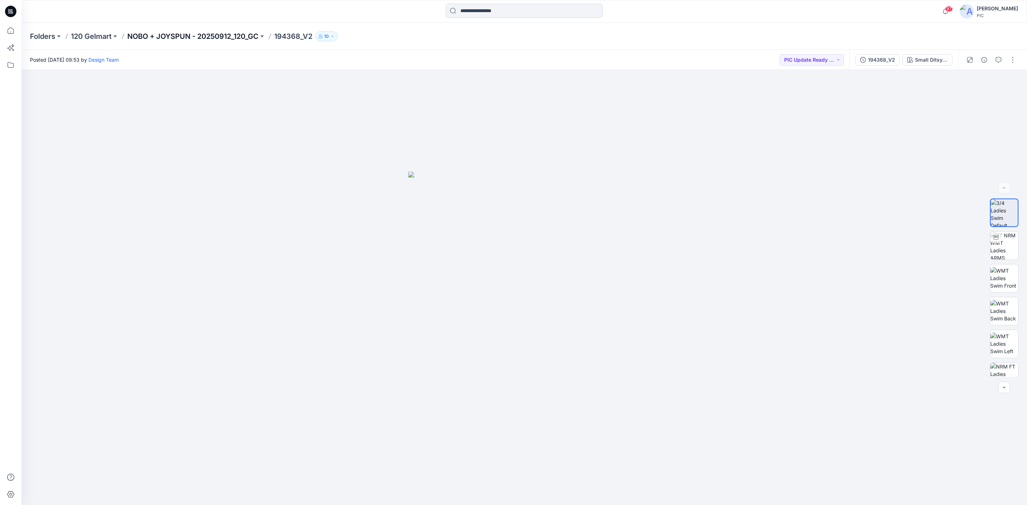
click at [222, 38] on p "NOBO + JOYSPUN - 20250912_120_GC" at bounding box center [192, 36] width 131 height 10
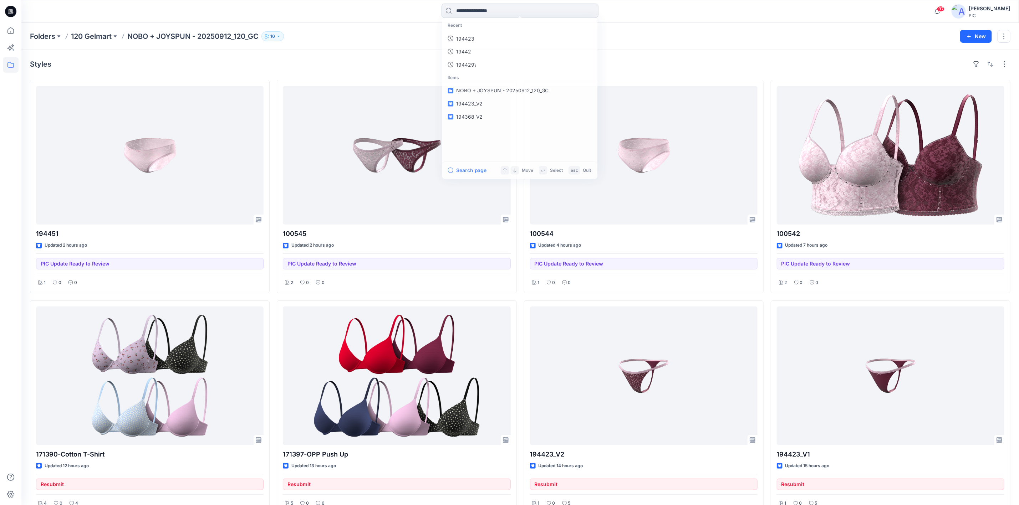
drag, startPoint x: 489, startPoint y: 4, endPoint x: 485, endPoint y: 8, distance: 5.6
click at [489, 4] on input at bounding box center [519, 11] width 157 height 14
type input "******"
click at [471, 35] on mark "194428" at bounding box center [466, 39] width 20 height 8
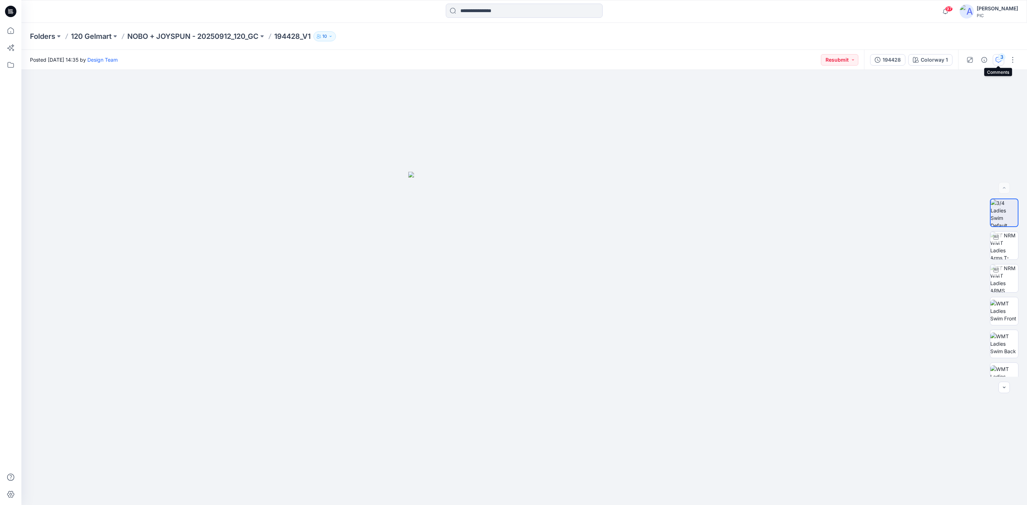
click at [676, 59] on button "3" at bounding box center [998, 59] width 11 height 11
